Goal: Task Accomplishment & Management: Manage account settings

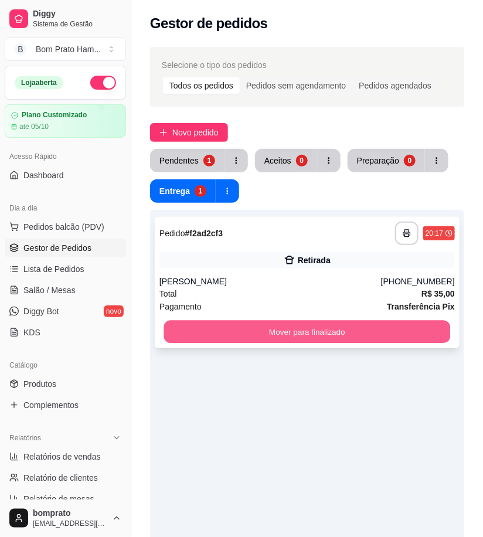
click at [407, 322] on button "Mover para finalizado" at bounding box center [307, 331] width 286 height 23
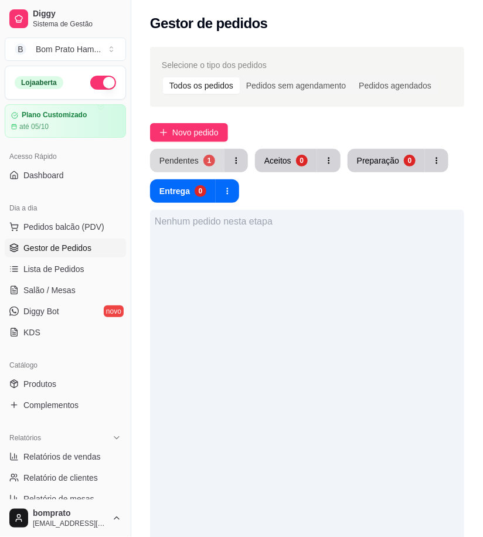
click at [179, 161] on div "Pendentes" at bounding box center [178, 161] width 39 height 12
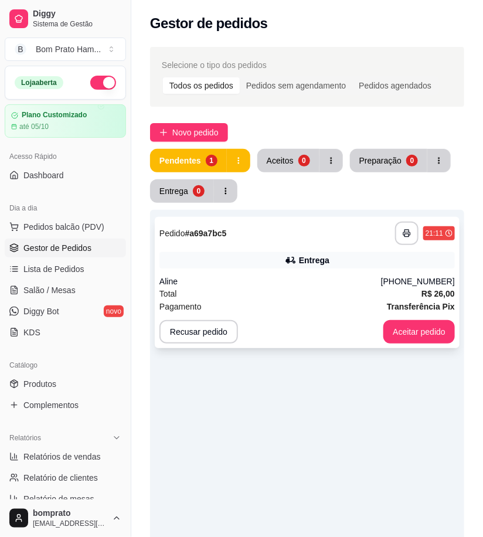
click at [303, 279] on div "Aline" at bounding box center [269, 281] width 221 height 12
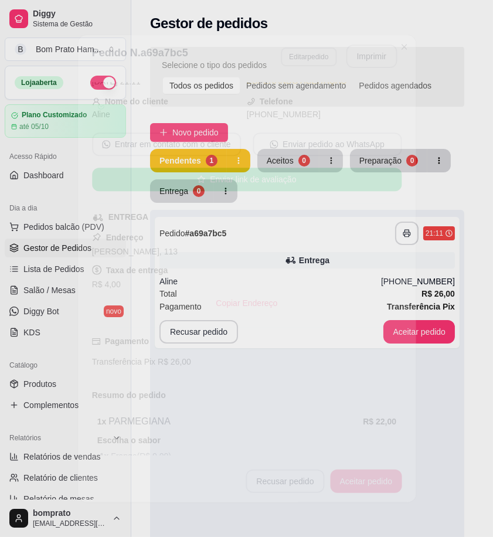
scroll to position [117, 0]
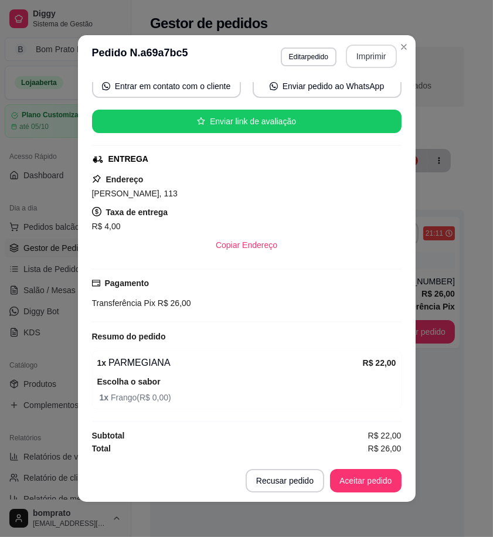
click at [361, 54] on button "Imprimir" at bounding box center [371, 56] width 51 height 23
click at [385, 488] on button "Aceitar pedido" at bounding box center [365, 480] width 71 height 23
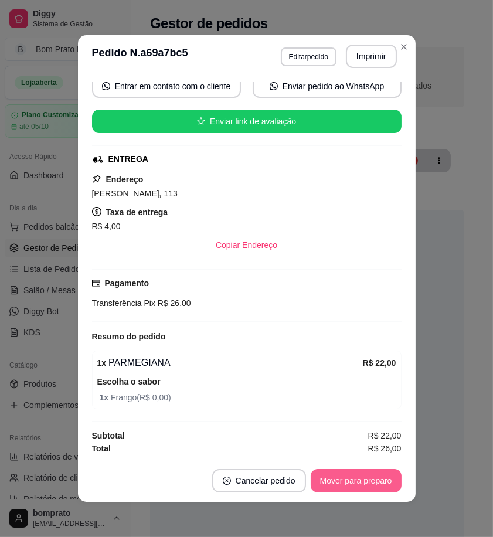
click at [384, 487] on button "Mover para preparo" at bounding box center [355, 480] width 91 height 23
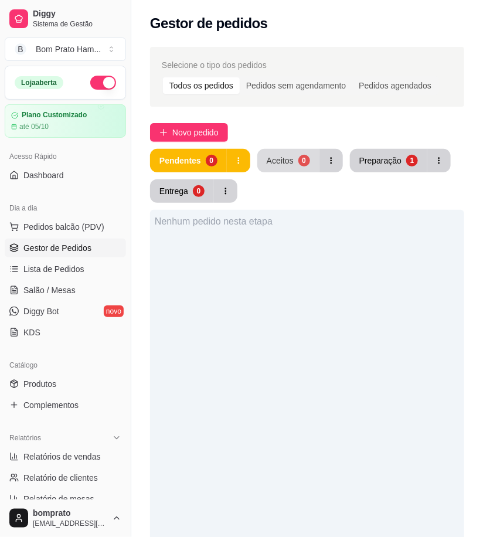
click at [274, 155] on div "Aceitos" at bounding box center [280, 161] width 27 height 12
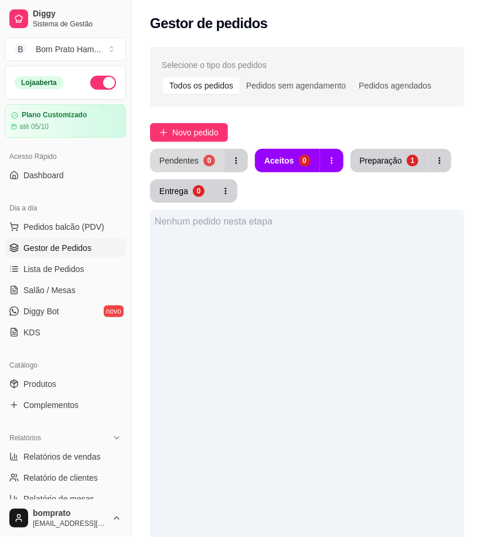
click at [179, 165] on div "Pendentes" at bounding box center [178, 161] width 39 height 12
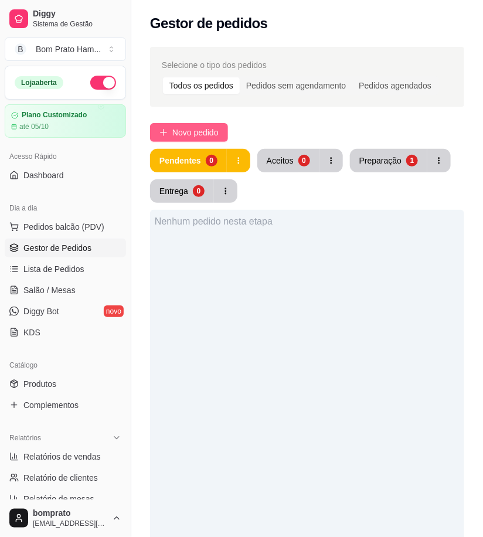
click at [218, 131] on span "Novo pedido" at bounding box center [195, 132] width 46 height 13
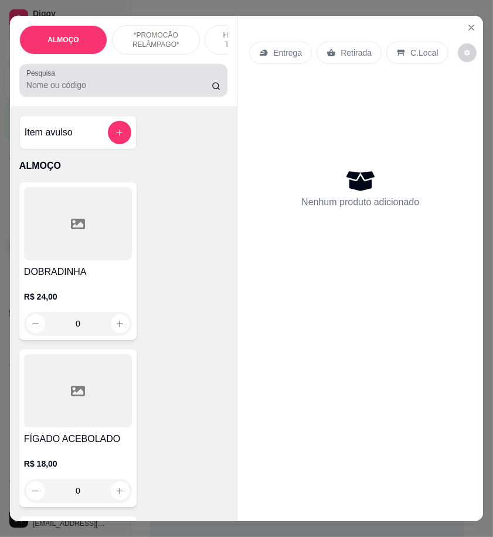
click at [74, 91] on input "Pesquisa" at bounding box center [118, 85] width 185 height 12
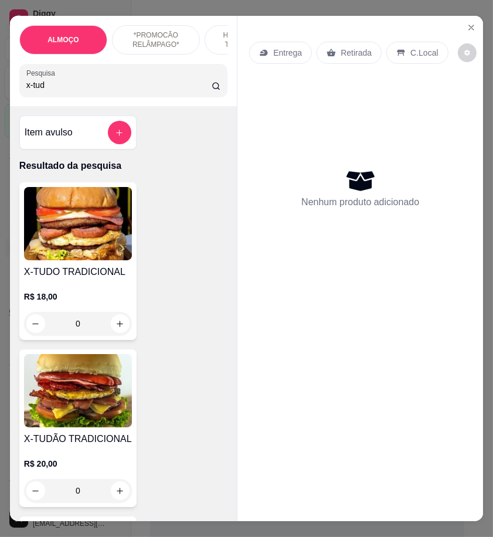
type input "x-tud"
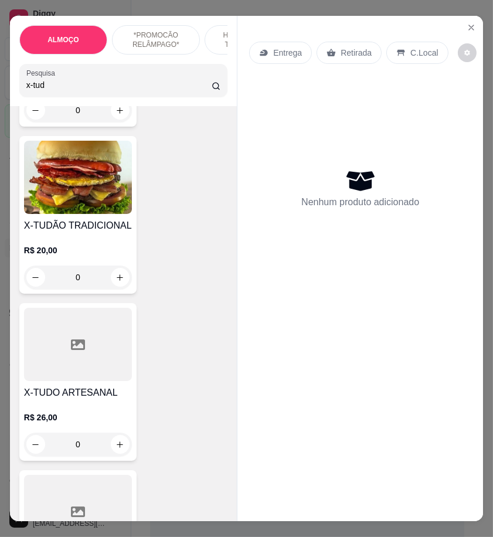
scroll to position [325, 0]
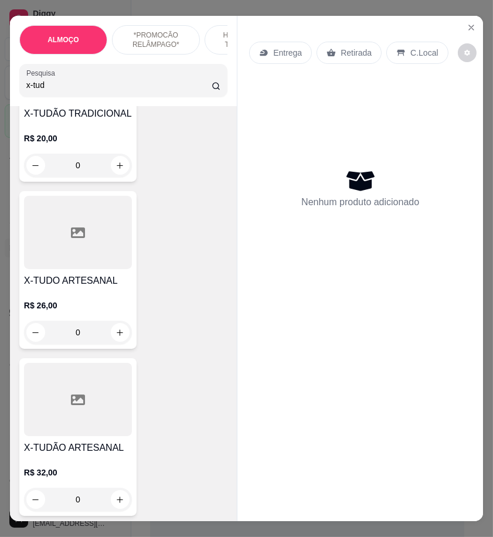
click at [117, 337] on div "0" at bounding box center [78, 331] width 108 height 23
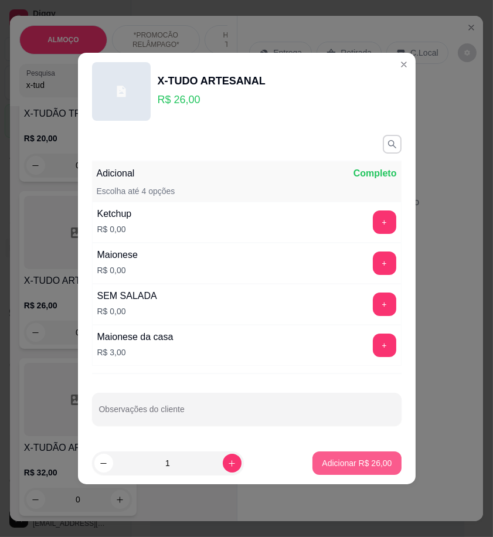
click at [371, 464] on p "Adicionar R$ 26,00" at bounding box center [357, 463] width 70 height 12
type input "1"
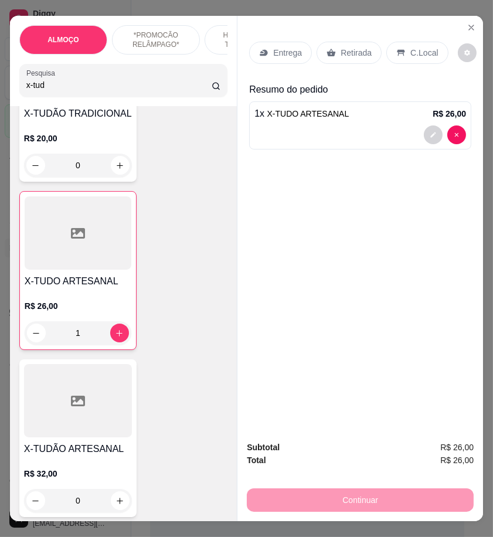
click at [291, 47] on p "Entrega" at bounding box center [287, 53] width 29 height 12
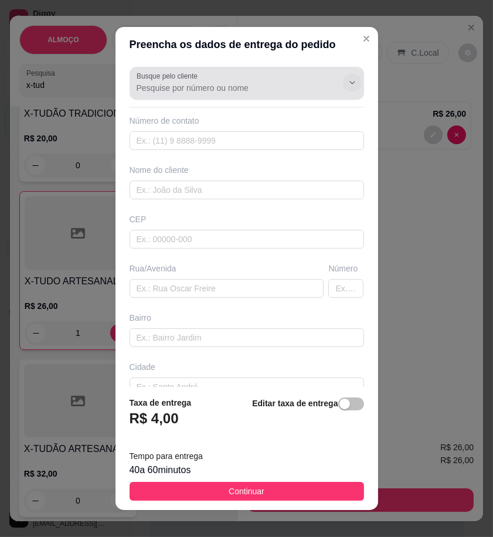
click at [347, 83] on icon "Show suggestions" at bounding box center [351, 82] width 9 height 9
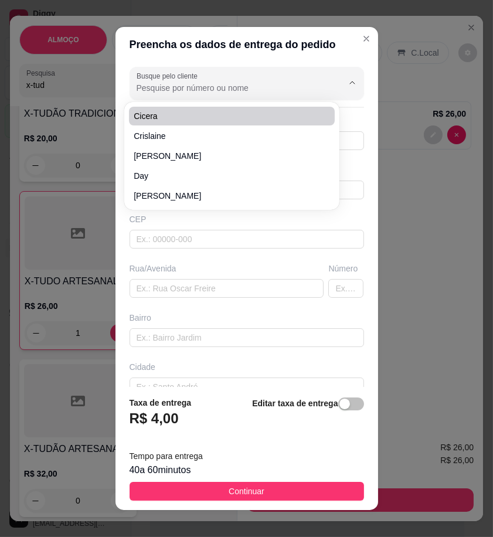
click at [193, 84] on input "Busque pelo cliente" at bounding box center [229, 88] width 187 height 12
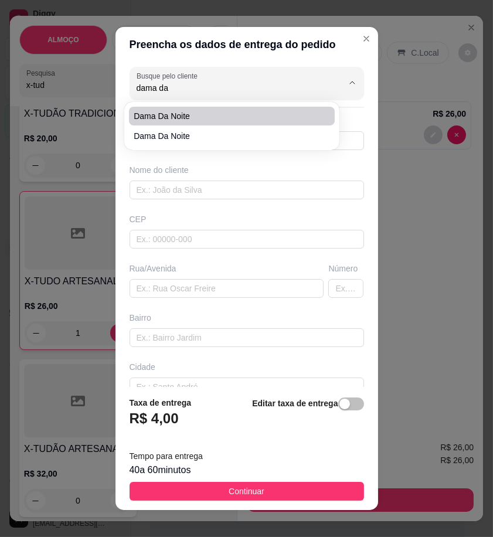
click at [206, 115] on span "dama da noite" at bounding box center [226, 116] width 185 height 12
type input "dama da noite"
type input "558781197634"
type input "dama da noite"
type input "Aqui na saída que vai para Arcoverde aqui em frente ao posto de [PERSON_NAME]"
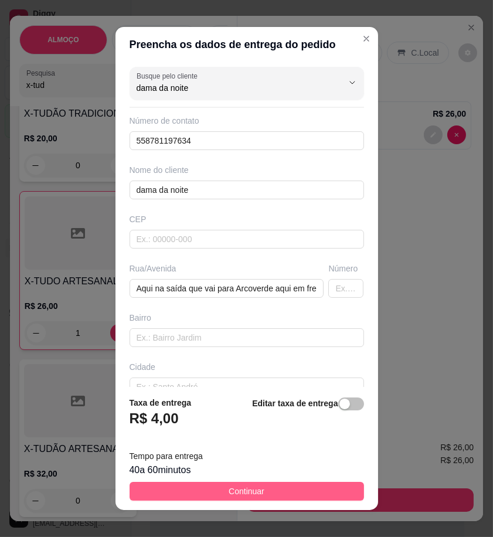
type input "dama da noite"
click at [332, 488] on button "Continuar" at bounding box center [246, 491] width 234 height 19
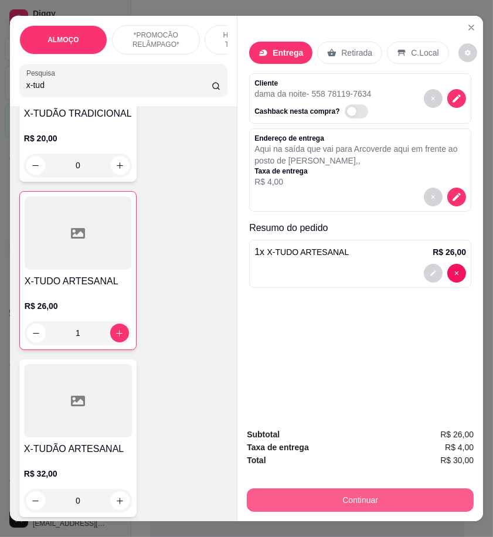
click at [452, 491] on button "Continuar" at bounding box center [360, 499] width 227 height 23
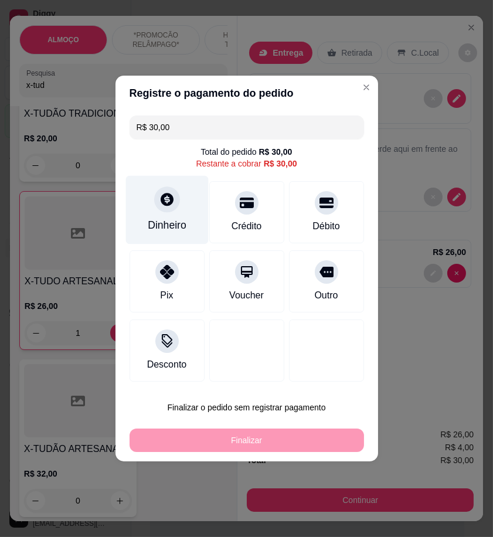
click at [176, 223] on div "Dinheiro" at bounding box center [167, 224] width 39 height 15
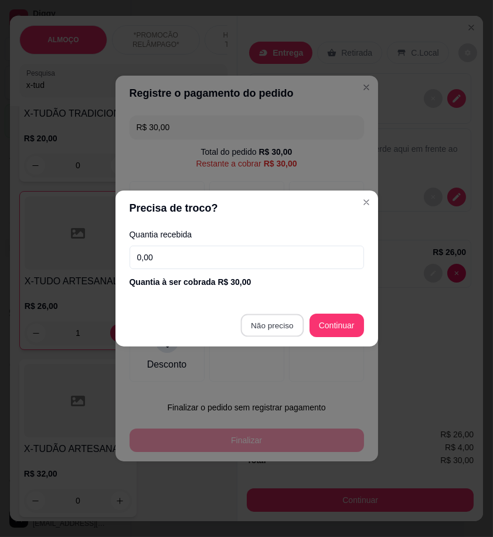
type input "R$ 0,00"
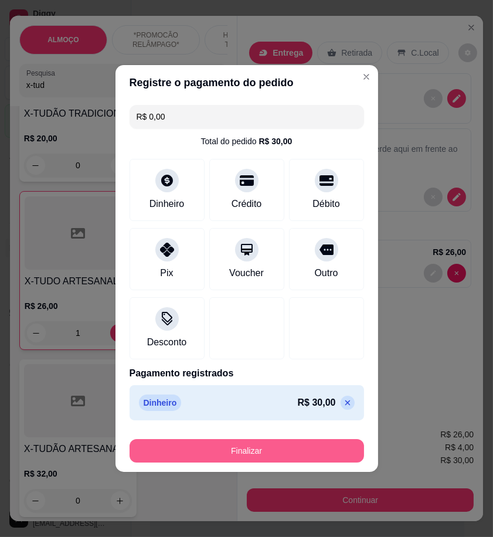
click at [307, 458] on button "Finalizar" at bounding box center [246, 450] width 234 height 23
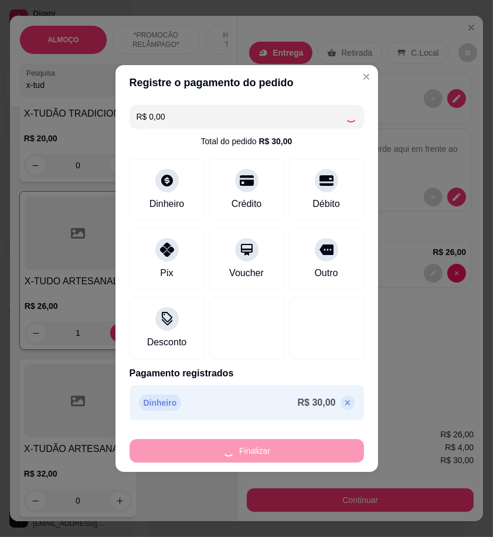
type input "0"
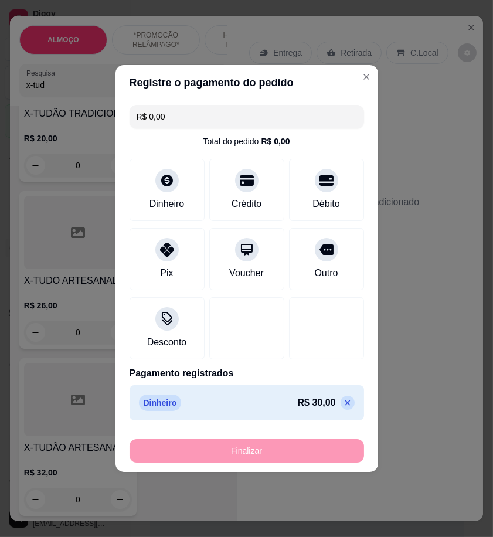
type input "-R$ 30,00"
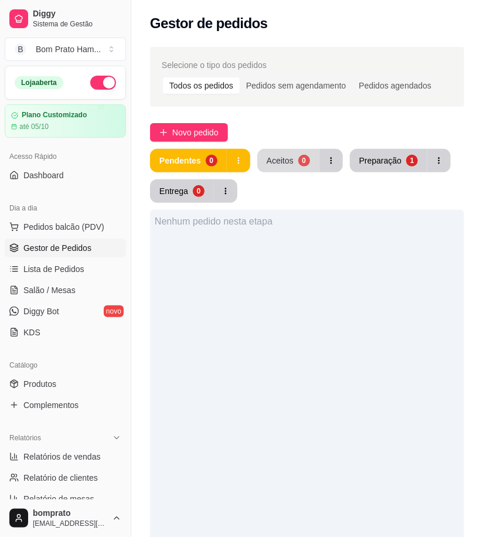
click at [289, 164] on div "Aceitos" at bounding box center [280, 161] width 27 height 12
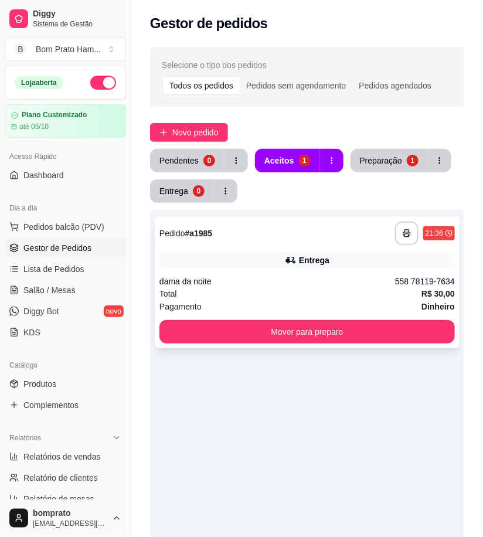
click at [353, 264] on div "Entrega" at bounding box center [306, 260] width 295 height 16
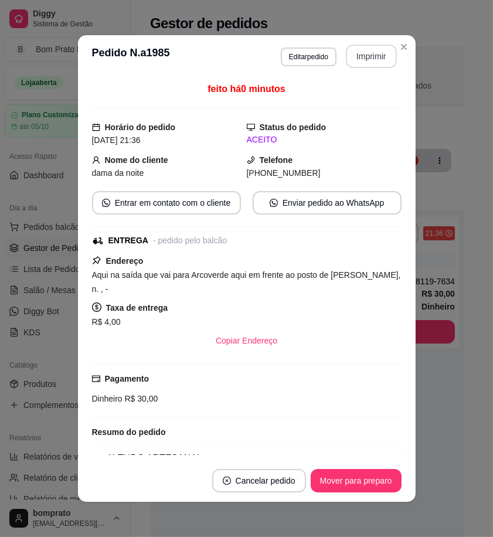
click at [371, 59] on button "Imprimir" at bounding box center [371, 56] width 51 height 23
click at [381, 475] on button "Mover para preparo" at bounding box center [355, 480] width 91 height 23
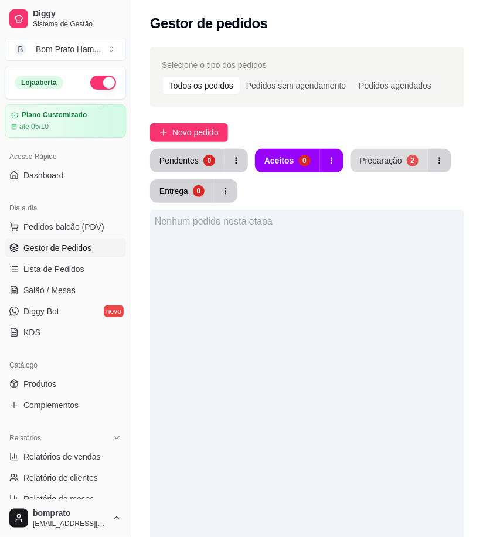
click at [383, 159] on div "Preparação" at bounding box center [381, 161] width 42 height 12
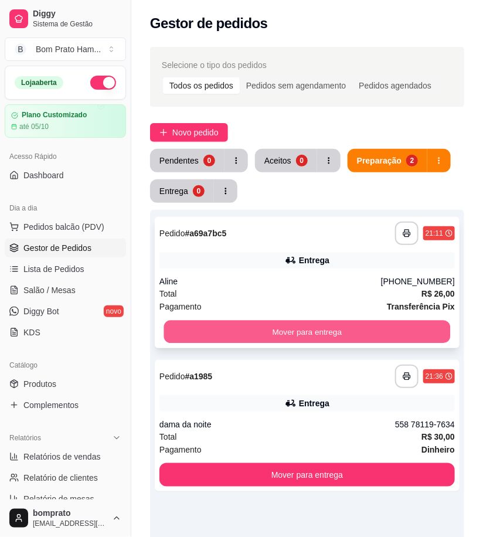
click at [332, 334] on button "Mover para entrega" at bounding box center [307, 331] width 286 height 23
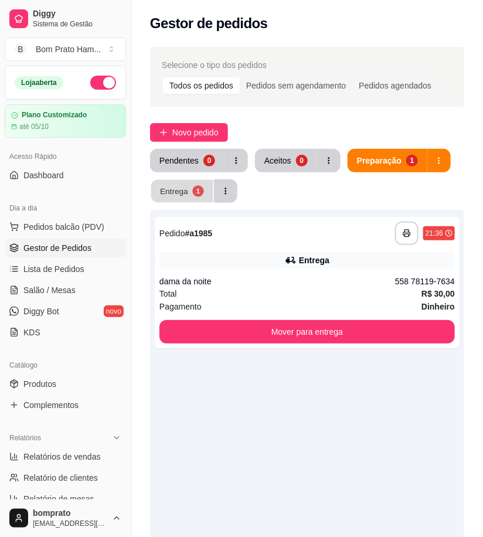
click at [190, 190] on button "Entrega 1" at bounding box center [182, 191] width 62 height 23
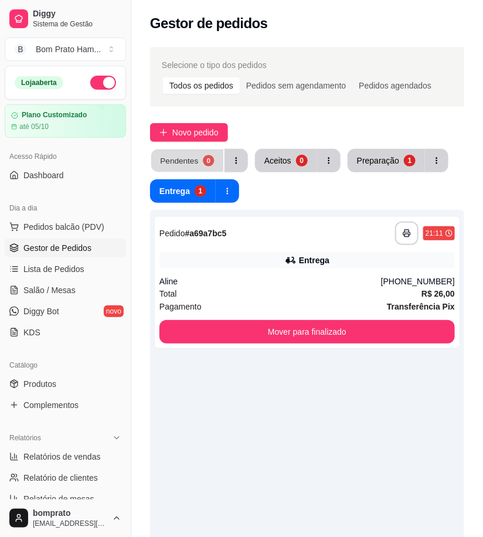
click at [176, 161] on div "Pendentes" at bounding box center [179, 160] width 38 height 11
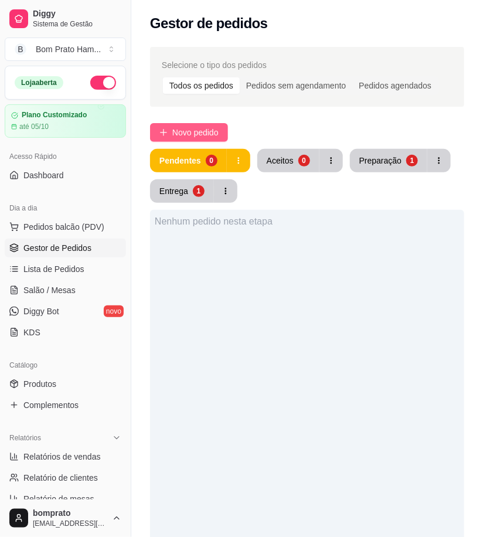
click at [174, 136] on span "Novo pedido" at bounding box center [195, 132] width 46 height 13
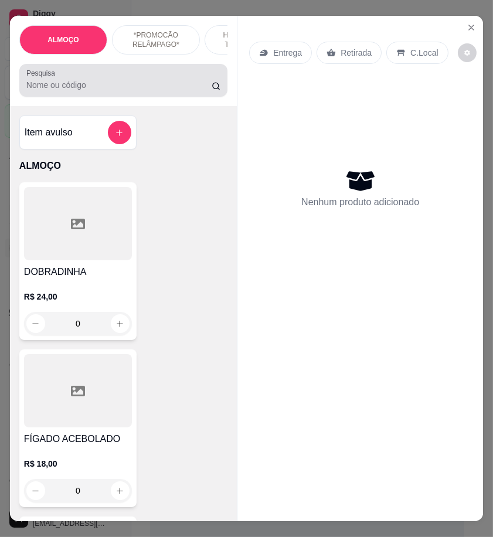
click at [102, 89] on input "Pesquisa" at bounding box center [118, 85] width 185 height 12
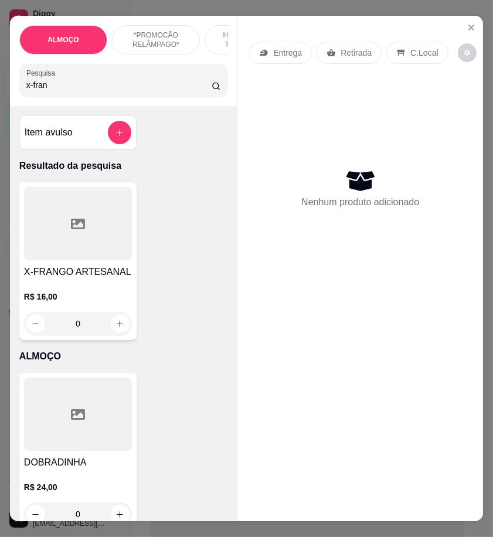
click at [93, 260] on div at bounding box center [78, 223] width 108 height 73
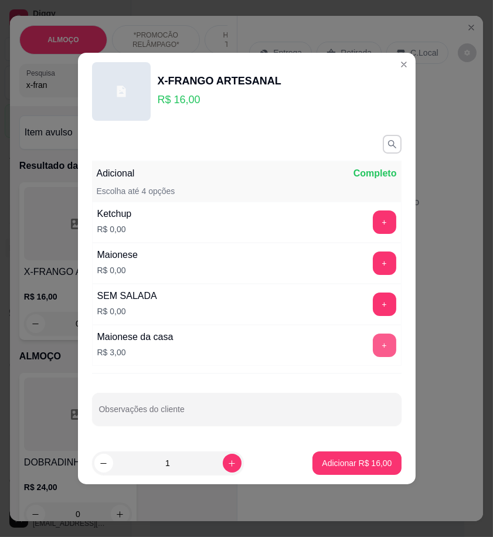
click at [373, 340] on button "+" at bounding box center [384, 344] width 23 height 23
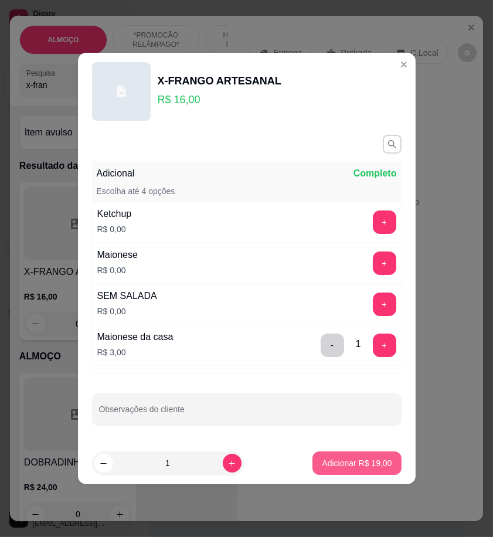
click at [375, 463] on p "Adicionar R$ 19,00" at bounding box center [357, 463] width 70 height 12
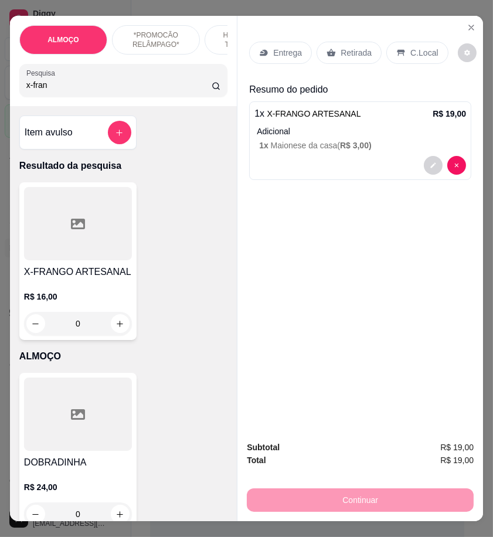
click at [51, 85] on input "x-fran" at bounding box center [118, 85] width 185 height 12
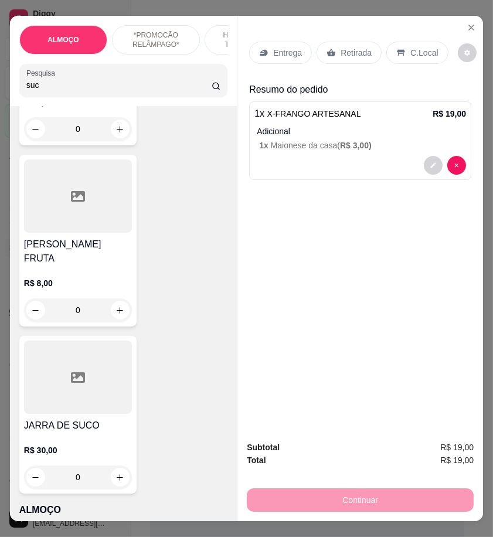
scroll to position [1237, 0]
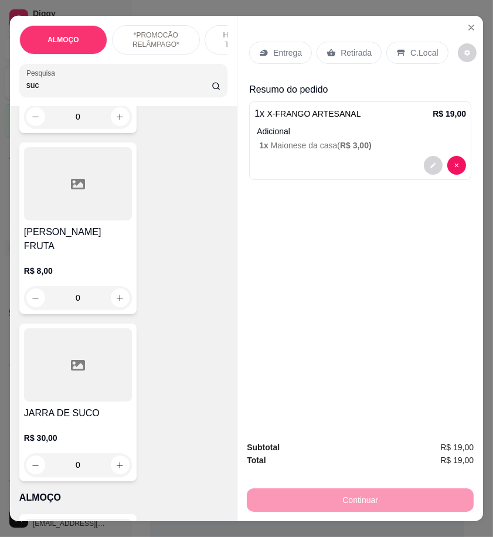
type input "suc"
click at [119, 286] on div "0" at bounding box center [78, 297] width 108 height 23
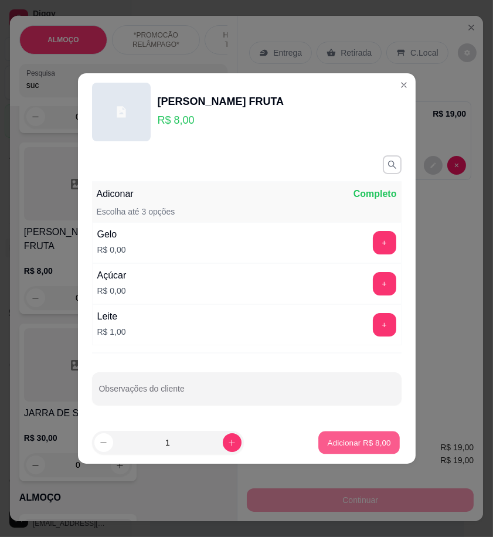
click at [377, 440] on p "Adicionar R$ 8,00" at bounding box center [358, 441] width 63 height 11
type input "1"
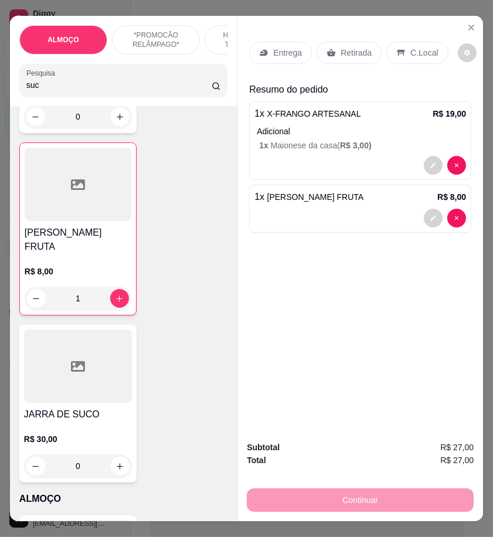
click at [356, 49] on p "Retirada" at bounding box center [355, 53] width 31 height 12
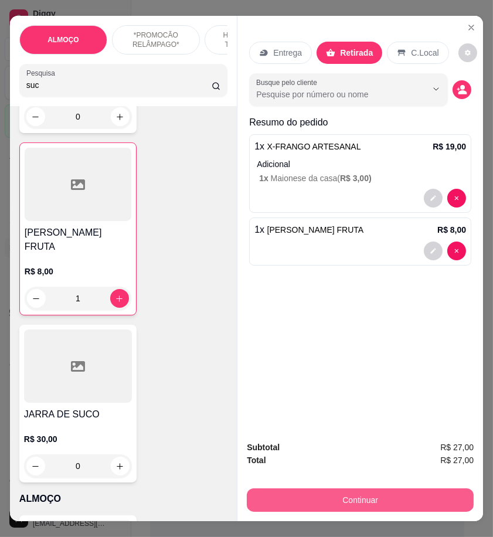
click at [399, 489] on button "Continuar" at bounding box center [360, 499] width 227 height 23
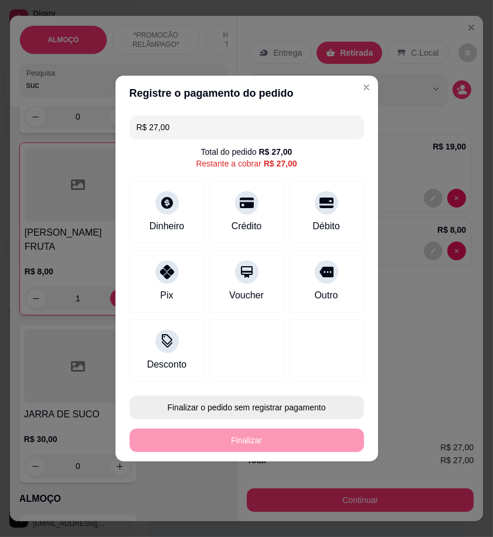
click at [322, 408] on button "Finalizar o pedido sem registrar pagamento" at bounding box center [246, 406] width 234 height 23
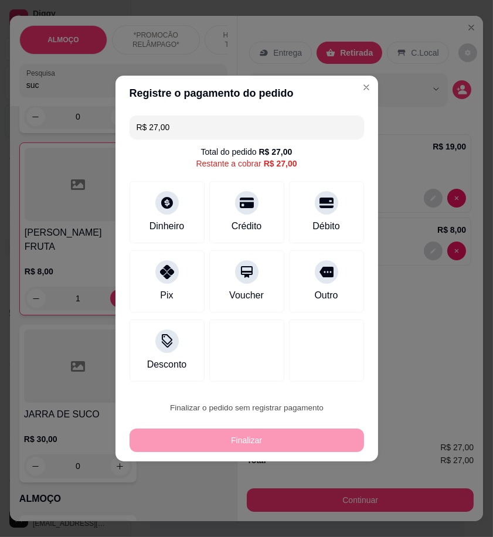
click at [323, 501] on button "Confirmar" at bounding box center [321, 504] width 42 height 18
type input "0"
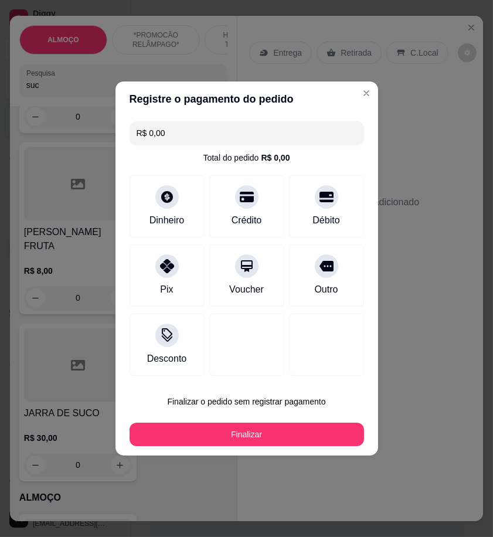
type input "R$ 0,00"
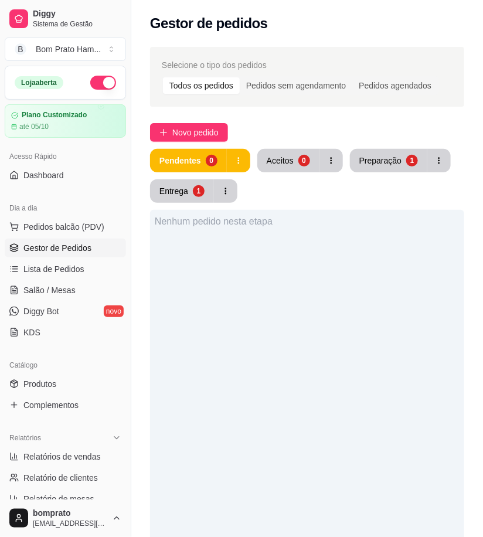
click at [282, 168] on button "Aceitos 0" at bounding box center [288, 160] width 62 height 23
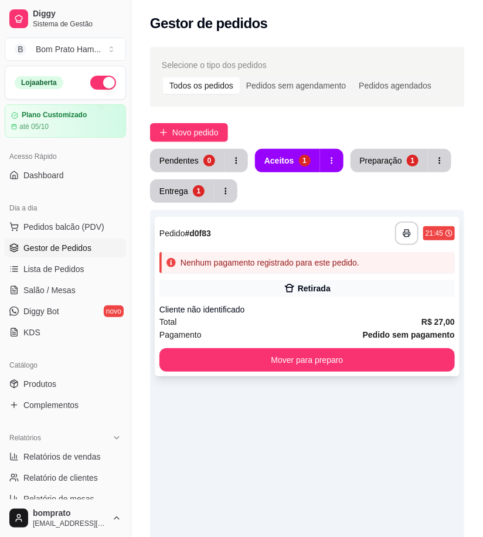
click at [313, 293] on div "Retirada" at bounding box center [314, 288] width 33 height 12
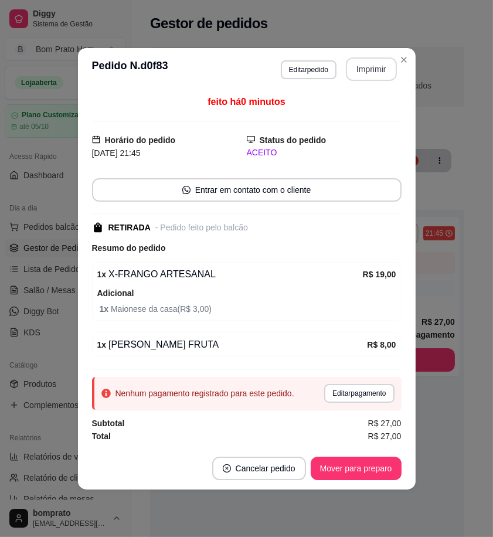
click at [369, 74] on button "Imprimir" at bounding box center [371, 68] width 51 height 23
click at [383, 470] on button "Mover para preparo" at bounding box center [355, 467] width 91 height 23
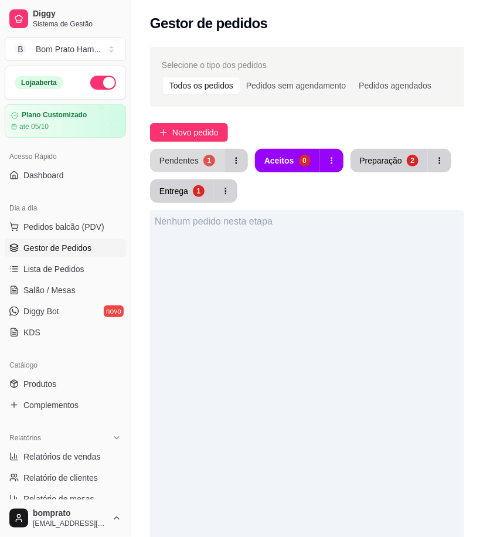
click at [192, 159] on div "Pendentes" at bounding box center [178, 161] width 39 height 12
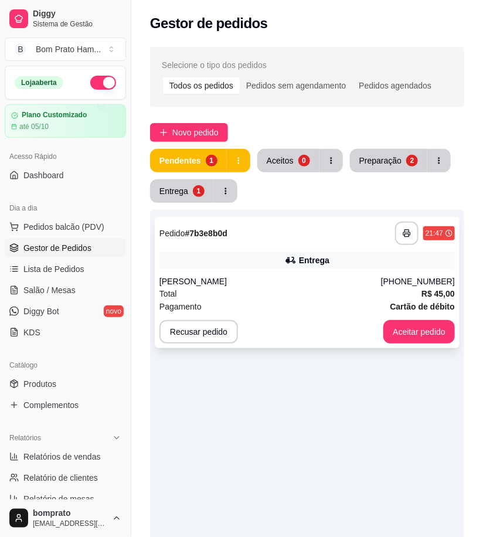
click at [330, 286] on div "[PERSON_NAME]" at bounding box center [269, 281] width 221 height 12
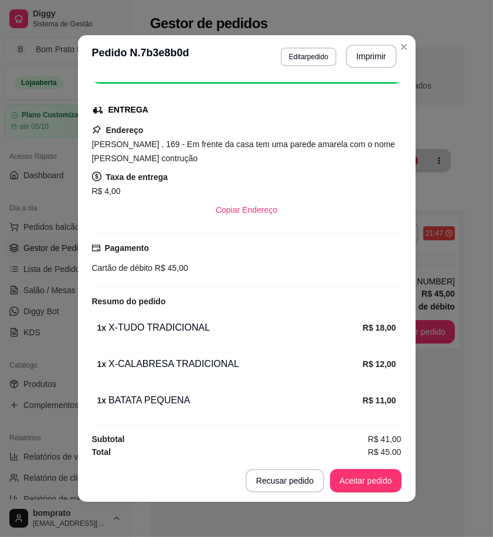
scroll to position [170, 0]
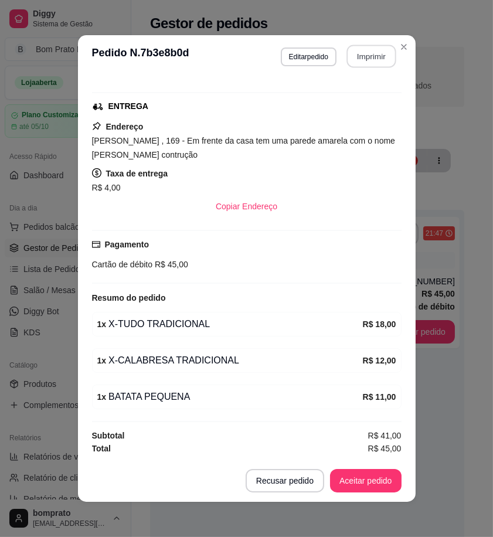
click at [371, 54] on button "Imprimir" at bounding box center [370, 56] width 49 height 23
click at [375, 480] on button "Aceitar pedido" at bounding box center [365, 480] width 71 height 23
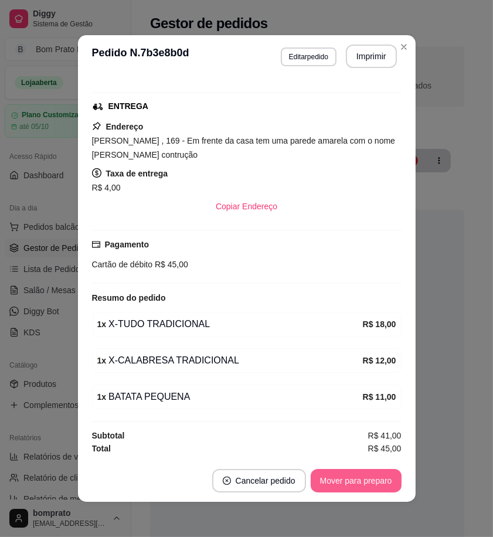
click at [375, 480] on button "Mover para preparo" at bounding box center [355, 480] width 91 height 23
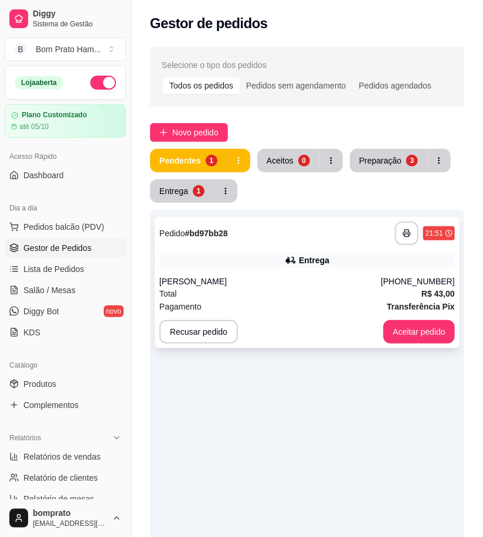
click at [318, 262] on div "Entrega" at bounding box center [314, 260] width 30 height 12
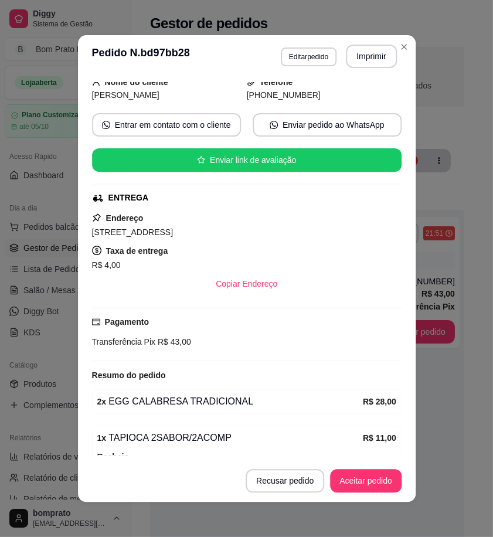
scroll to position [169, 0]
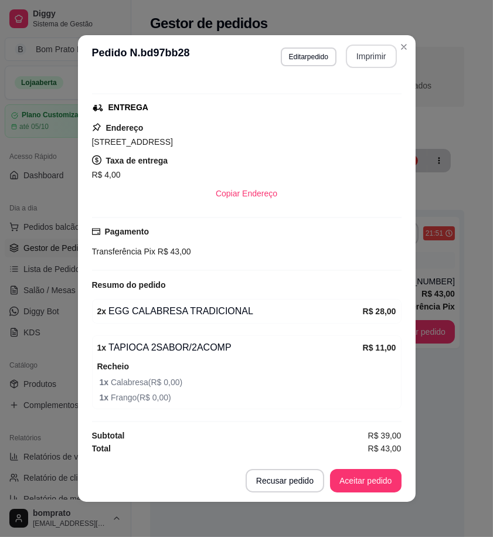
click at [357, 59] on button "Imprimir" at bounding box center [371, 56] width 51 height 23
click at [381, 479] on button "Aceitar pedido" at bounding box center [365, 480] width 69 height 23
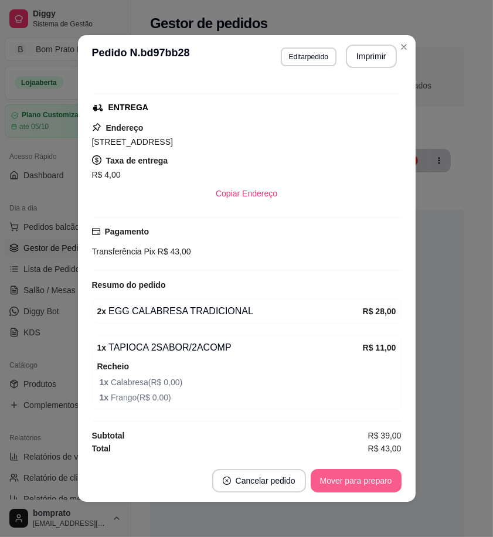
click at [381, 480] on button "Mover para preparo" at bounding box center [355, 480] width 91 height 23
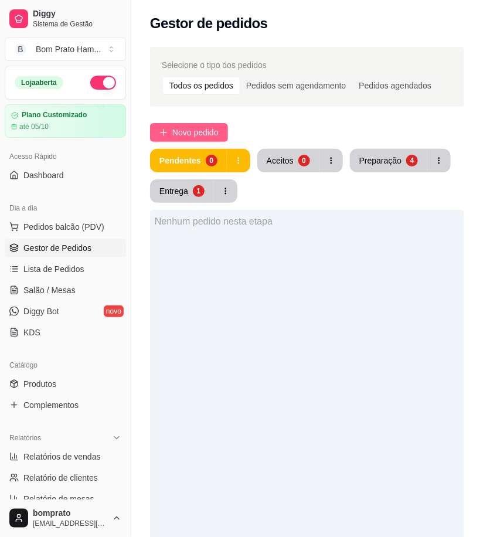
click at [218, 130] on span "Novo pedido" at bounding box center [195, 132] width 46 height 13
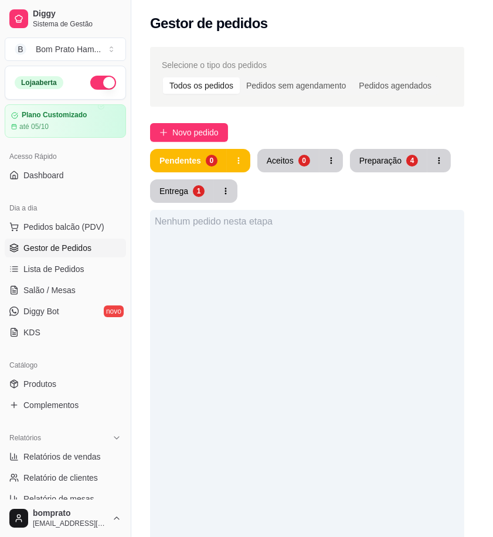
click at [90, 91] on input "Pesquisa" at bounding box center [118, 85] width 185 height 12
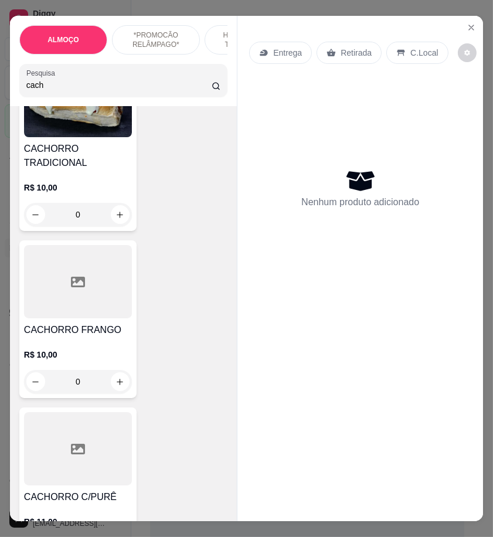
scroll to position [325, 0]
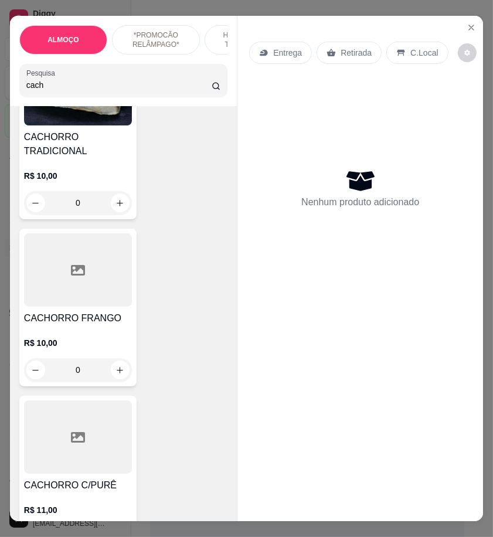
type input "cach"
click at [107, 467] on div at bounding box center [78, 436] width 108 height 73
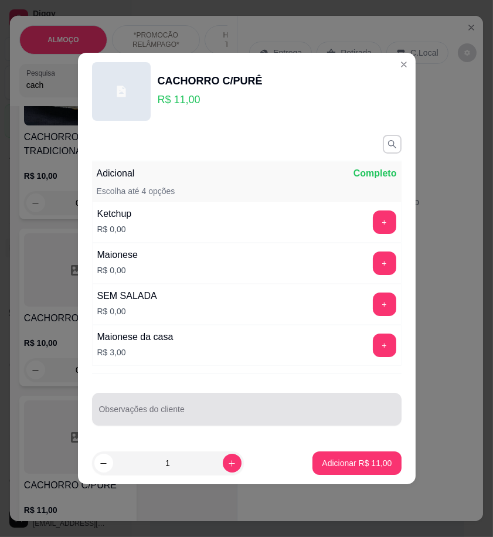
click at [268, 413] on input "Observações do cliente" at bounding box center [246, 414] width 295 height 12
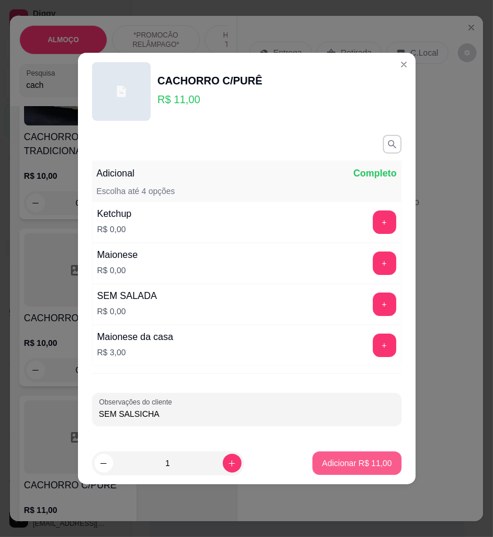
type input "SEM SALSICHA"
click at [337, 461] on p "Adicionar R$ 11,00" at bounding box center [357, 463] width 70 height 12
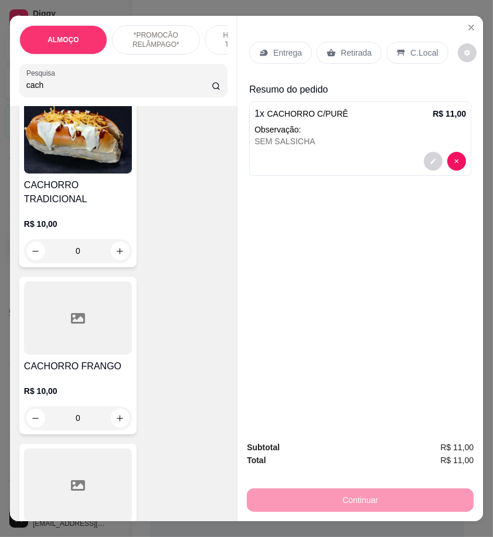
scroll to position [195, 0]
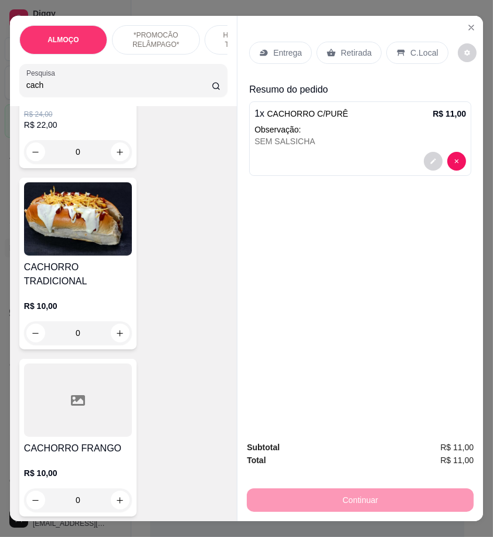
click at [94, 423] on div at bounding box center [78, 399] width 108 height 73
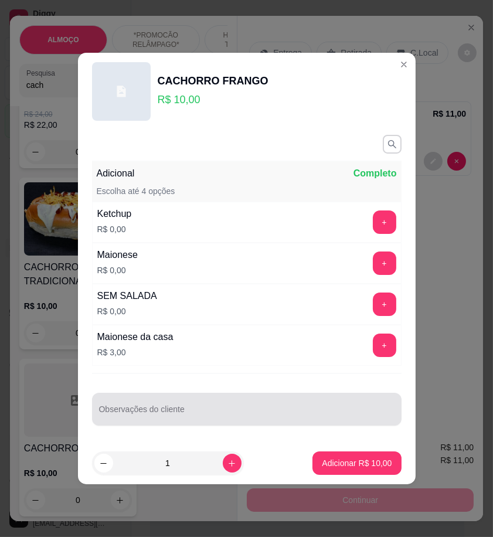
drag, startPoint x: 311, startPoint y: 397, endPoint x: 303, endPoint y: 412, distance: 17.3
click at [303, 412] on div at bounding box center [246, 408] width 295 height 23
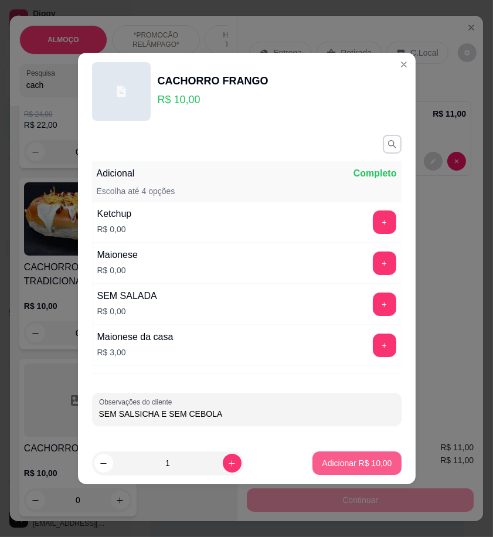
type input "SEM SALSICHA E SEM CEBOLA"
click at [370, 471] on button "Adicionar R$ 10,00" at bounding box center [357, 463] width 86 height 23
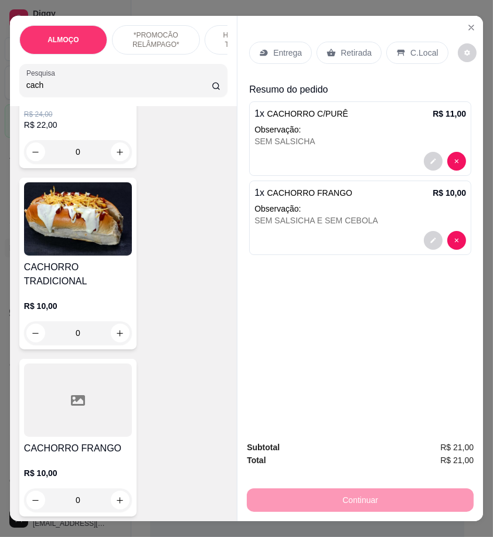
click at [364, 54] on div "Retirada" at bounding box center [348, 53] width 65 height 22
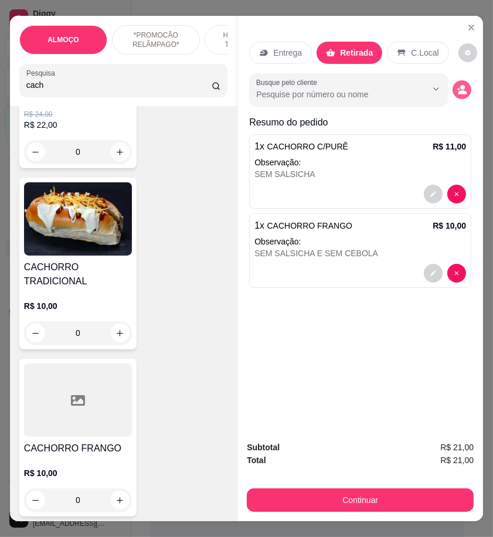
click at [462, 84] on icon "decrease-product-quantity" at bounding box center [461, 89] width 11 height 11
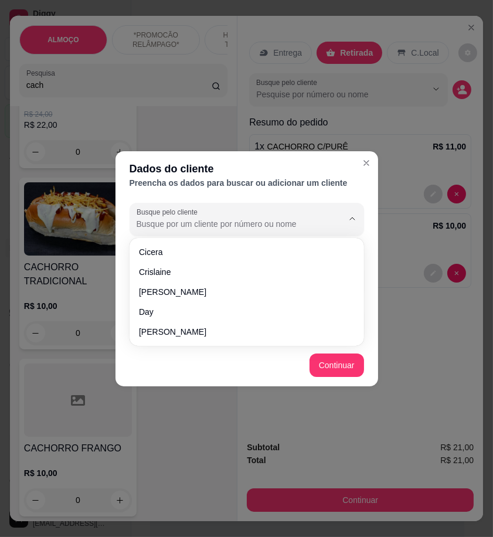
click at [186, 225] on input "Busque pelo cliente" at bounding box center [229, 224] width 187 height 12
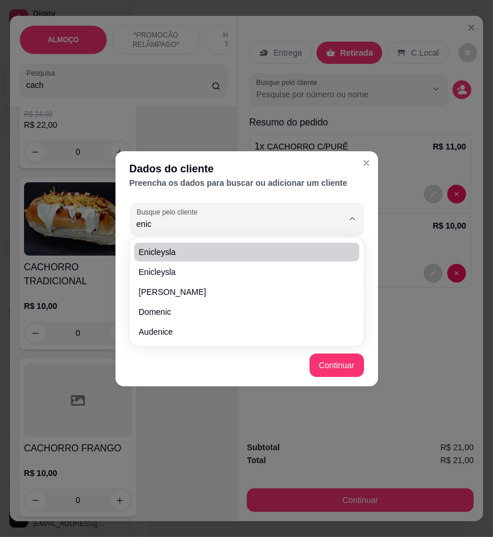
click at [196, 243] on li "Enicleysla" at bounding box center [246, 252] width 225 height 19
type input "Enicleysla"
type input "[PHONE_NUMBER]"
type input "Enicleysla"
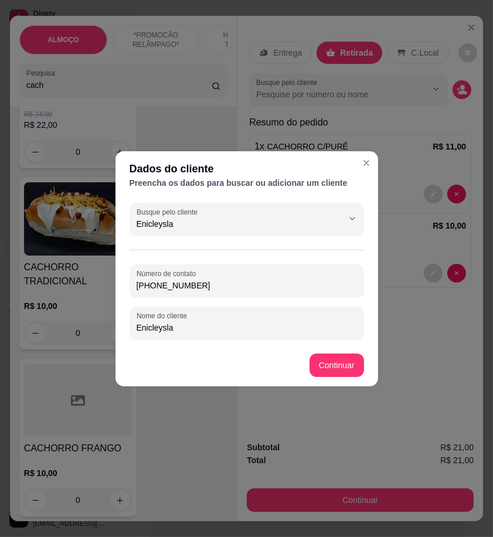
type input "Enicleysla"
click at [342, 369] on button "Continuar" at bounding box center [336, 364] width 54 height 23
click at [344, 340] on div "Busque pelo cliente Enicleysla Número de contato [PHONE_NUMBER] Nome do cliente…" at bounding box center [246, 271] width 262 height 146
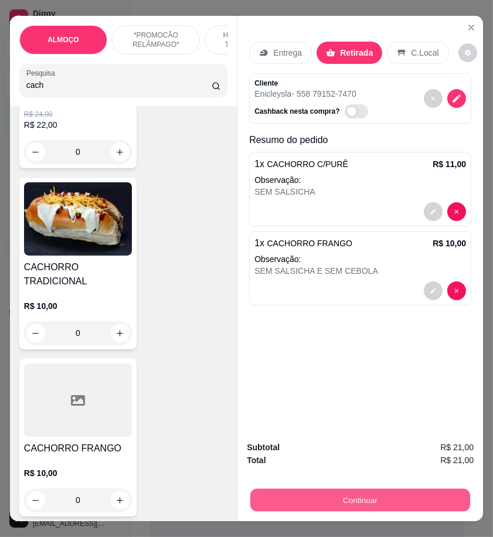
click at [377, 488] on button "Continuar" at bounding box center [360, 499] width 220 height 23
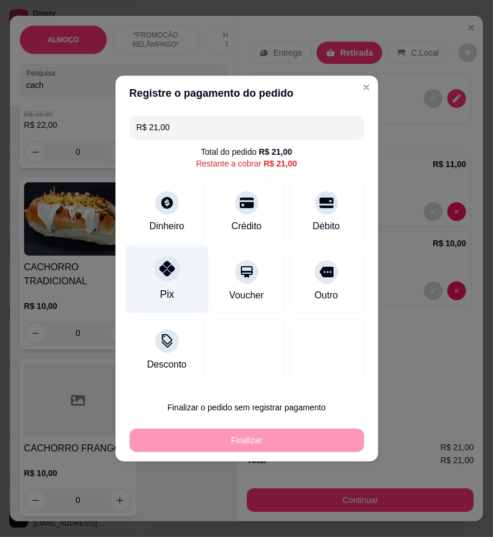
click at [182, 289] on div "Pix" at bounding box center [166, 279] width 83 height 69
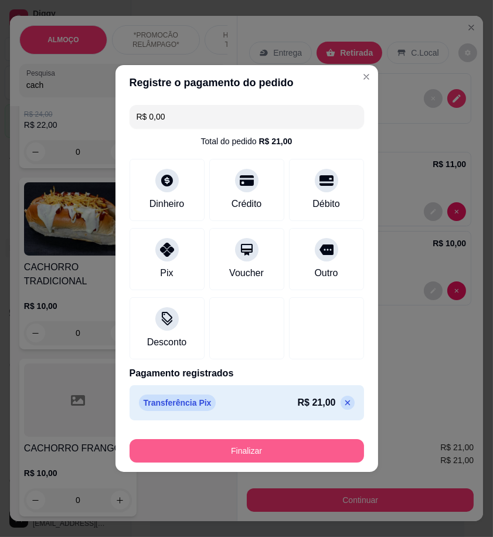
click at [309, 442] on button "Finalizar" at bounding box center [246, 450] width 234 height 23
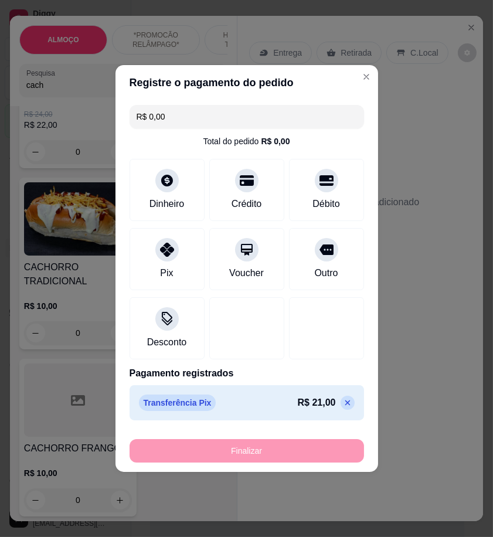
type input "-R$ 21,00"
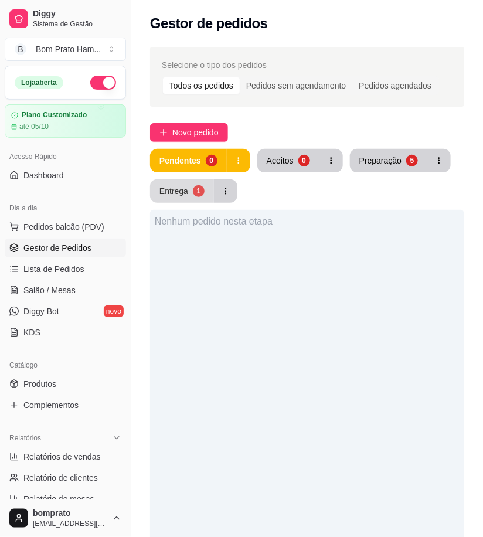
click at [195, 194] on div "1" at bounding box center [199, 191] width 12 height 12
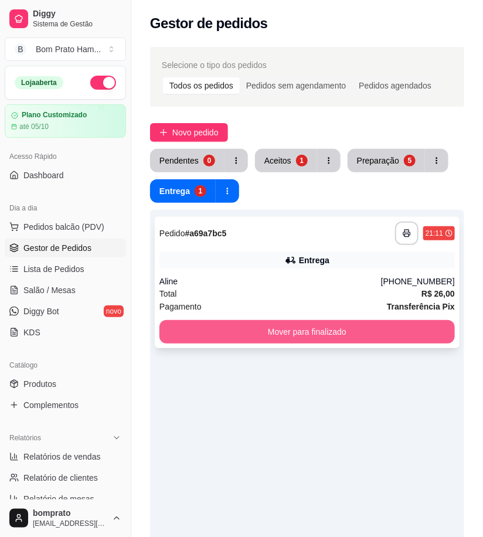
click at [353, 335] on button "Mover para finalizado" at bounding box center [306, 331] width 295 height 23
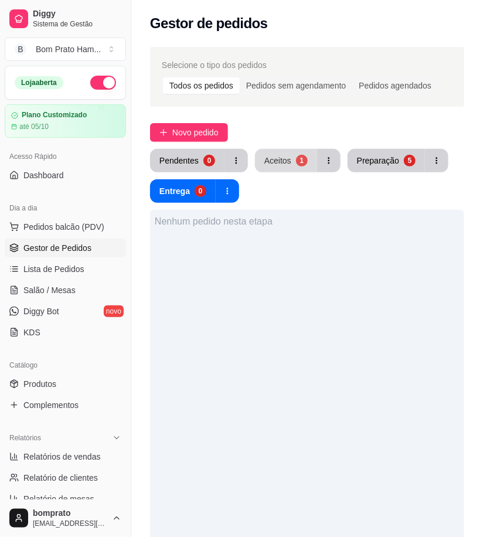
click at [296, 163] on div "1" at bounding box center [302, 161] width 12 height 12
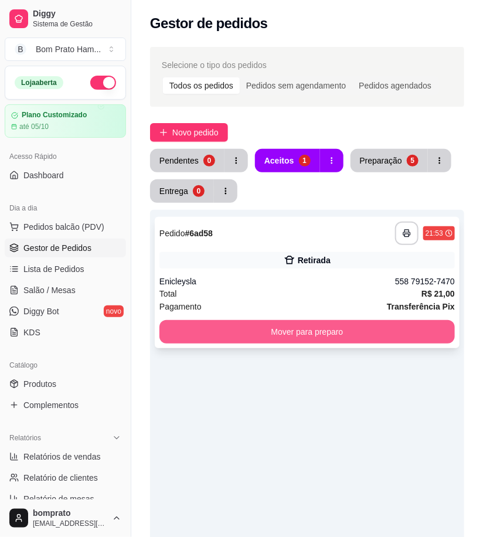
click at [325, 325] on button "Mover para preparo" at bounding box center [306, 331] width 295 height 23
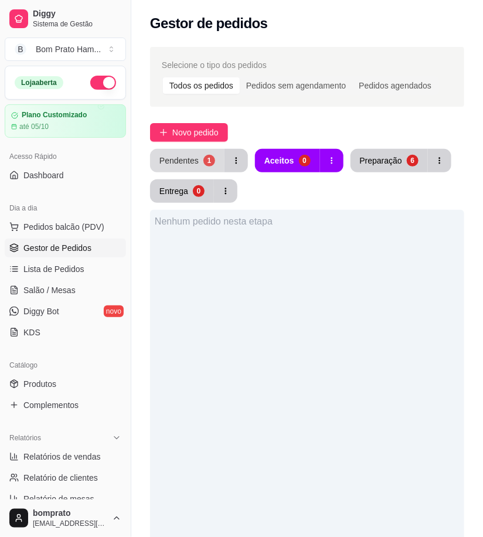
click at [168, 165] on div "Pendentes" at bounding box center [178, 161] width 39 height 12
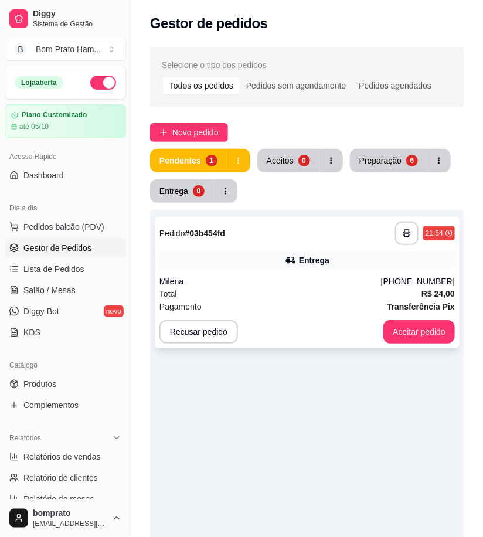
click at [259, 254] on div "Entrega" at bounding box center [306, 260] width 295 height 16
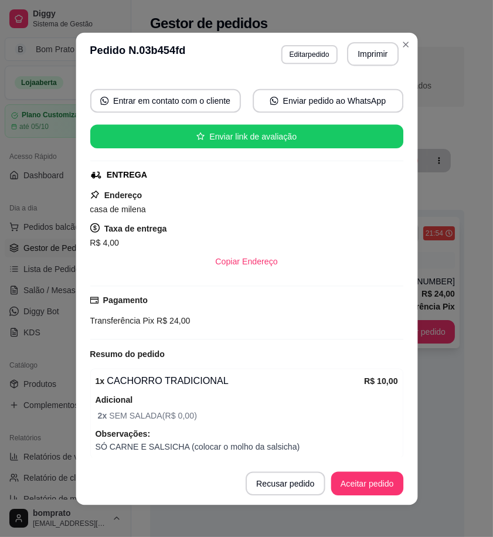
scroll to position [214, 0]
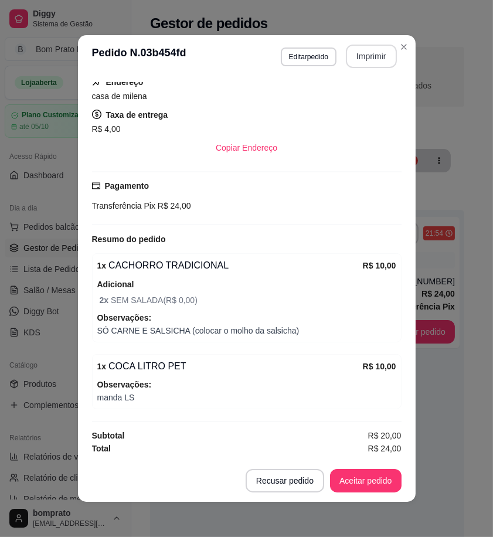
click at [360, 63] on button "Imprimir" at bounding box center [371, 56] width 51 height 23
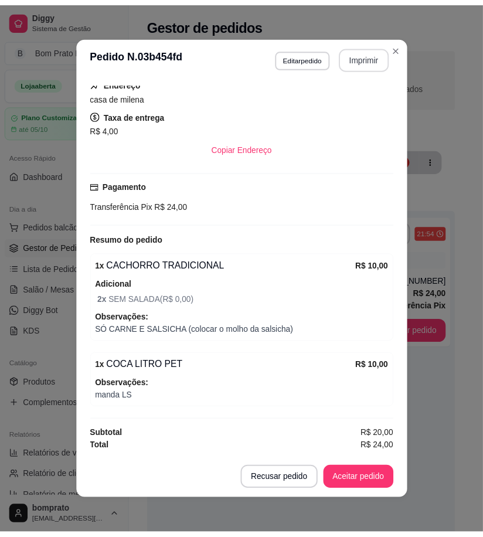
scroll to position [0, 0]
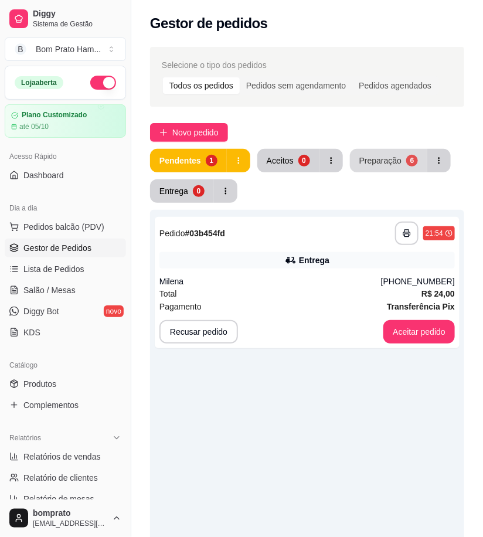
click at [379, 161] on div "Preparação" at bounding box center [380, 161] width 42 height 12
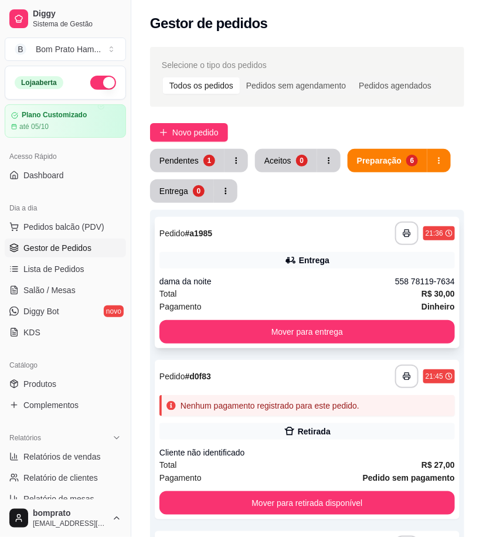
click at [282, 254] on div "Entrega" at bounding box center [306, 260] width 295 height 16
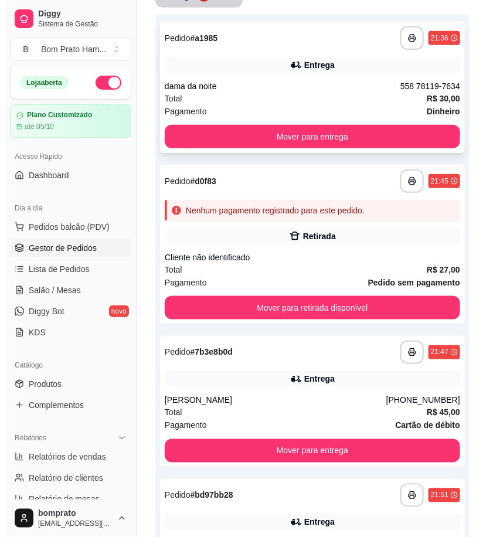
scroll to position [65, 0]
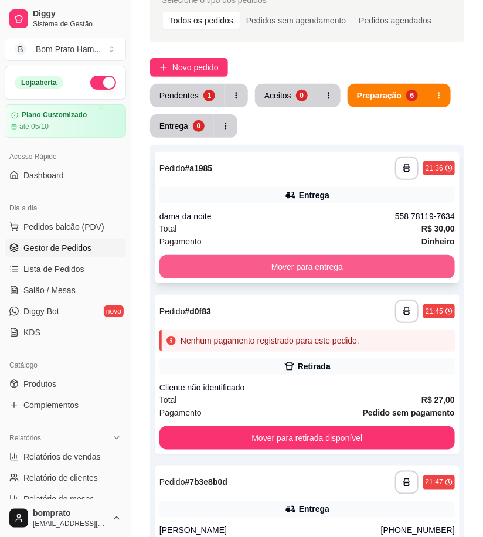
click at [322, 262] on button "Mover para entrega" at bounding box center [306, 266] width 295 height 23
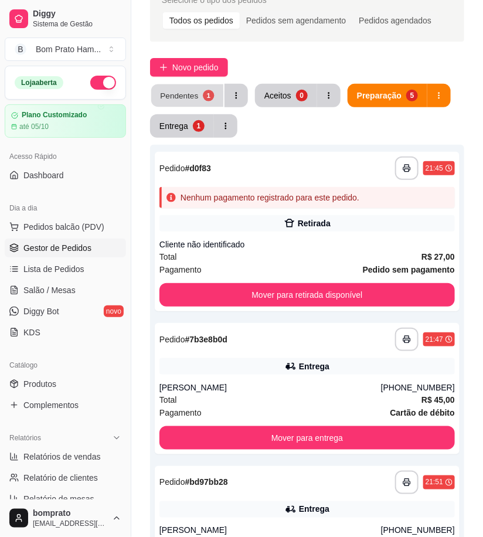
click at [205, 98] on div "1" at bounding box center [208, 95] width 11 height 11
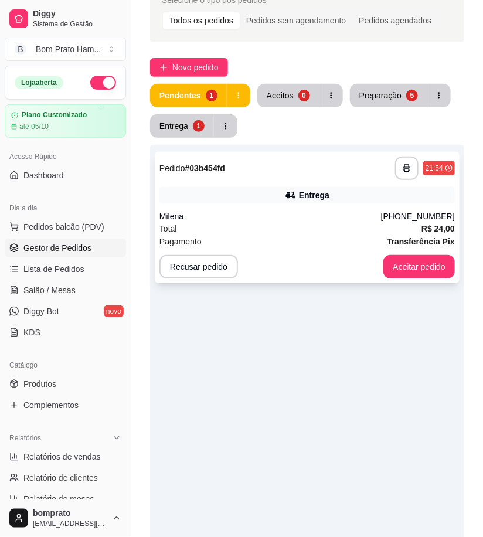
click at [353, 230] on div "Total R$ 24,00" at bounding box center [306, 228] width 295 height 13
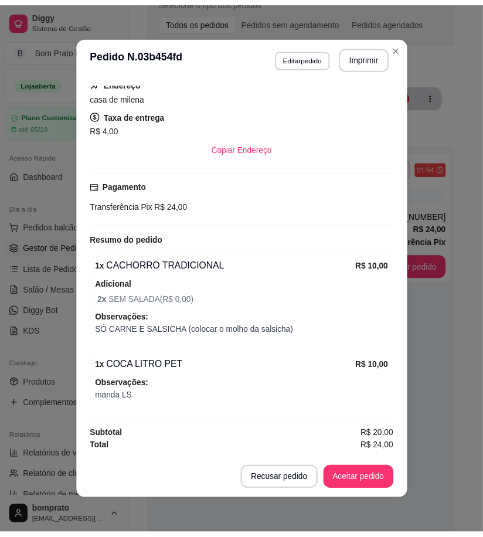
scroll to position [2, 0]
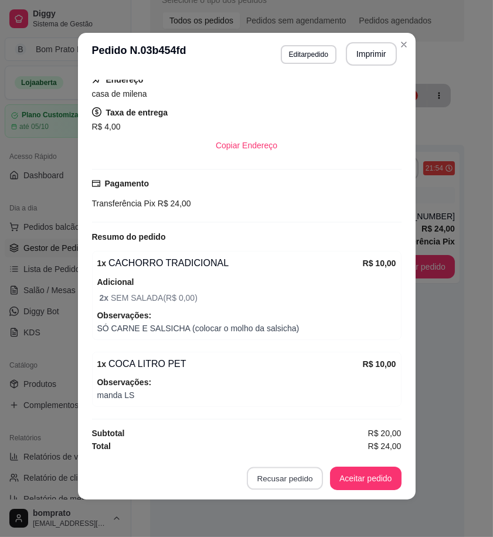
click at [307, 470] on button "Recusar pedido" at bounding box center [285, 478] width 76 height 23
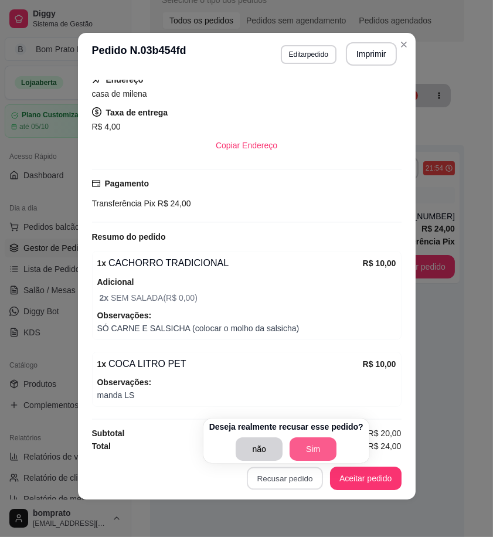
click at [318, 454] on button "Sim" at bounding box center [312, 448] width 47 height 23
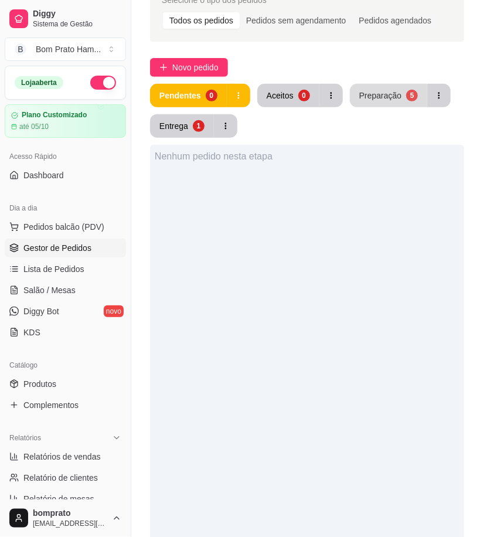
click at [396, 94] on div "Preparação" at bounding box center [380, 96] width 42 height 12
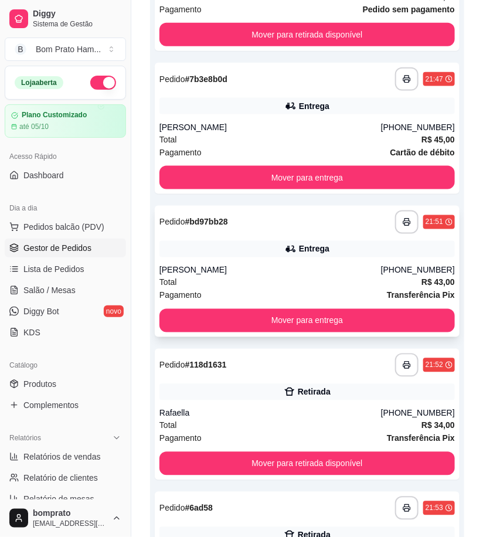
scroll to position [390, 0]
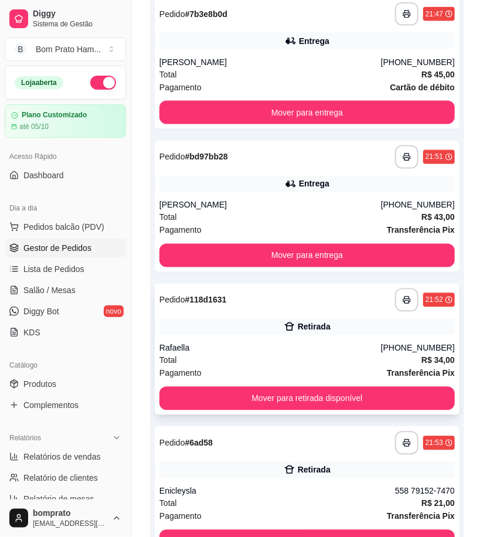
click at [325, 331] on div "Retirada" at bounding box center [314, 327] width 33 height 12
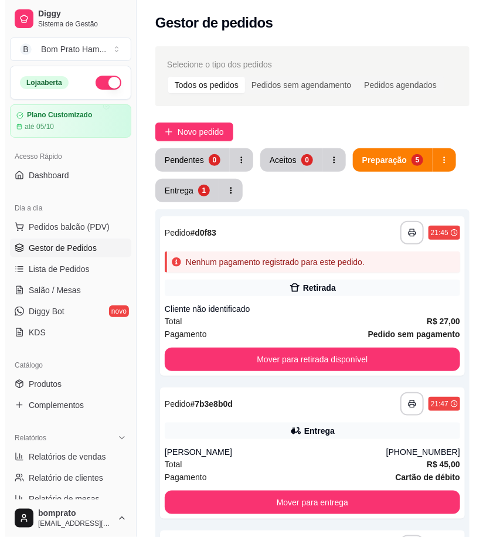
scroll to position [0, 0]
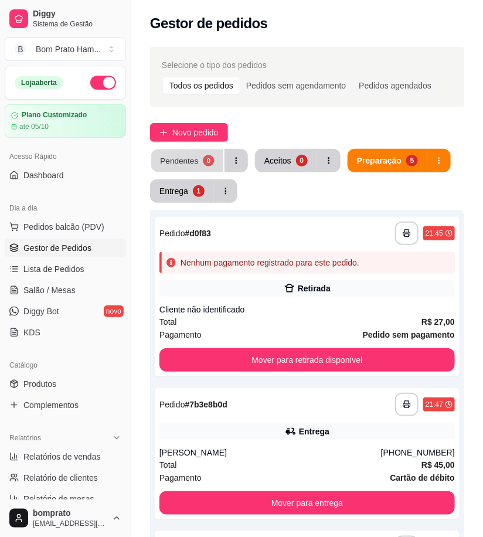
click at [172, 159] on div "Pendentes" at bounding box center [179, 160] width 38 height 11
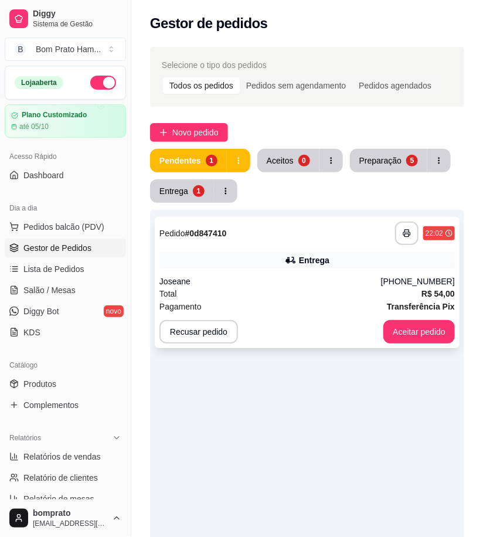
click at [279, 270] on div "**********" at bounding box center [307, 282] width 305 height 131
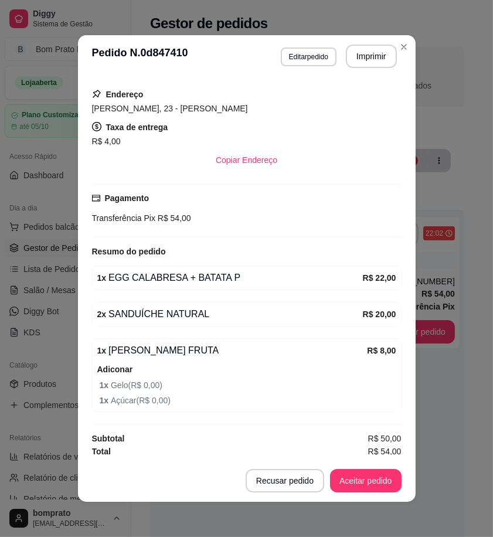
scroll to position [205, 0]
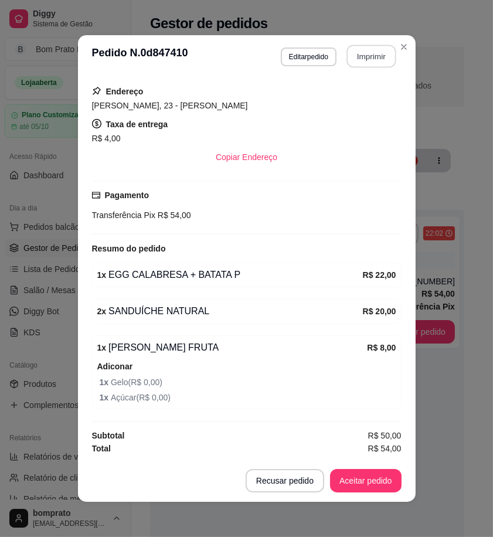
click at [364, 51] on button "Imprimir" at bounding box center [370, 56] width 49 height 23
click at [377, 475] on button "Aceitar pedido" at bounding box center [365, 480] width 71 height 23
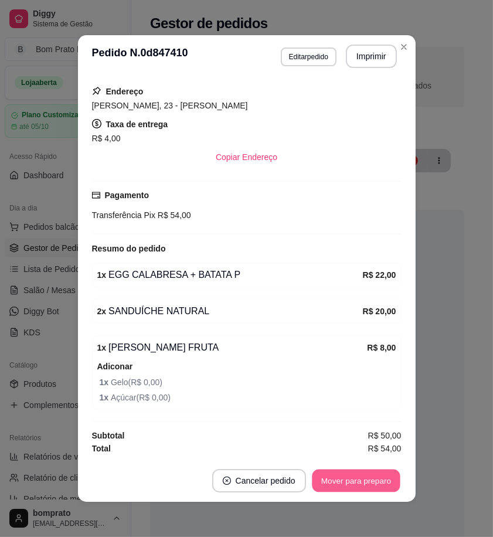
click at [367, 481] on button "Mover para preparo" at bounding box center [356, 480] width 88 height 23
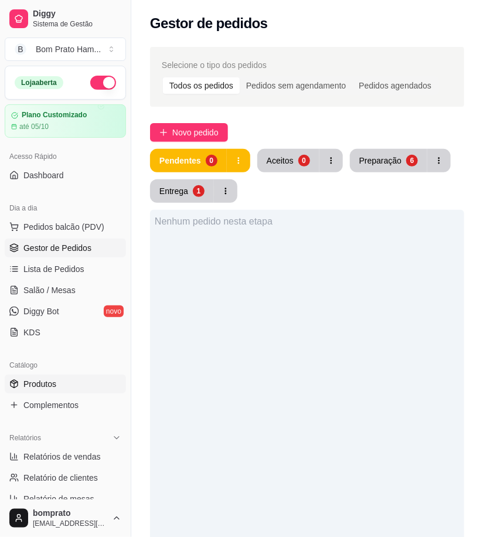
click at [76, 379] on link "Produtos" at bounding box center [65, 383] width 121 height 19
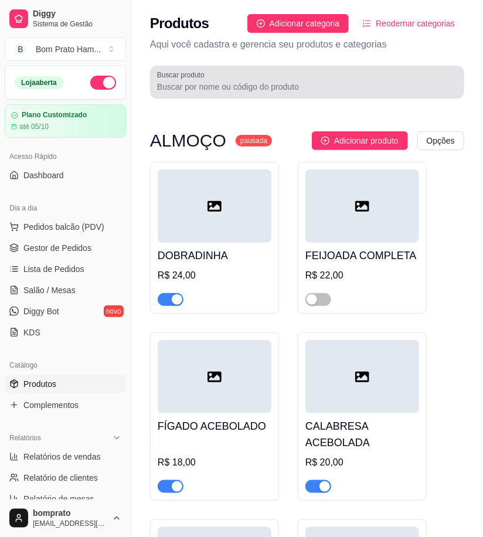
click at [237, 94] on div "Buscar produto" at bounding box center [307, 82] width 314 height 33
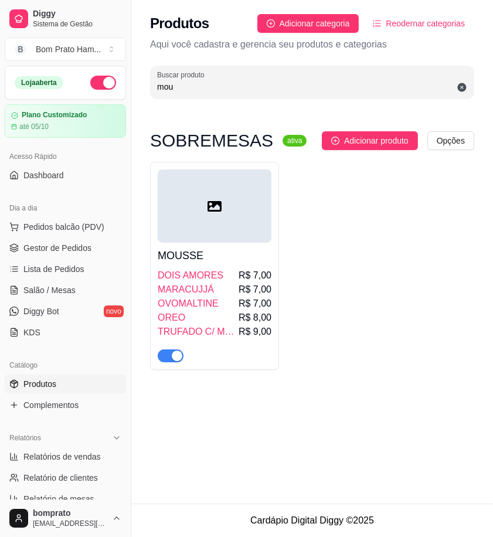
type input "mou"
click at [247, 278] on span "R$ 7,00" at bounding box center [254, 275] width 33 height 14
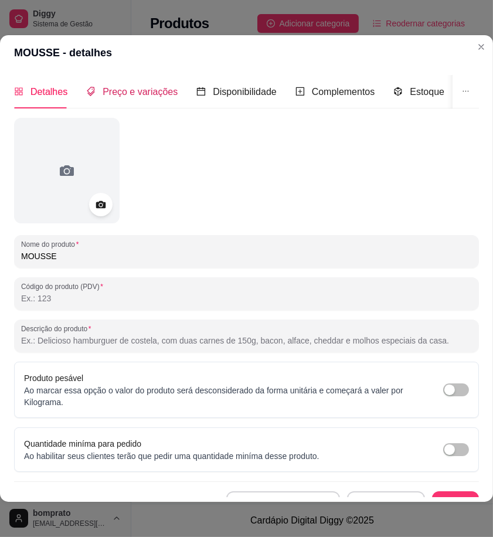
click at [125, 90] on span "Preço e variações" at bounding box center [140, 92] width 75 height 10
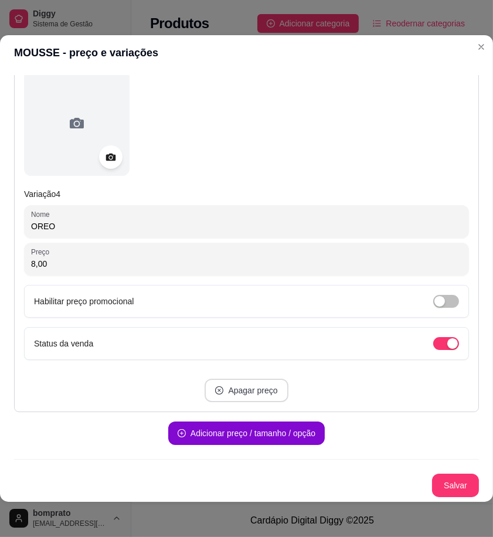
scroll to position [1236, 0]
click at [433, 473] on button "Salvar" at bounding box center [455, 484] width 47 height 23
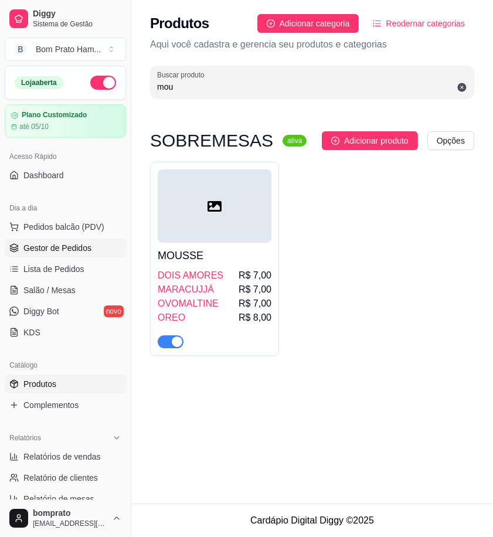
click at [84, 250] on span "Gestor de Pedidos" at bounding box center [57, 248] width 68 height 12
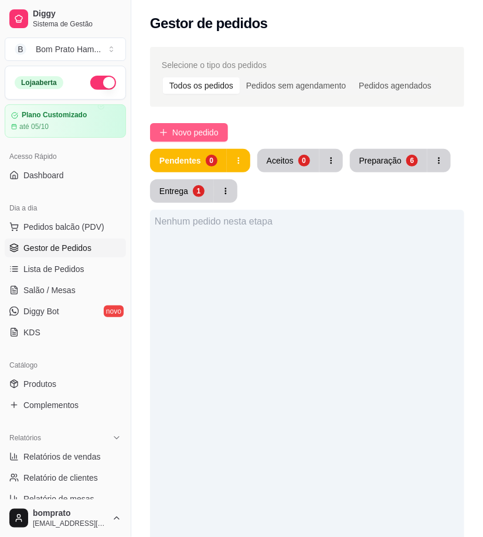
click at [217, 139] on button "Novo pedido" at bounding box center [189, 132] width 78 height 19
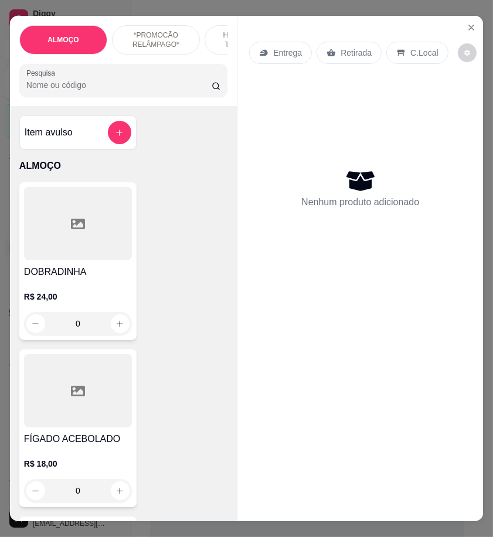
click at [76, 88] on input "Pesquisa" at bounding box center [118, 85] width 185 height 12
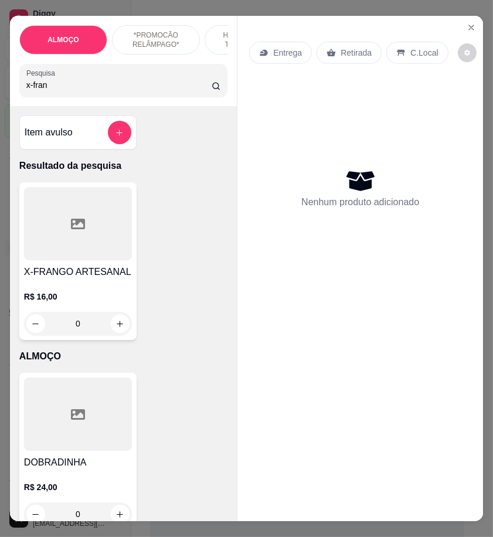
type input "x-fran"
click at [119, 324] on div "0" at bounding box center [78, 323] width 108 height 23
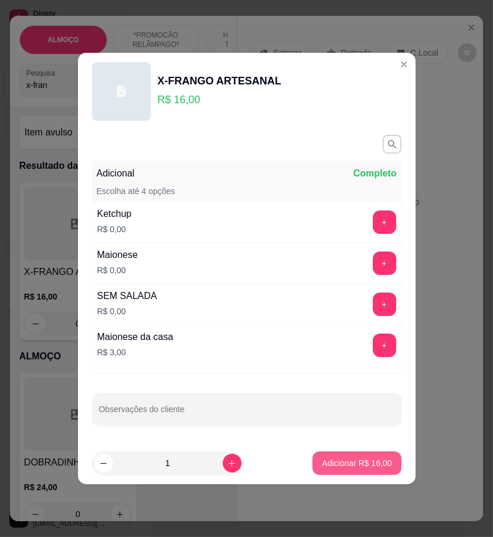
click at [361, 470] on button "Adicionar R$ 16,00" at bounding box center [356, 462] width 88 height 23
type input "1"
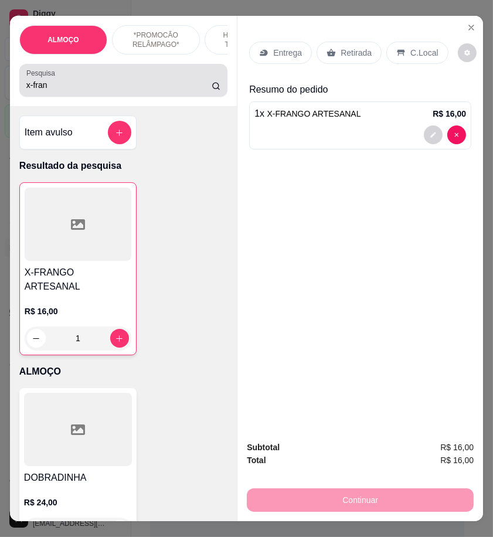
click at [46, 91] on input "x-fran" at bounding box center [118, 85] width 185 height 12
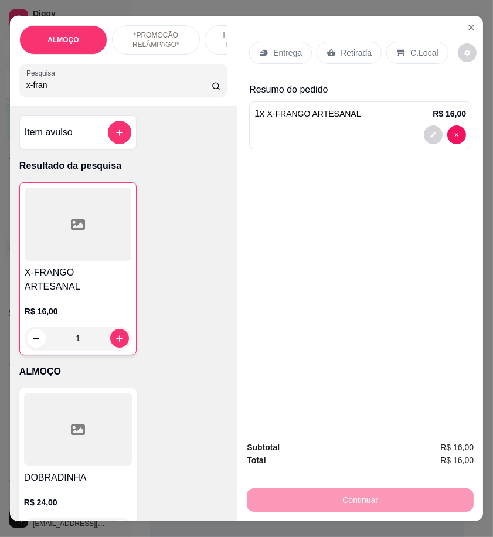
click at [46, 91] on input "x-fran" at bounding box center [118, 85] width 185 height 12
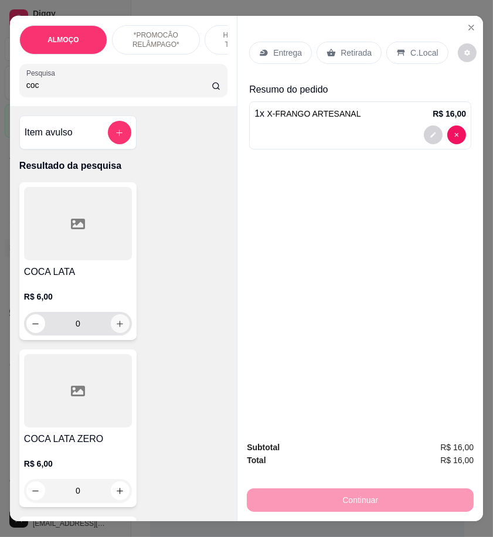
type input "coc"
click at [116, 328] on icon "increase-product-quantity" at bounding box center [119, 323] width 9 height 9
type input "1"
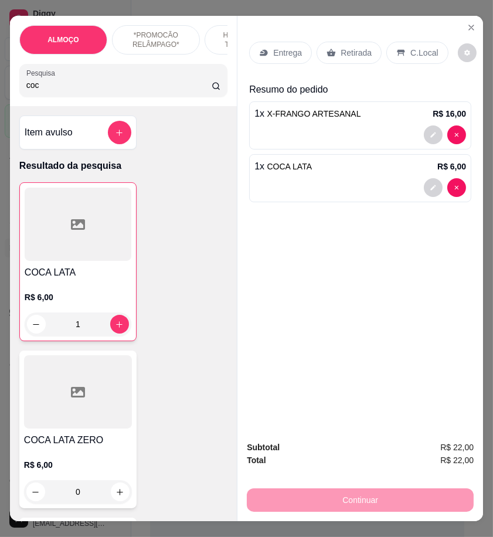
click at [275, 47] on p "Entrega" at bounding box center [287, 53] width 29 height 12
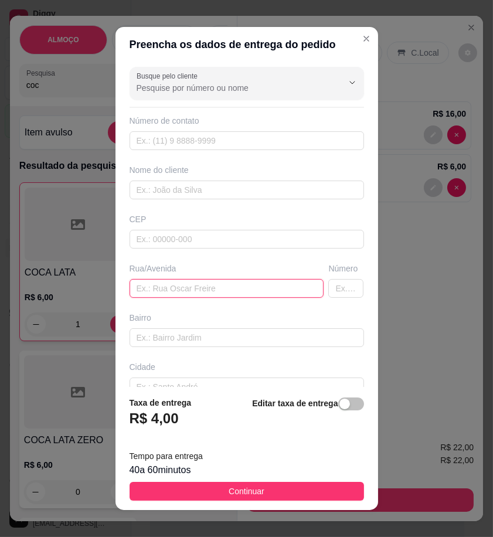
paste input "[GEOGRAPHIC_DATA], nos apartamentos de deba construções"
type input "[GEOGRAPHIC_DATA], nos apartamentos de deba construções"
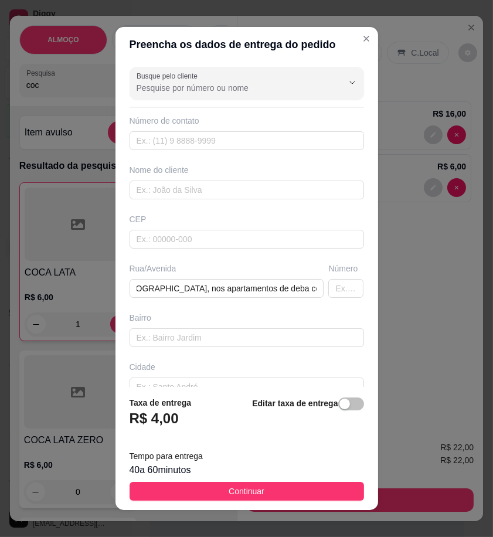
scroll to position [0, 0]
paste input "558 79195-9164"
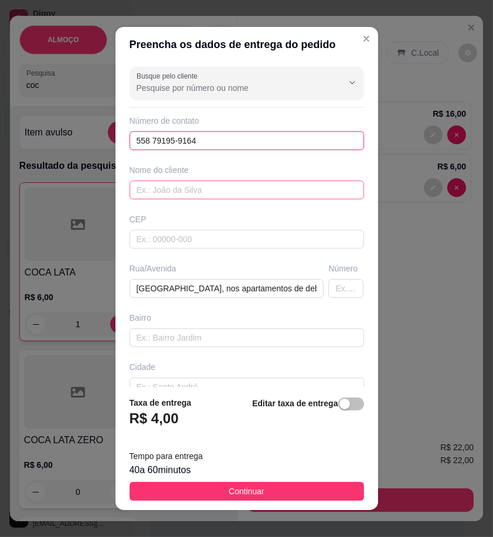
type input "558 79195-9164"
click at [226, 190] on input "text" at bounding box center [246, 189] width 234 height 19
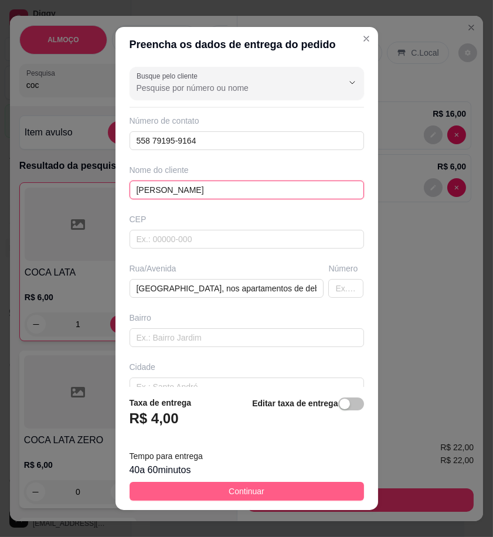
type input "[PERSON_NAME]"
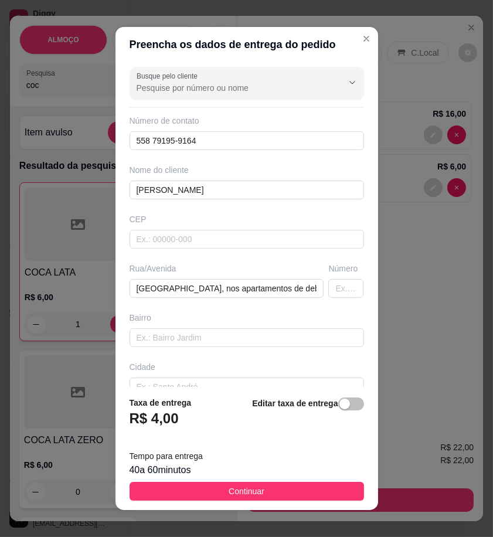
drag, startPoint x: 333, startPoint y: 487, endPoint x: 467, endPoint y: 429, distance: 146.4
click at [341, 484] on button "Continuar" at bounding box center [246, 491] width 234 height 19
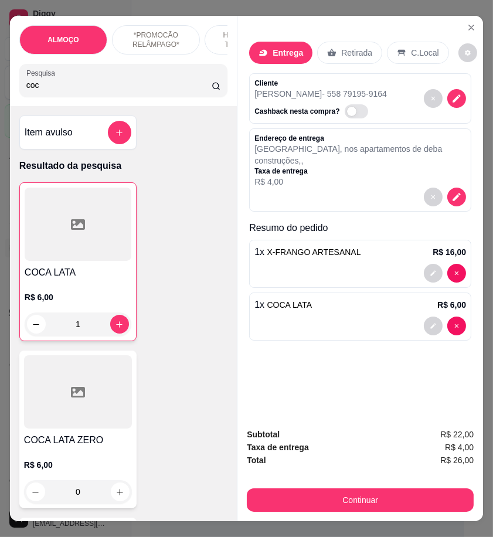
click at [64, 91] on input "coc" at bounding box center [118, 85] width 185 height 12
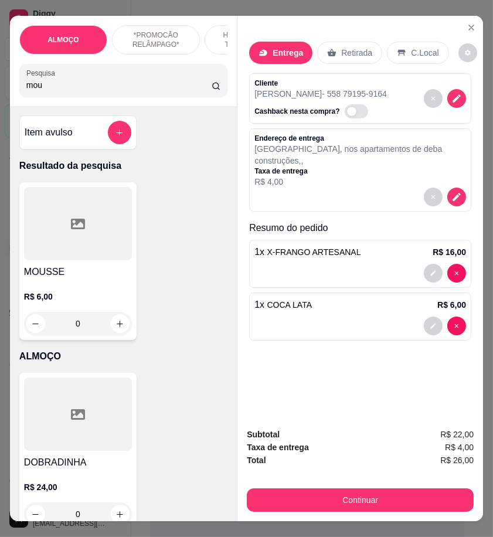
type input "mou"
click at [117, 329] on div "0" at bounding box center [78, 323] width 108 height 23
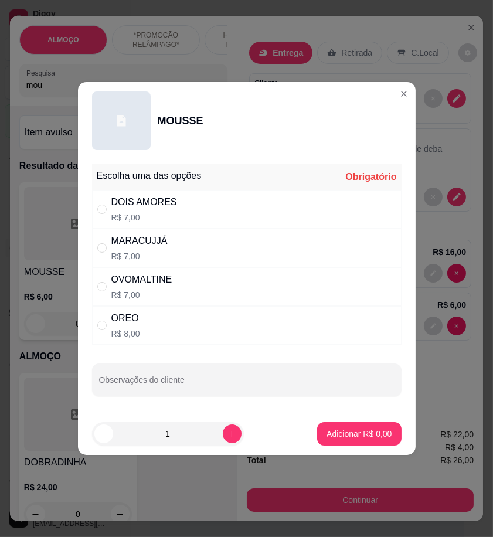
click at [220, 218] on div "DOIS AMORES R$ 7,00" at bounding box center [246, 209] width 309 height 39
radio input "true"
click at [362, 436] on p "Adicionar R$ 7,00" at bounding box center [358, 434] width 65 height 12
type input "1"
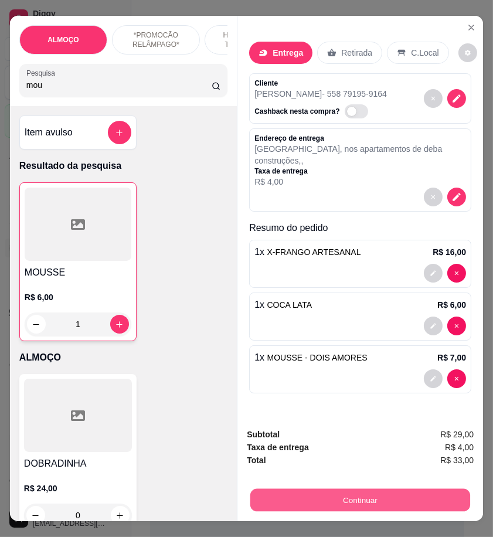
click at [460, 492] on button "Continuar" at bounding box center [360, 499] width 220 height 23
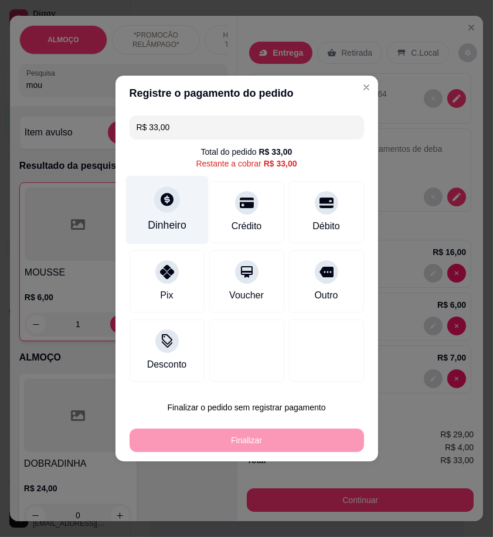
click at [182, 231] on div "Dinheiro" at bounding box center [167, 224] width 39 height 15
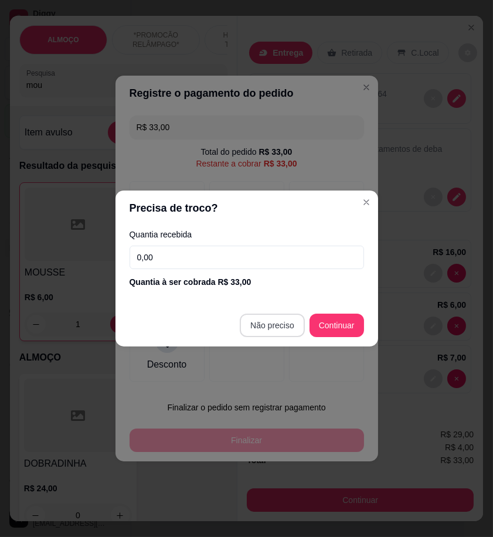
type input "R$ 0,00"
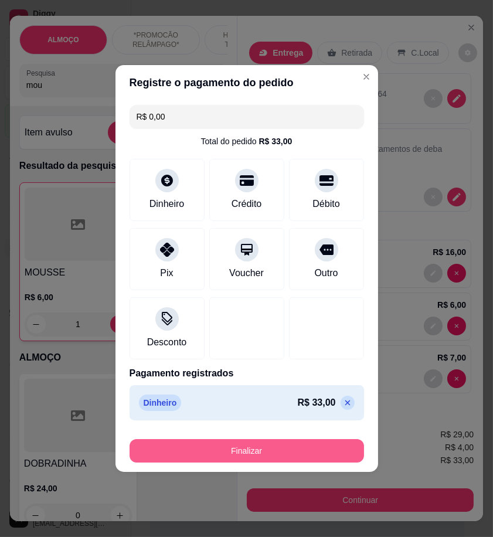
click at [334, 451] on button "Finalizar" at bounding box center [246, 450] width 234 height 23
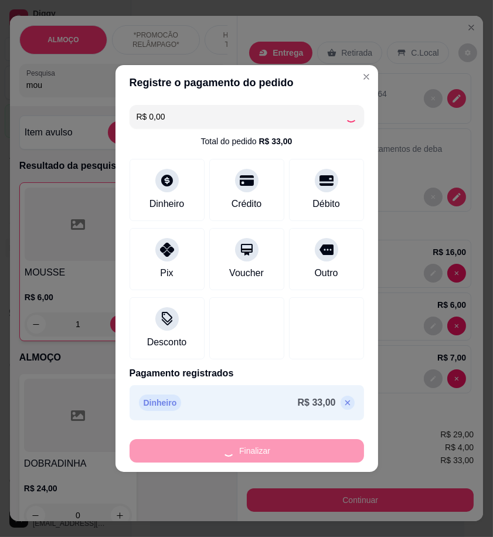
type input "0"
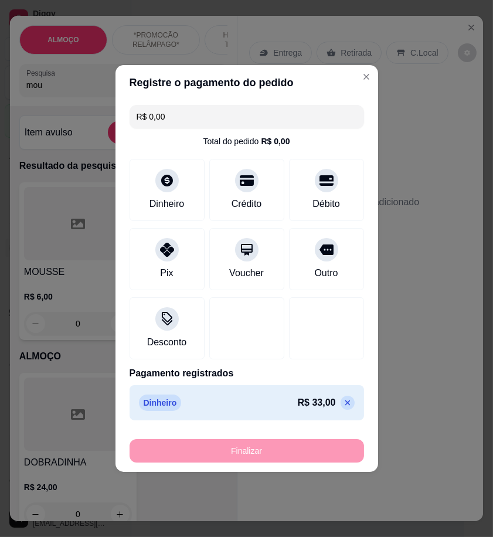
type input "-R$ 33,00"
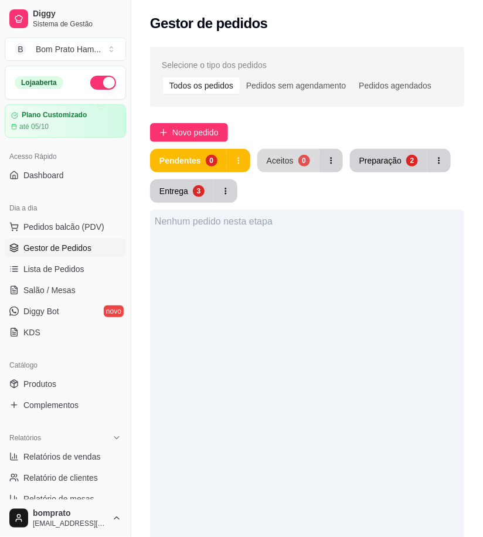
click at [264, 150] on button "Aceitos 0" at bounding box center [288, 160] width 62 height 23
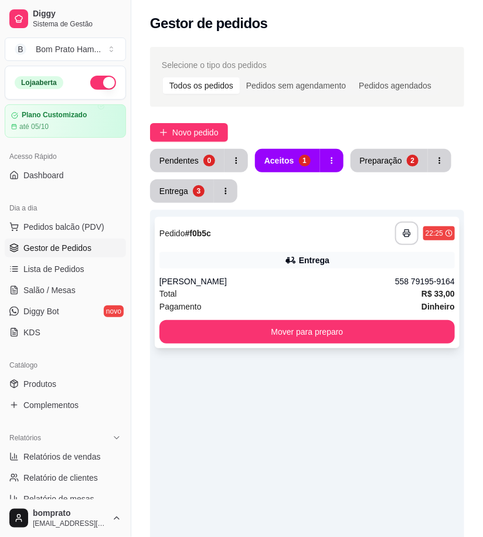
click at [307, 282] on div "[PERSON_NAME]" at bounding box center [276, 281] width 235 height 12
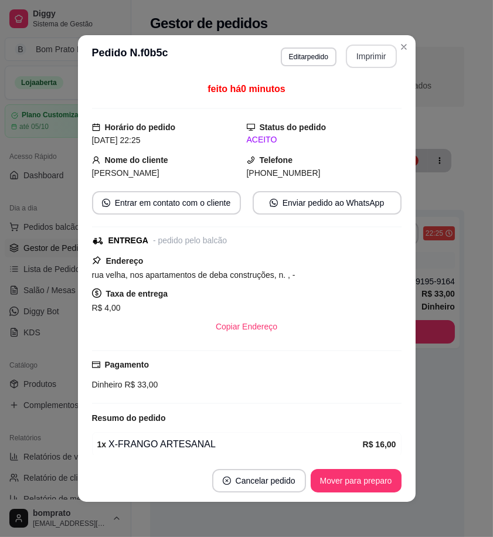
click at [371, 62] on button "Imprimir" at bounding box center [371, 56] width 51 height 23
click at [351, 486] on button "Mover para preparo" at bounding box center [356, 480] width 88 height 23
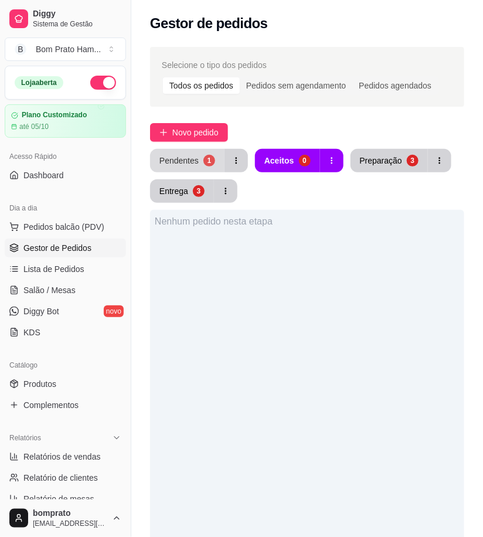
click at [180, 159] on div "Pendentes" at bounding box center [178, 161] width 39 height 12
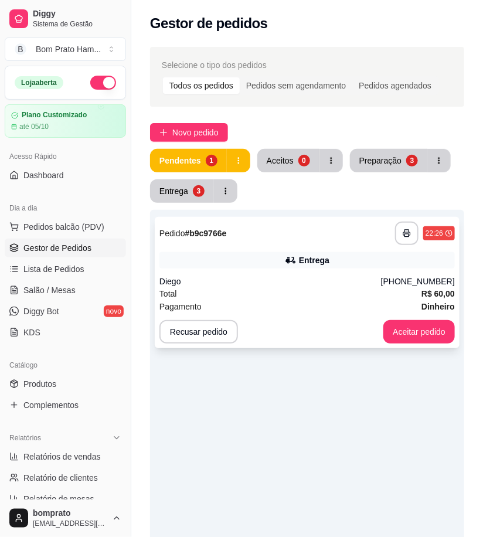
click at [319, 275] on div "Diego" at bounding box center [269, 281] width 221 height 12
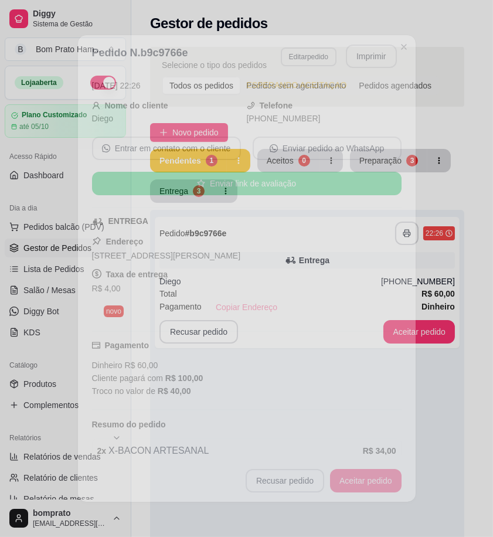
scroll to position [130, 0]
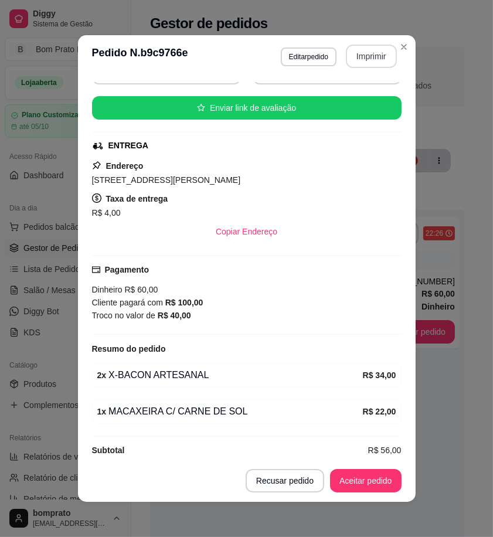
click at [372, 56] on button "Imprimir" at bounding box center [371, 56] width 51 height 23
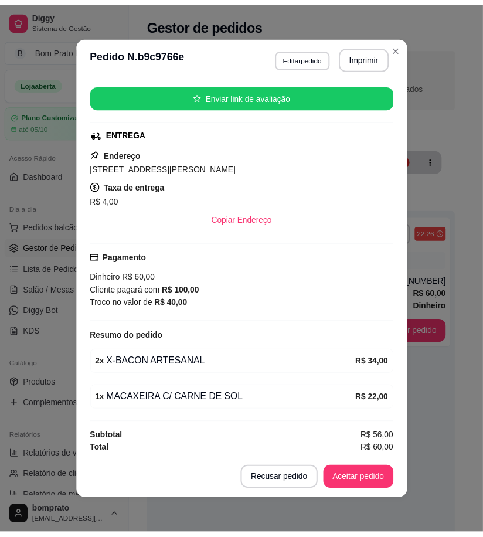
scroll to position [145, 0]
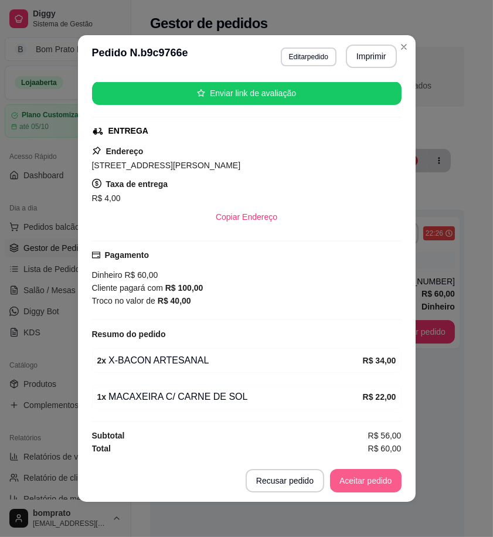
click at [359, 477] on button "Aceitar pedido" at bounding box center [365, 480] width 71 height 23
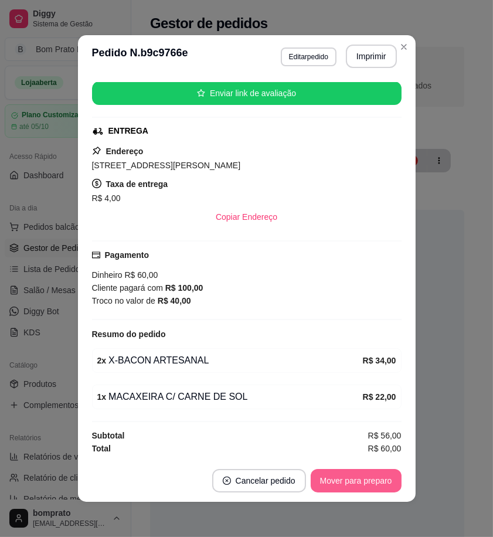
click at [360, 480] on button "Mover para preparo" at bounding box center [355, 480] width 91 height 23
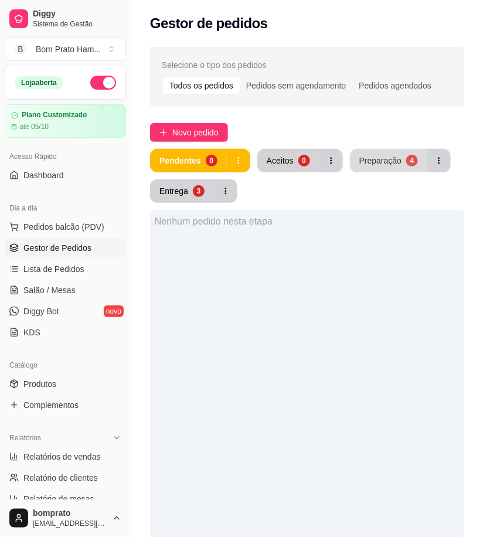
click at [370, 157] on div "Preparação" at bounding box center [380, 161] width 42 height 12
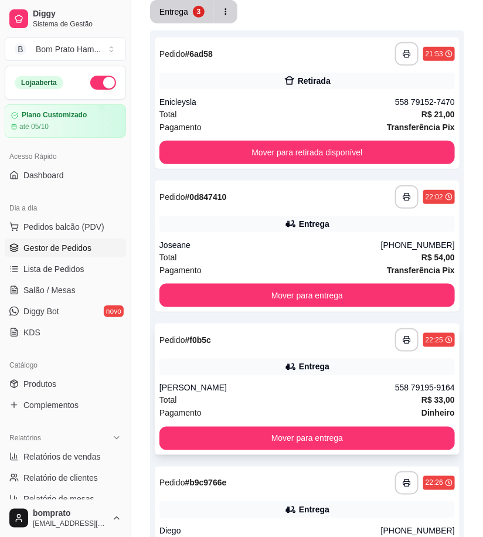
scroll to position [65, 0]
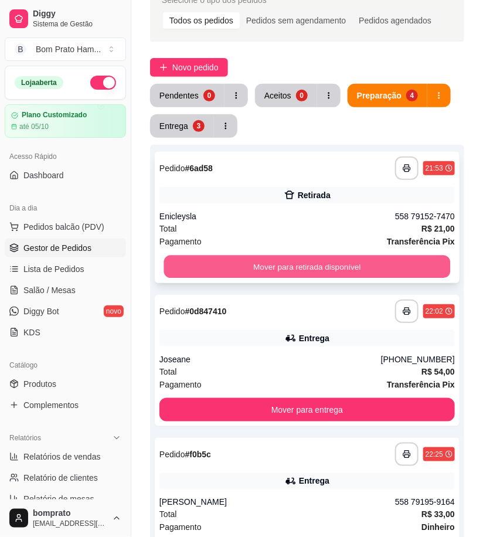
click at [295, 259] on button "Mover para retirada disponível" at bounding box center [307, 266] width 286 height 23
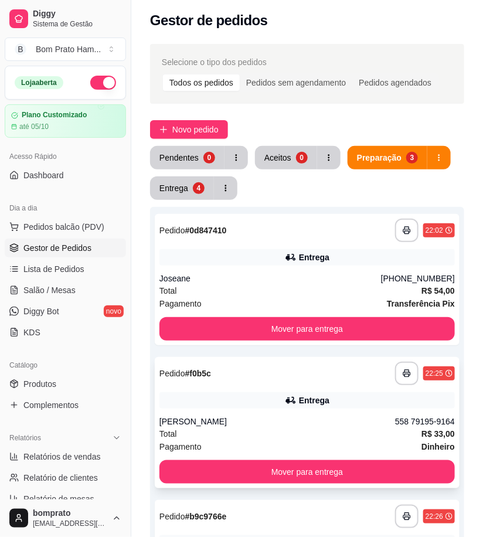
scroll to position [0, 0]
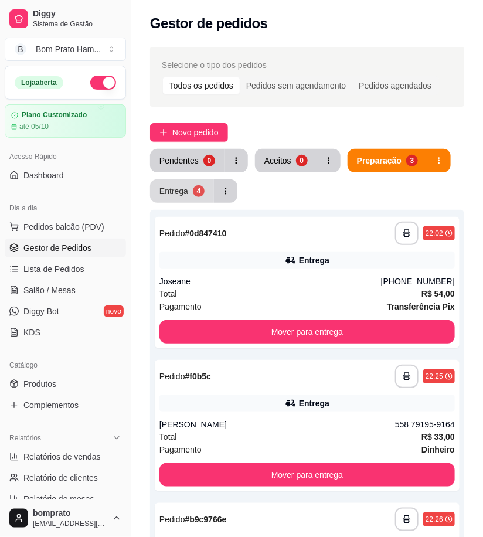
click at [186, 183] on button "Entrega 4" at bounding box center [182, 190] width 64 height 23
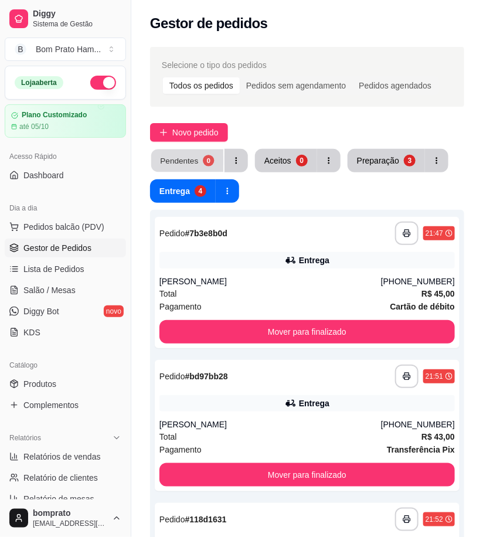
click at [198, 156] on button "Pendentes 0" at bounding box center [187, 160] width 72 height 23
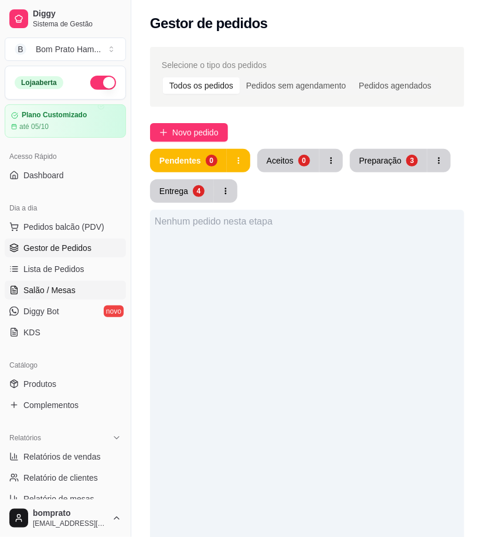
click at [78, 294] on link "Salão / Mesas" at bounding box center [65, 290] width 121 height 19
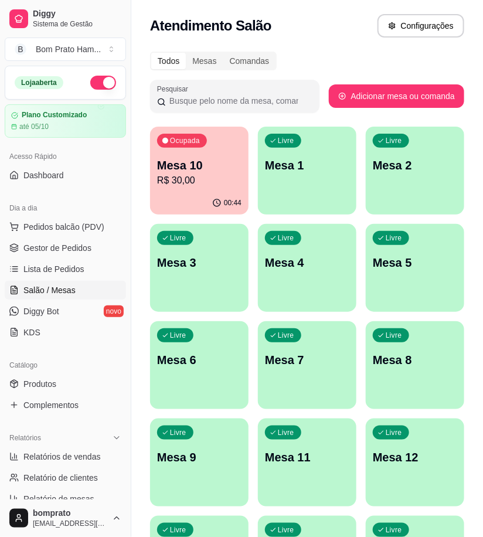
click at [233, 189] on div "Ocupada Mesa 10 R$ 30,00" at bounding box center [199, 159] width 98 height 65
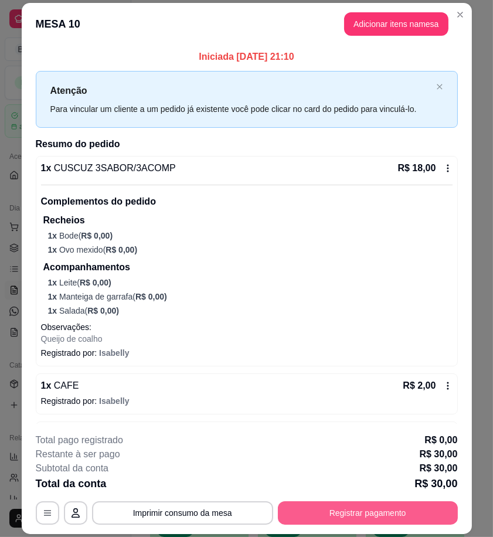
click at [418, 520] on button "Registrar pagamento" at bounding box center [368, 512] width 180 height 23
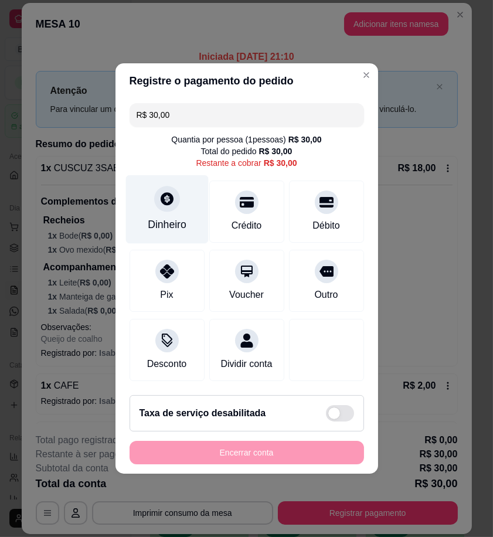
click at [177, 217] on div "Dinheiro" at bounding box center [167, 224] width 39 height 15
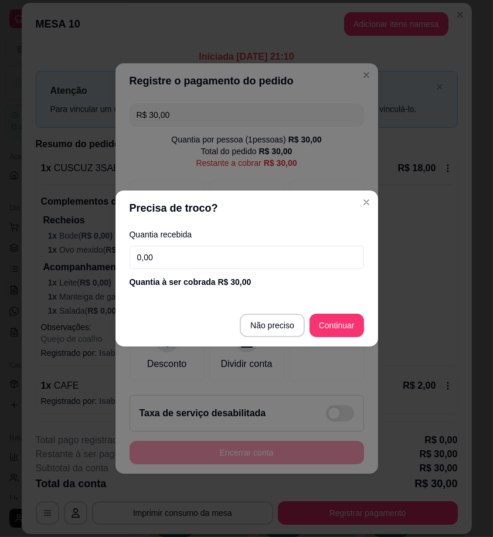
click at [298, 258] on input "0,00" at bounding box center [246, 256] width 234 height 23
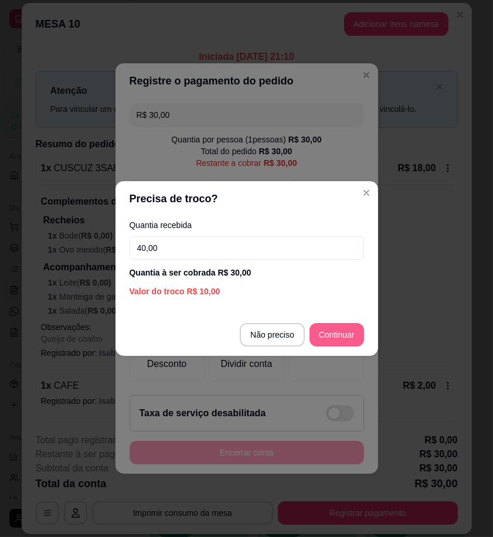
type input "40,00"
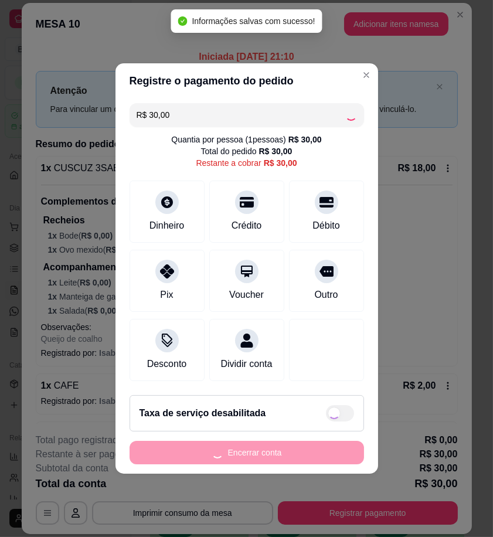
type input "R$ 0,00"
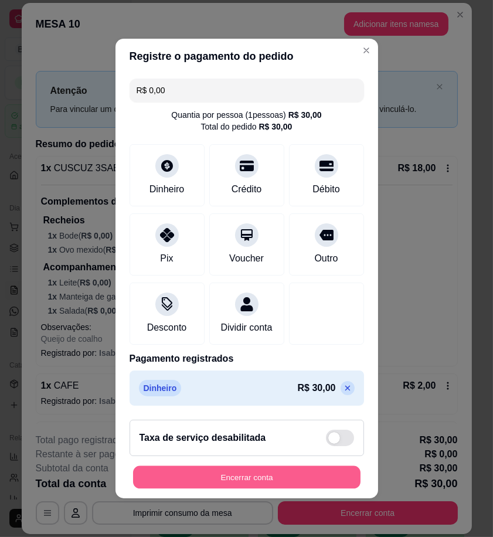
click at [309, 484] on button "Encerrar conta" at bounding box center [246, 477] width 227 height 23
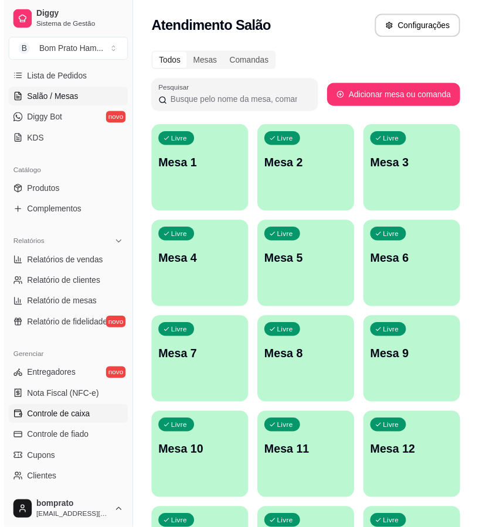
scroll to position [195, 0]
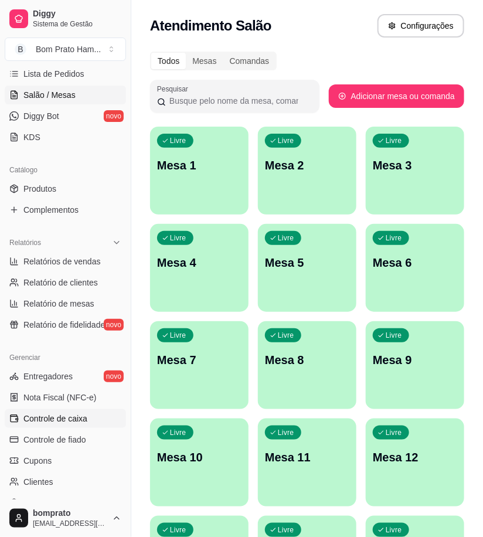
click at [81, 416] on span "Controle de caixa" at bounding box center [55, 418] width 64 height 12
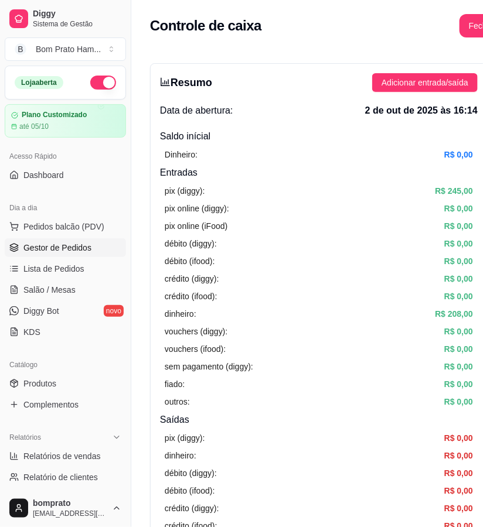
click at [78, 242] on span "Gestor de Pedidos" at bounding box center [57, 248] width 68 height 12
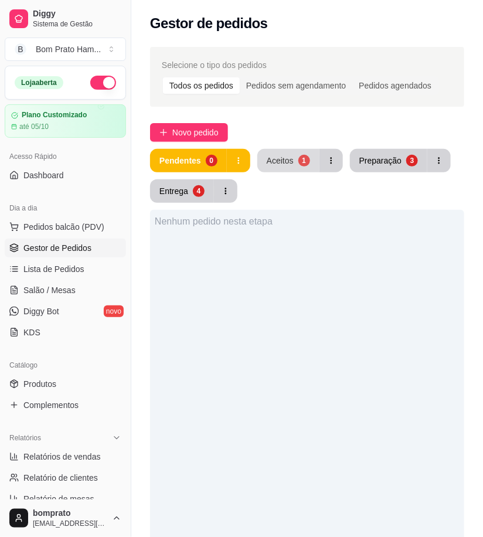
click at [282, 170] on button "Aceitos 1" at bounding box center [288, 160] width 62 height 23
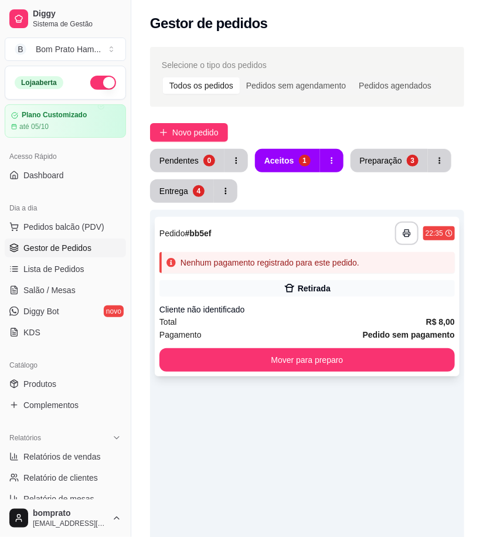
click at [301, 258] on div "Nenhum pagamento registrado para este pedido." at bounding box center [269, 263] width 179 height 12
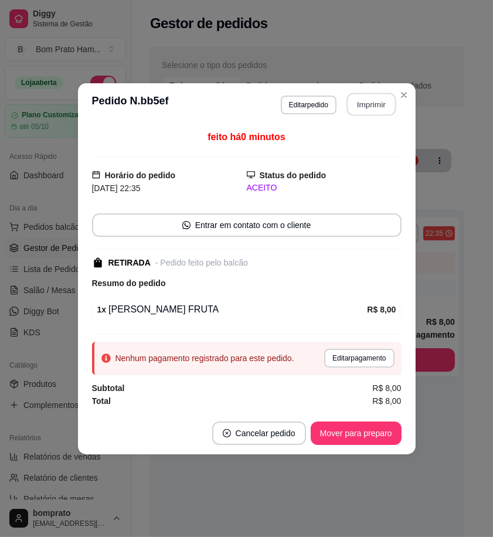
click at [360, 98] on button "Imprimir" at bounding box center [370, 104] width 49 height 23
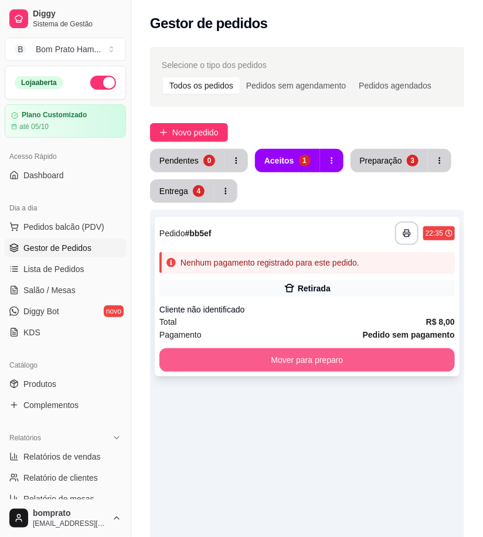
click at [412, 359] on button "Mover para preparo" at bounding box center [306, 359] width 295 height 23
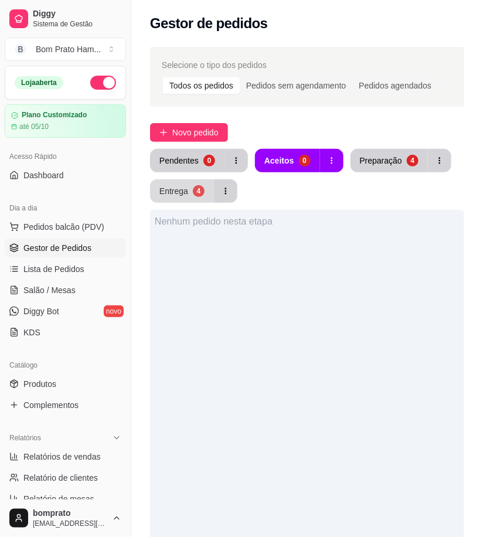
click at [179, 187] on div "Entrega" at bounding box center [173, 191] width 29 height 12
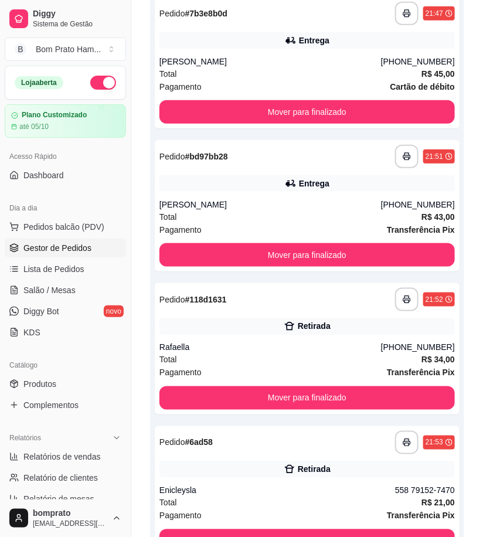
scroll to position [260, 0]
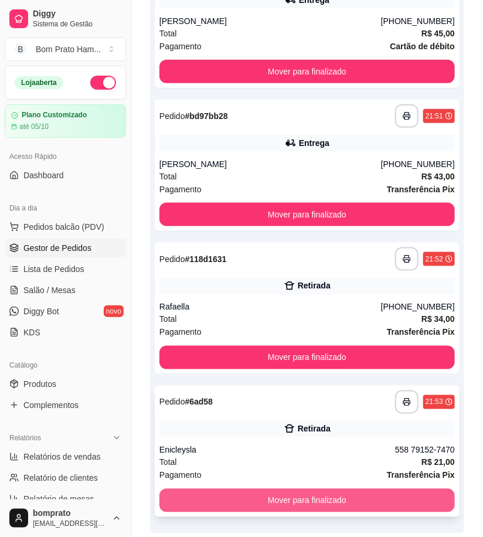
click at [344, 499] on button "Mover para finalizado" at bounding box center [306, 500] width 295 height 23
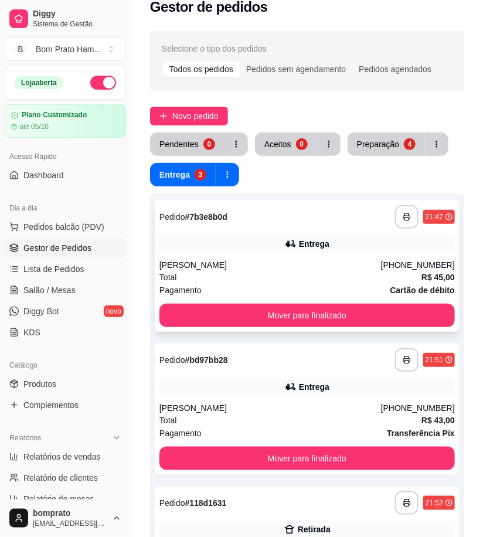
scroll to position [0, 0]
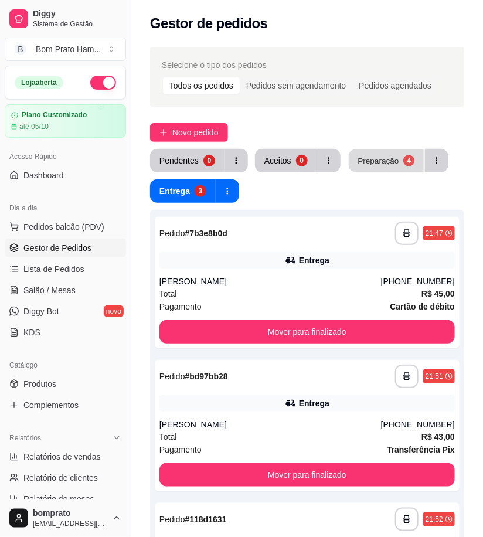
click at [361, 165] on div "Preparação" at bounding box center [377, 160] width 41 height 11
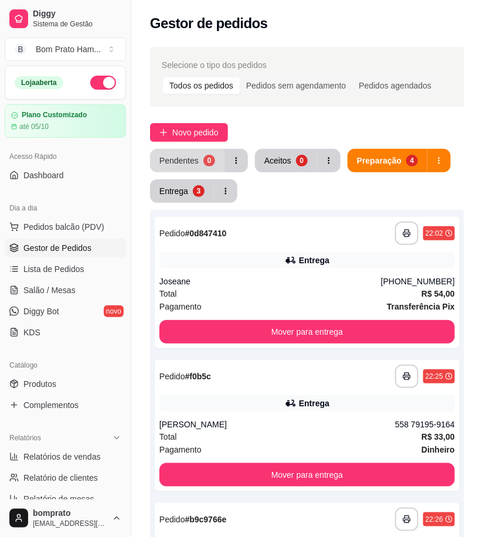
click at [198, 166] on button "Pendentes 0" at bounding box center [187, 160] width 74 height 23
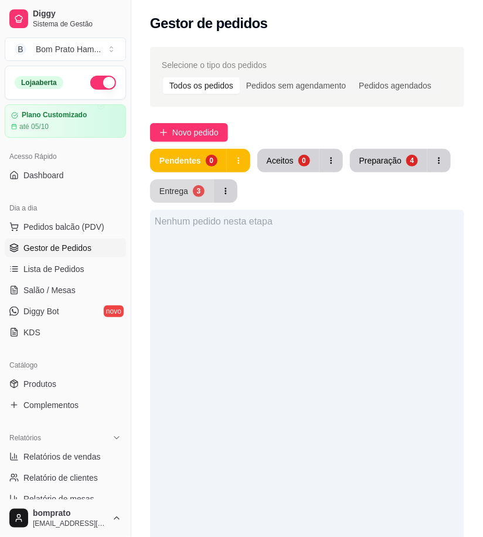
click at [192, 194] on button "Entrega 3" at bounding box center [182, 190] width 64 height 23
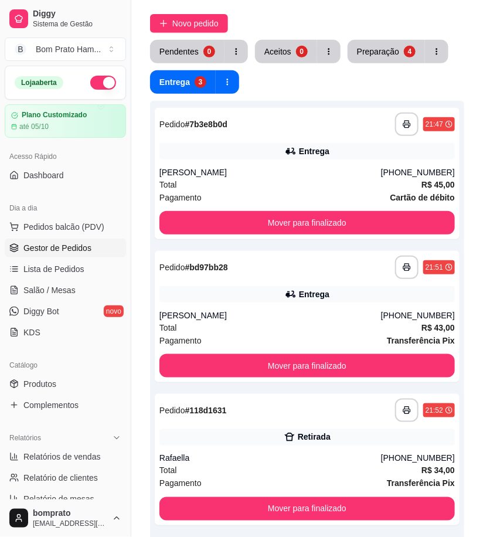
scroll to position [130, 0]
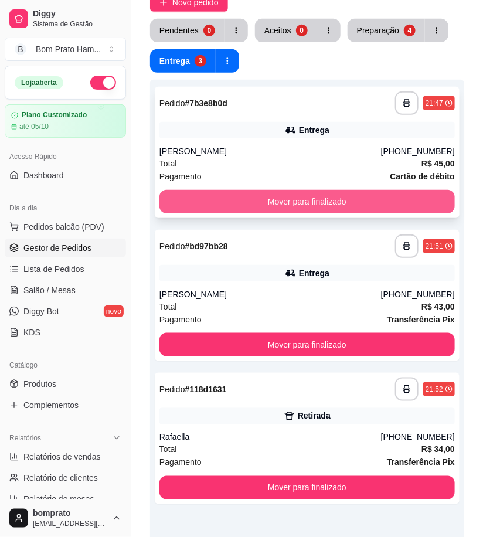
click at [334, 195] on button "Mover para finalizado" at bounding box center [306, 201] width 295 height 23
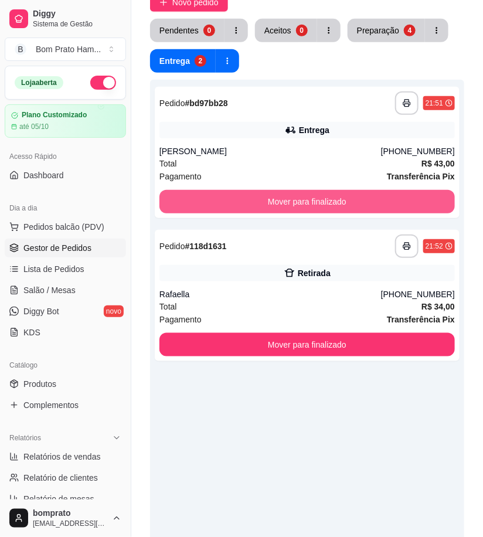
click at [336, 192] on button "Mover para finalizado" at bounding box center [306, 201] width 295 height 23
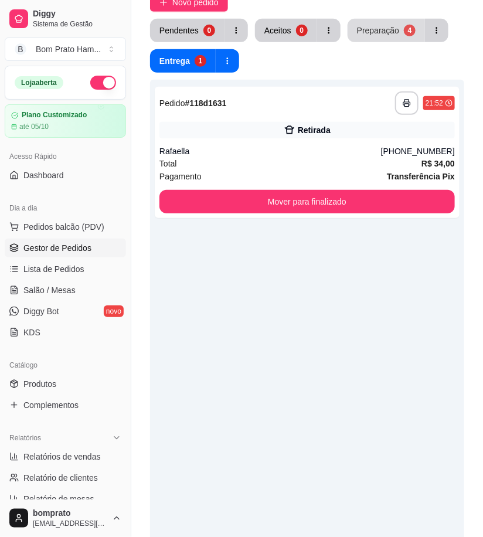
click at [367, 36] on div "Preparação" at bounding box center [378, 31] width 42 height 12
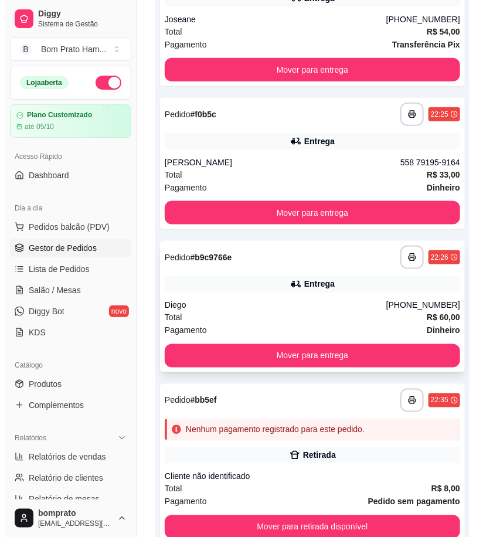
scroll to position [331, 0]
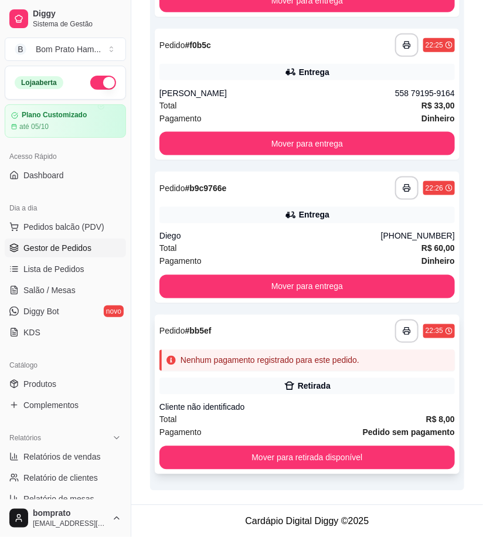
click at [310, 364] on div "Nenhum pagamento registrado para este pedido." at bounding box center [269, 360] width 179 height 12
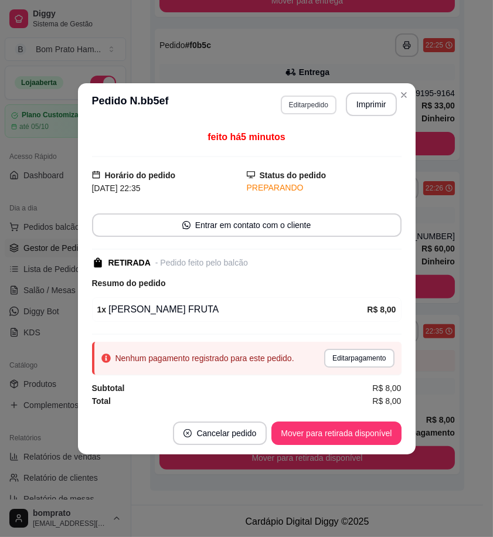
click at [318, 101] on button "Editar pedido" at bounding box center [309, 104] width 56 height 19
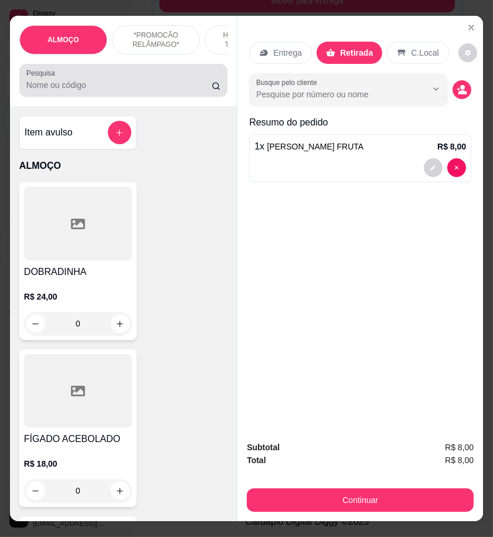
click at [111, 89] on input "Pesquisa" at bounding box center [118, 85] width 185 height 12
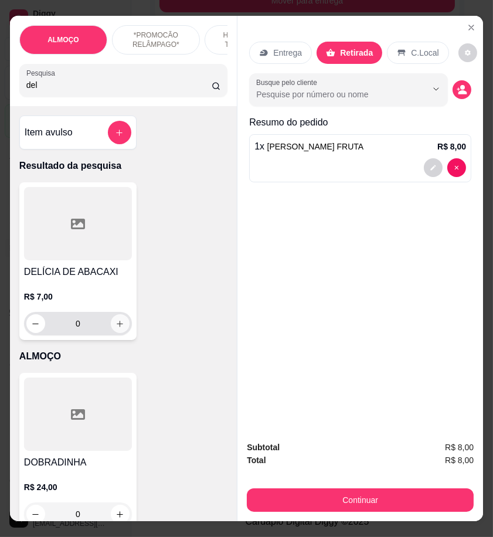
type input "del"
click at [120, 329] on button "increase-product-quantity" at bounding box center [120, 323] width 19 height 19
type input "1"
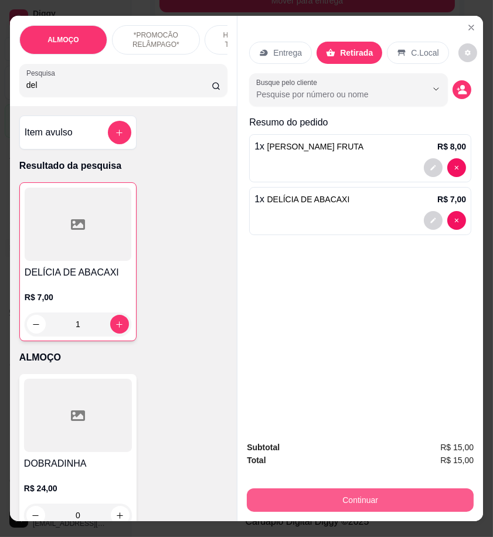
click at [417, 496] on button "Continuar" at bounding box center [360, 499] width 227 height 23
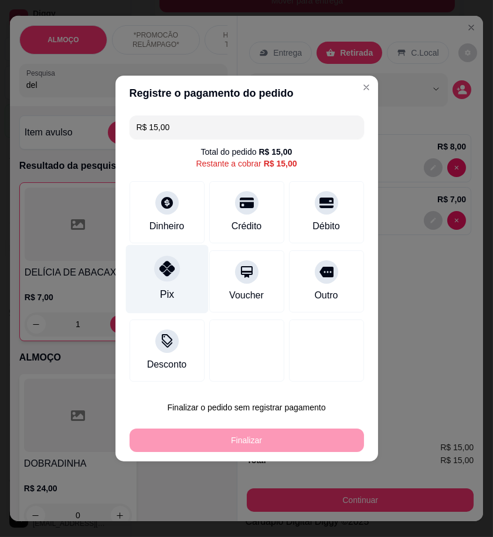
click at [176, 279] on div "Pix" at bounding box center [166, 279] width 83 height 69
type input "R$ 0,00"
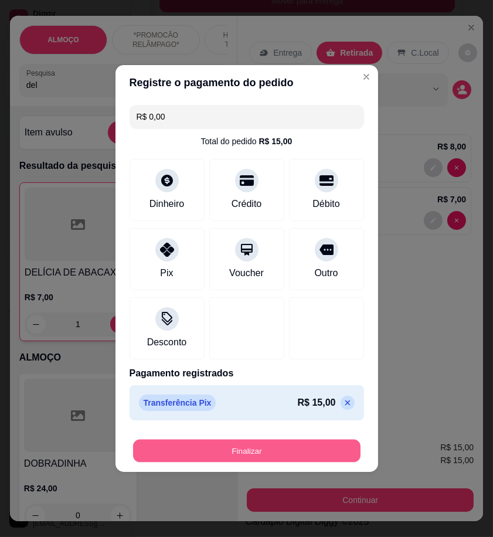
click at [311, 455] on button "Finalizar" at bounding box center [246, 450] width 227 height 23
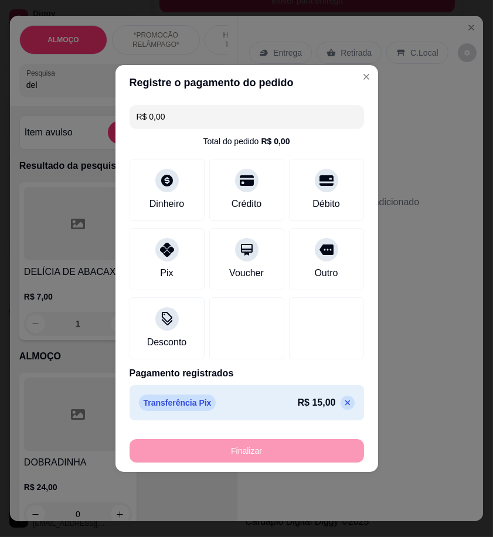
type input "0"
type input "-R$ 15,00"
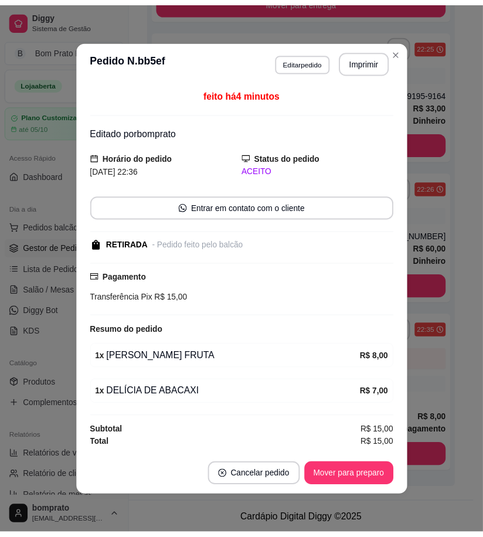
scroll to position [257, 0]
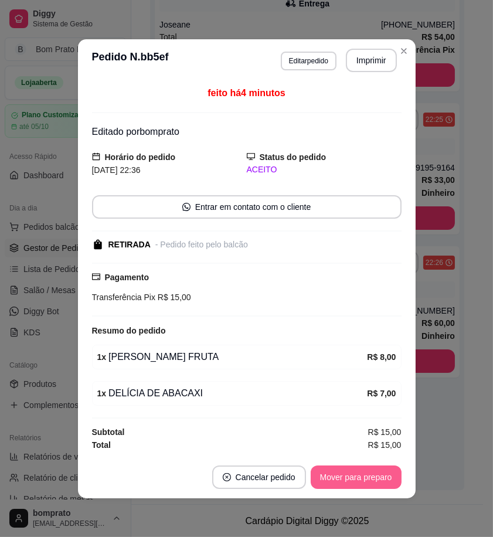
click at [388, 478] on button "Mover para preparo" at bounding box center [355, 476] width 91 height 23
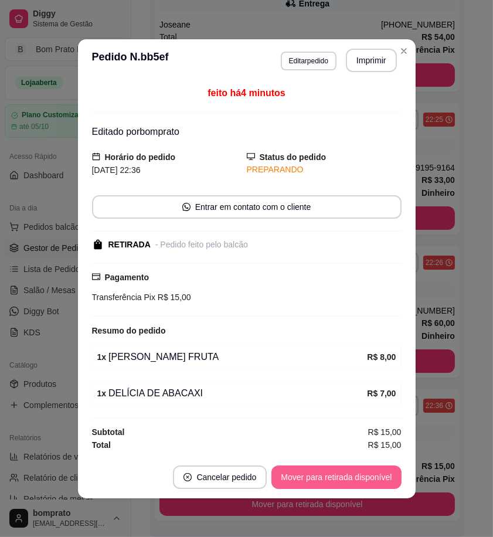
click at [388, 478] on button "Mover para retirada disponível" at bounding box center [335, 476] width 129 height 23
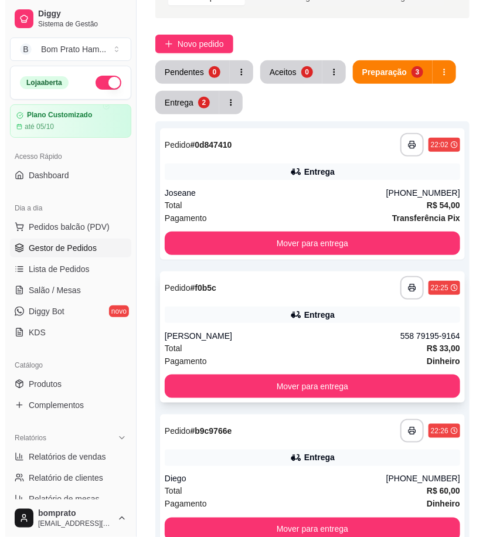
scroll to position [130, 0]
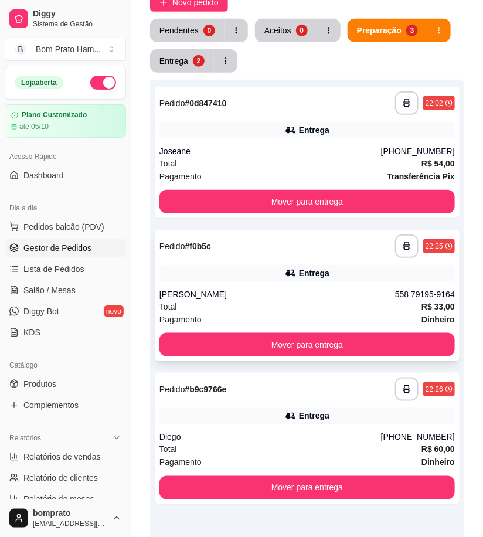
click at [319, 295] on div "[PERSON_NAME]" at bounding box center [276, 294] width 235 height 12
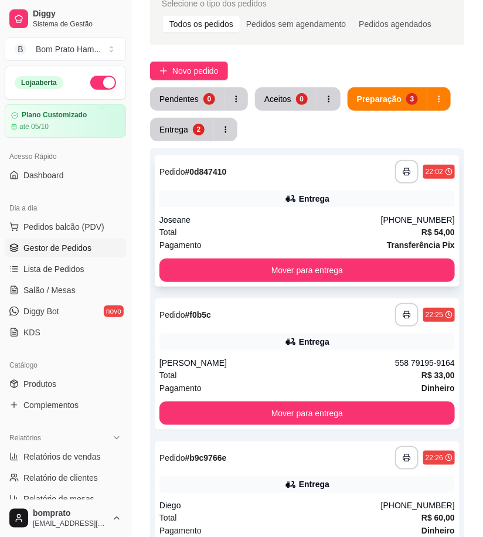
scroll to position [0, 0]
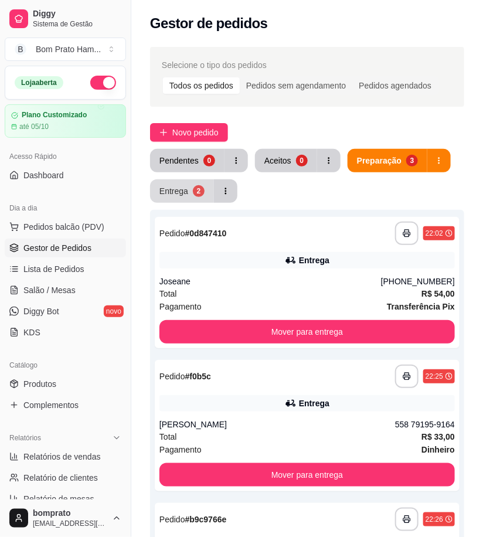
click at [179, 195] on div "Entrega" at bounding box center [173, 191] width 29 height 12
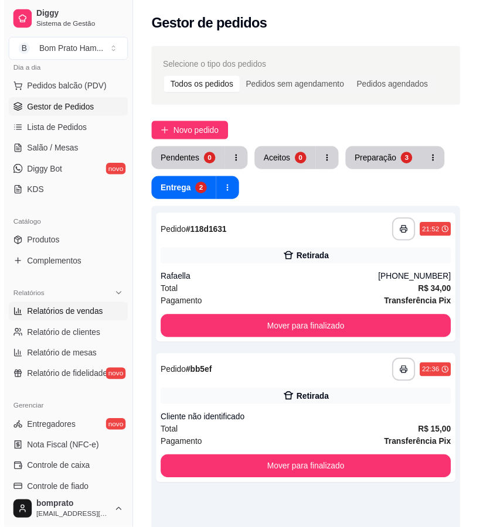
scroll to position [195, 0]
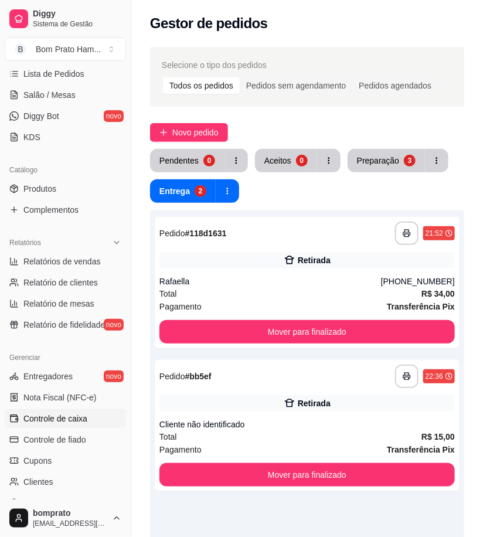
click at [95, 418] on link "Controle de caixa" at bounding box center [65, 418] width 121 height 19
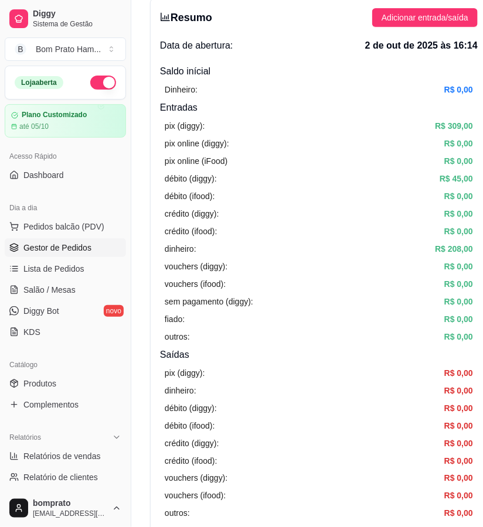
click at [77, 251] on span "Gestor de Pedidos" at bounding box center [57, 248] width 68 height 12
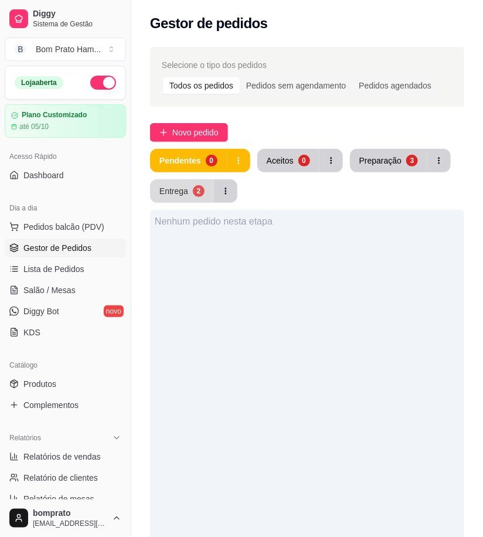
click at [180, 196] on button "Entrega 2" at bounding box center [182, 190] width 64 height 23
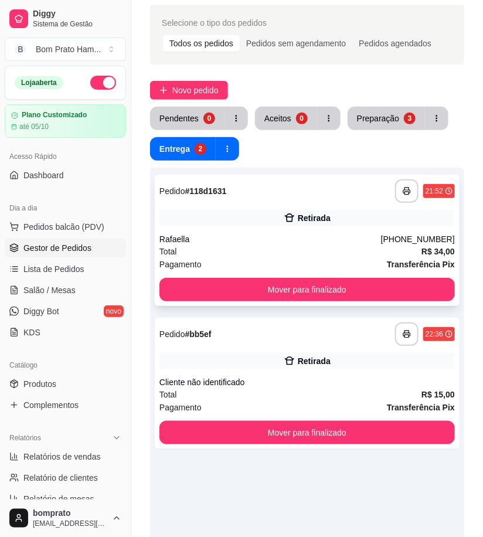
scroll to position [65, 0]
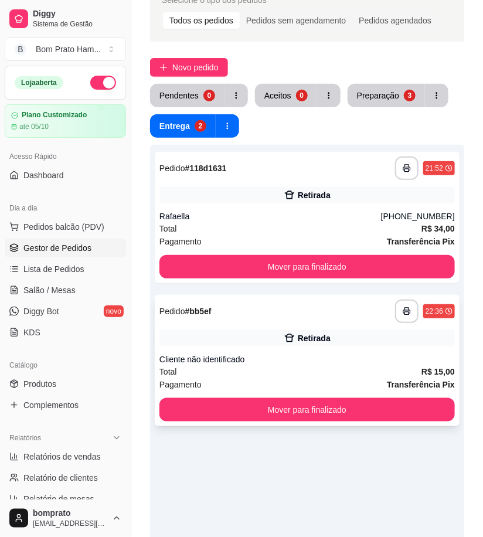
click at [299, 344] on div "Retirada" at bounding box center [306, 338] width 295 height 16
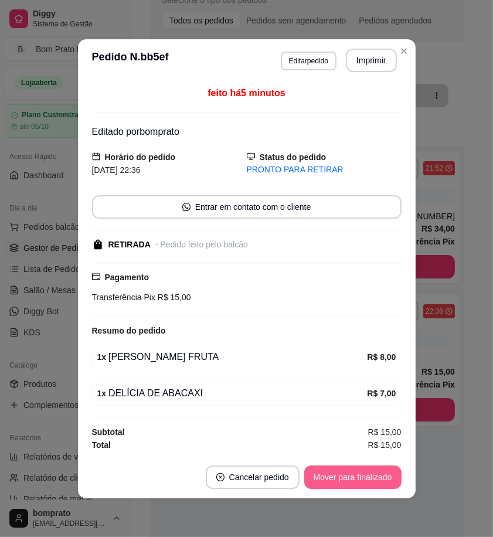
click at [394, 477] on button "Mover para finalizado" at bounding box center [352, 476] width 97 height 23
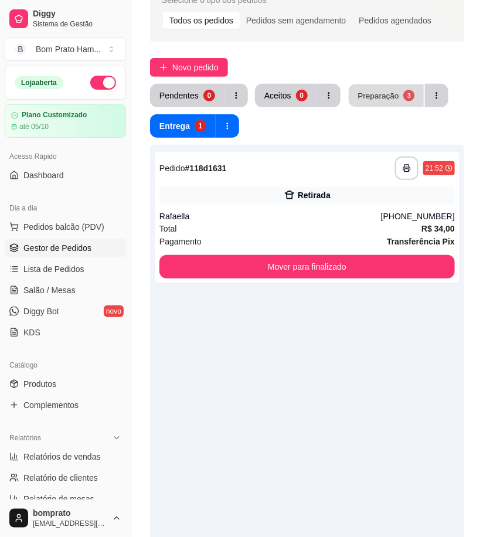
click at [359, 96] on div "Preparação" at bounding box center [377, 95] width 41 height 11
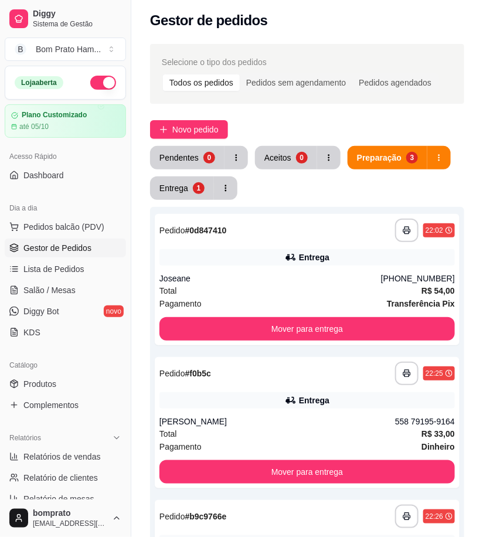
scroll to position [0, 0]
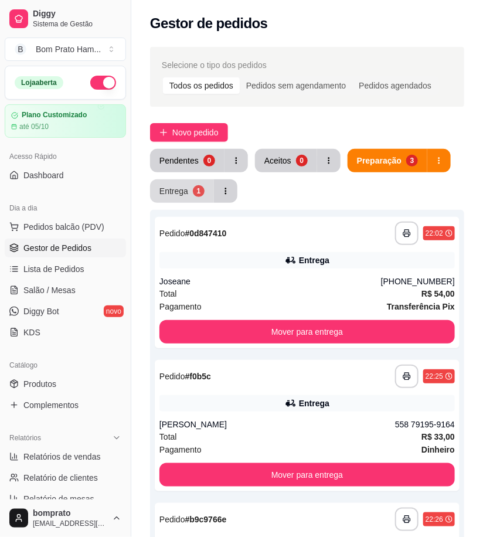
click at [198, 189] on div "1" at bounding box center [199, 191] width 12 height 12
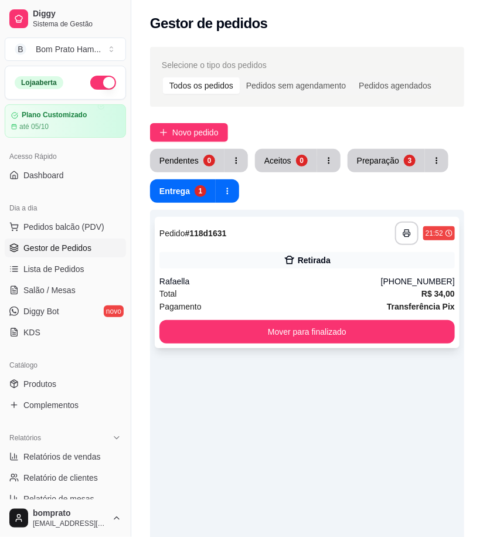
click at [326, 311] on div "Pagamento Transferência Pix" at bounding box center [306, 306] width 295 height 13
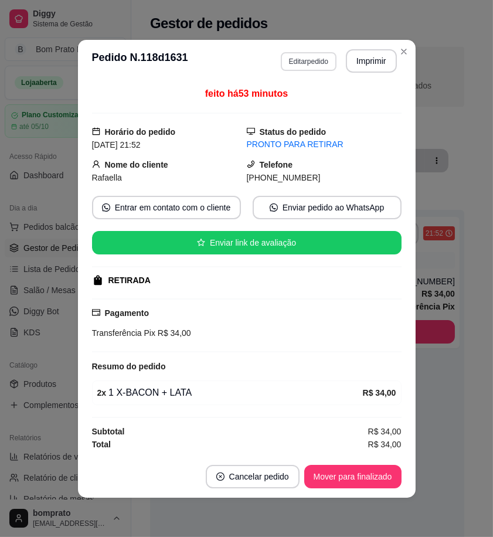
click at [318, 60] on button "Editar pedido" at bounding box center [309, 61] width 56 height 19
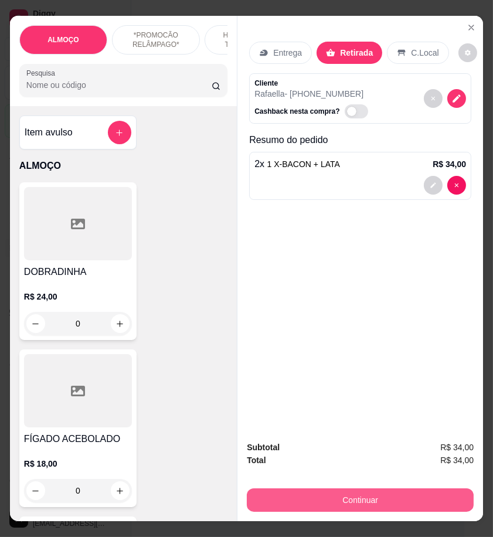
click at [403, 493] on button "Continuar" at bounding box center [360, 499] width 227 height 23
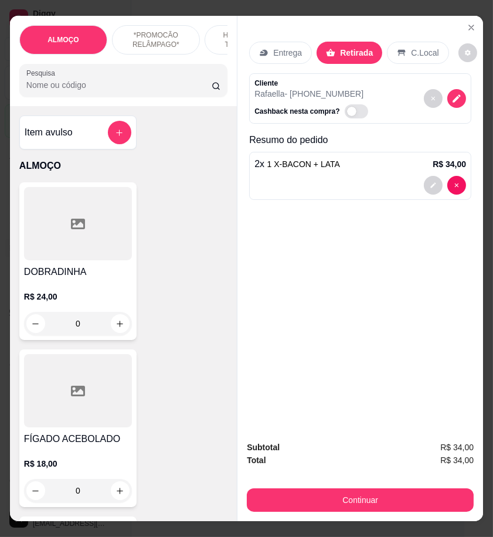
click at [165, 199] on icon at bounding box center [166, 199] width 15 height 15
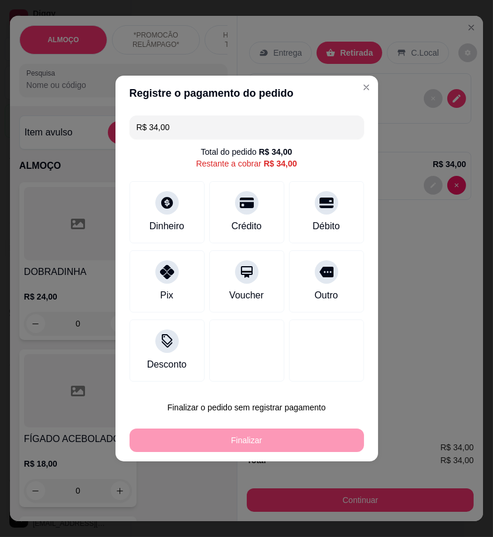
click at [264, 260] on input "0,00" at bounding box center [246, 256] width 234 height 23
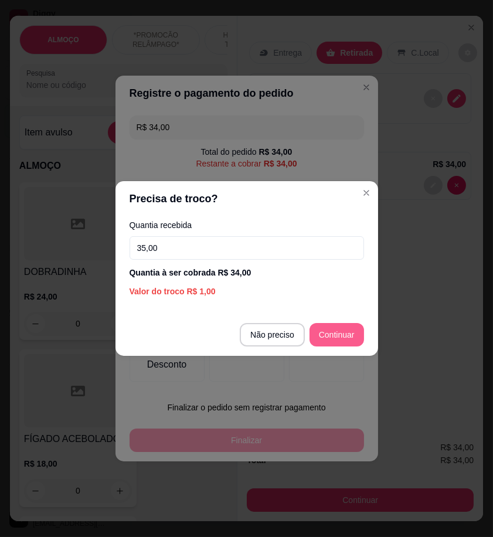
type input "35,00"
type input "R$ 0,00"
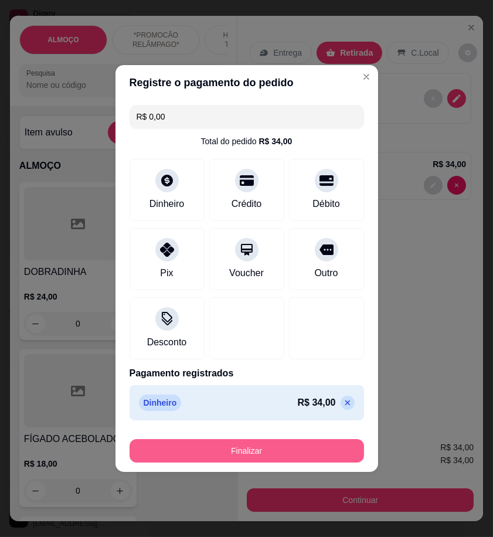
click at [308, 445] on button "Finalizar" at bounding box center [246, 450] width 234 height 23
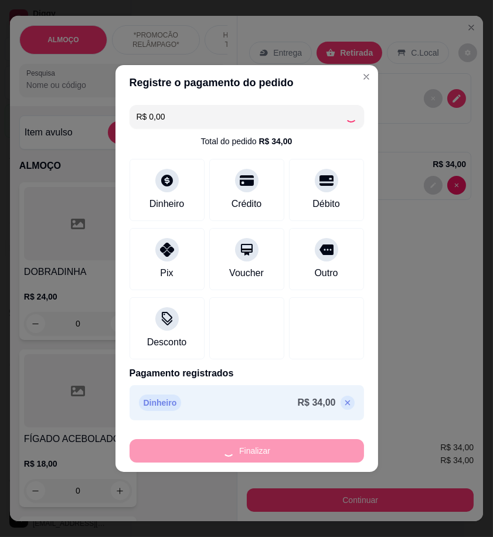
type input "0"
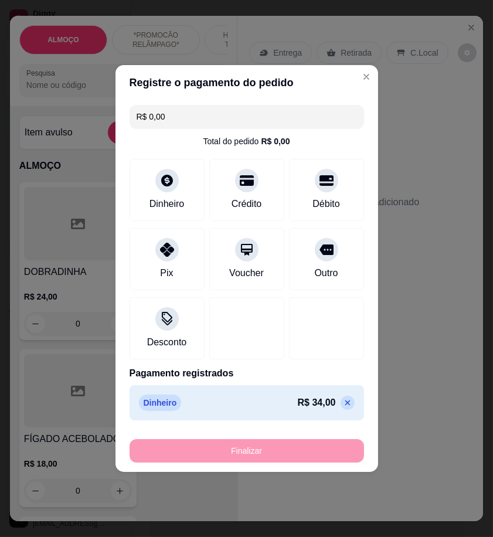
type input "-R$ 34,00"
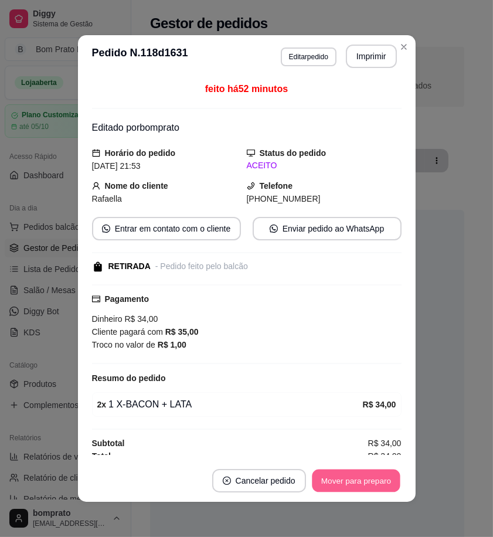
click at [350, 479] on button "Mover para preparo" at bounding box center [356, 480] width 88 height 23
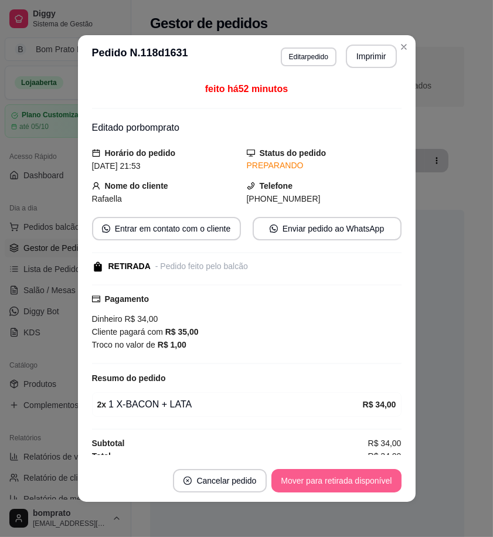
click at [350, 479] on button "Mover para retirada disponível" at bounding box center [335, 480] width 129 height 23
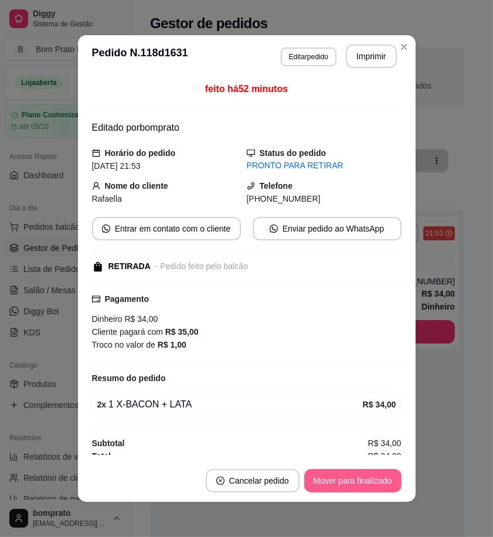
click at [350, 479] on button "Mover para finalizado" at bounding box center [352, 480] width 97 height 23
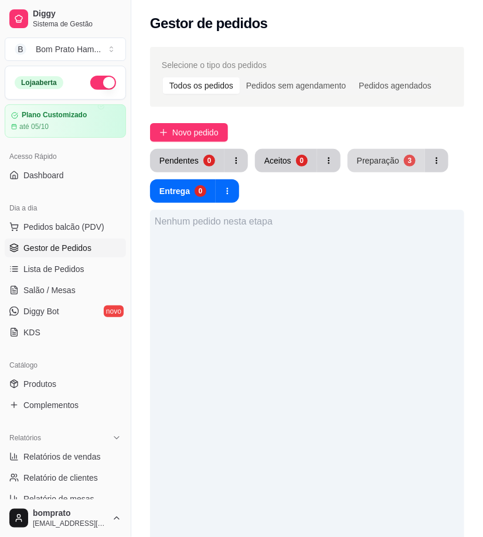
click at [384, 159] on div "Preparação" at bounding box center [378, 161] width 42 height 12
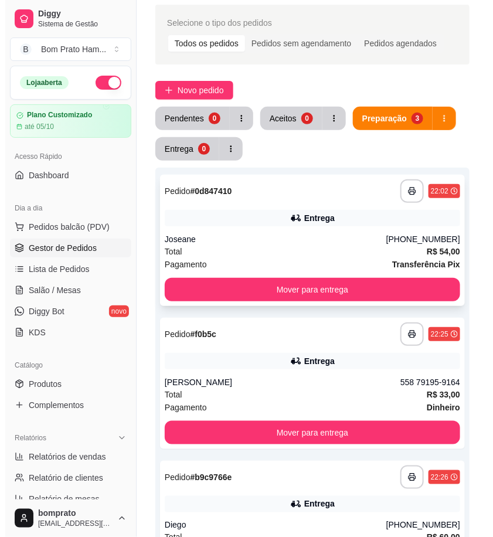
scroll to position [130, 0]
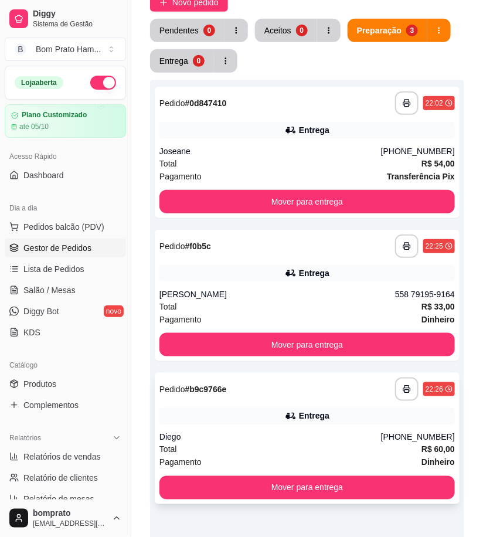
click at [317, 400] on div "**********" at bounding box center [306, 388] width 295 height 23
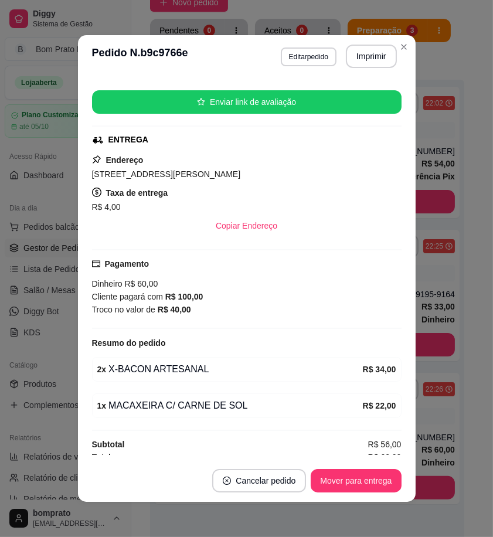
scroll to position [145, 0]
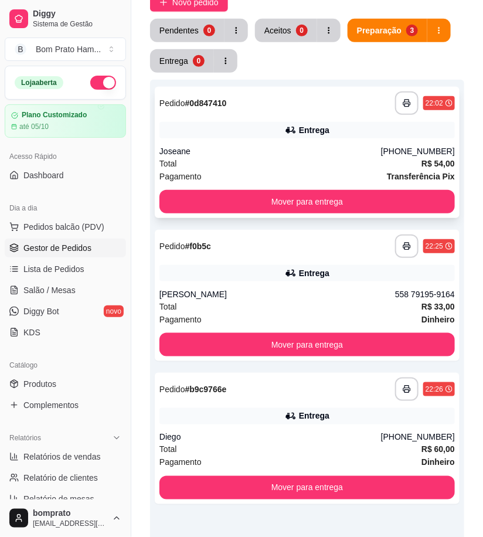
click at [316, 120] on div "**********" at bounding box center [307, 152] width 305 height 131
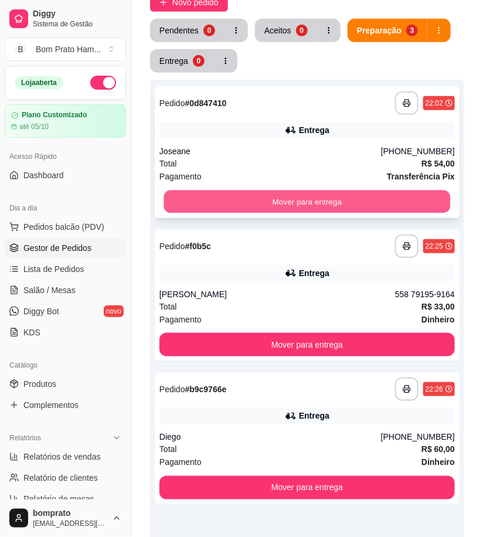
click at [412, 206] on button "Mover para entrega" at bounding box center [307, 201] width 286 height 23
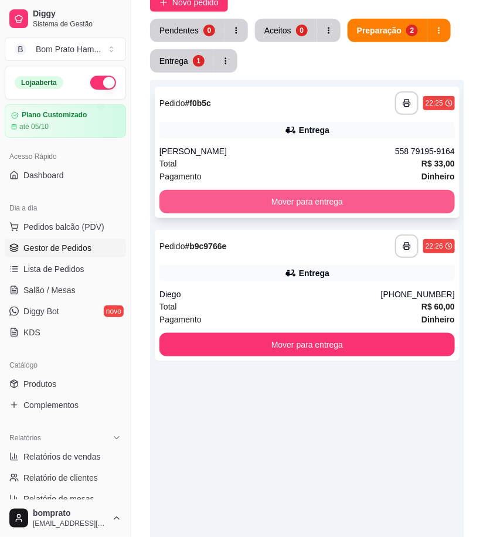
click at [408, 206] on button "Mover para entrega" at bounding box center [306, 201] width 295 height 23
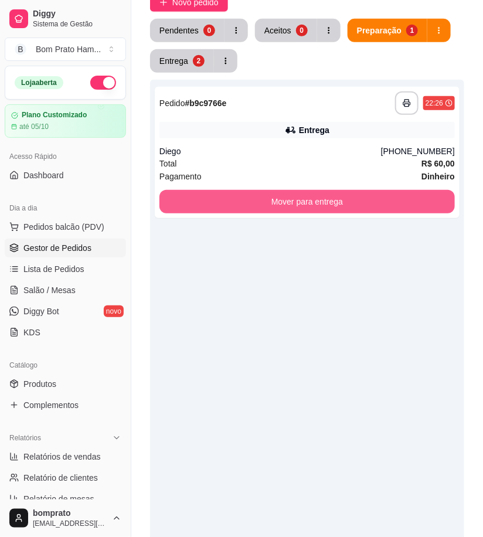
click at [408, 206] on button "Mover para entrega" at bounding box center [306, 201] width 295 height 23
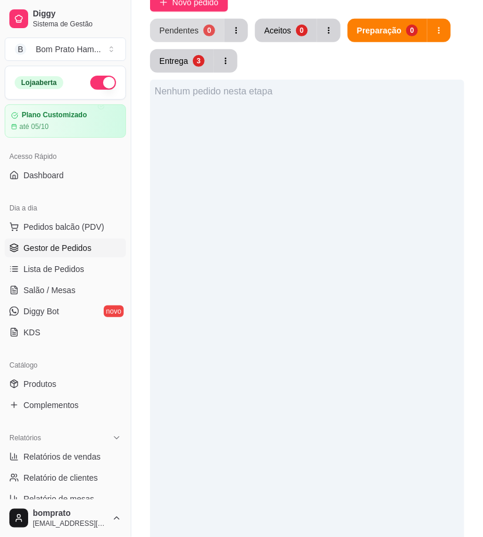
click at [199, 37] on button "Pendentes 0" at bounding box center [187, 30] width 74 height 23
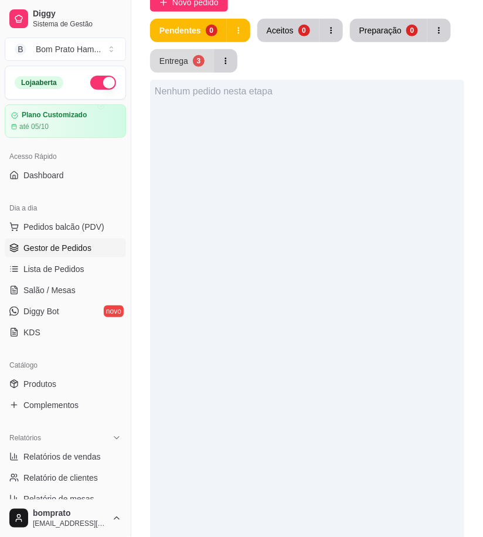
click at [195, 59] on div "3" at bounding box center [199, 61] width 12 height 12
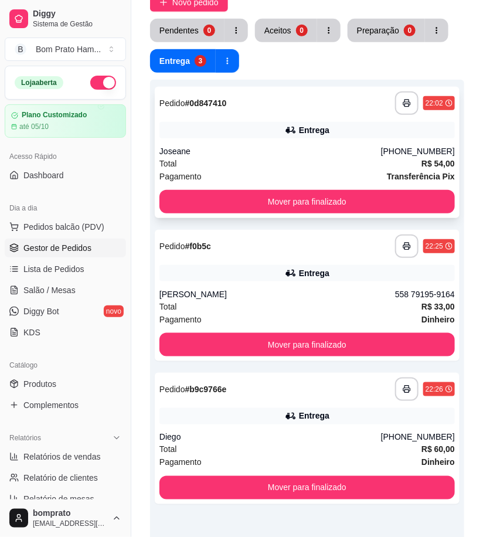
click at [254, 154] on div "Joseane" at bounding box center [269, 151] width 221 height 12
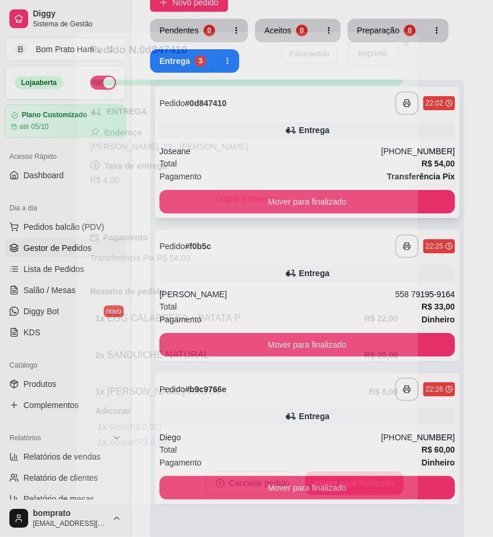
scroll to position [205, 0]
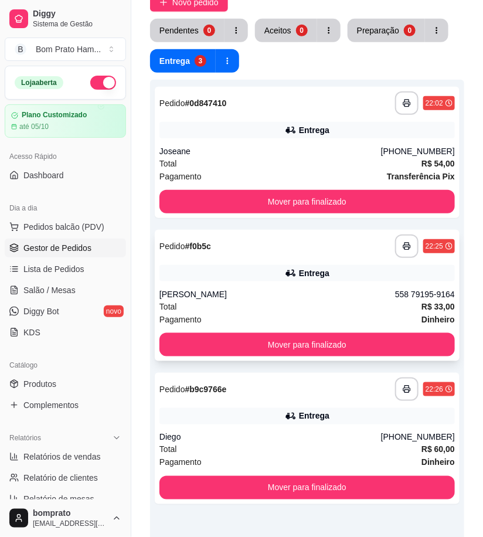
click at [305, 269] on div "Entrega" at bounding box center [314, 273] width 30 height 12
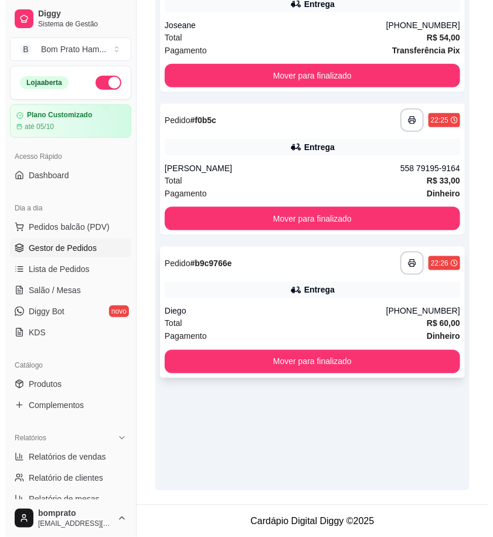
scroll to position [257, 0]
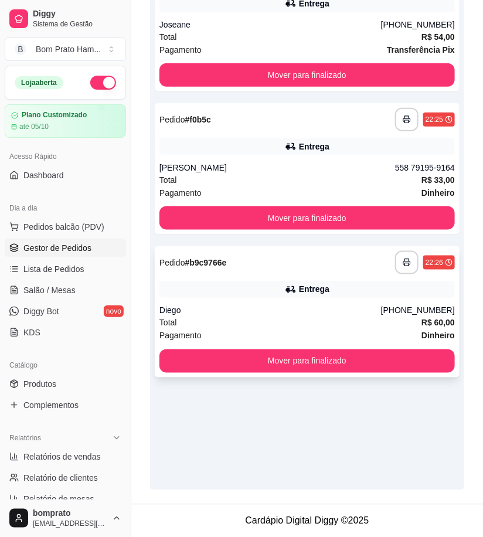
click at [313, 310] on div "Diego" at bounding box center [269, 311] width 221 height 12
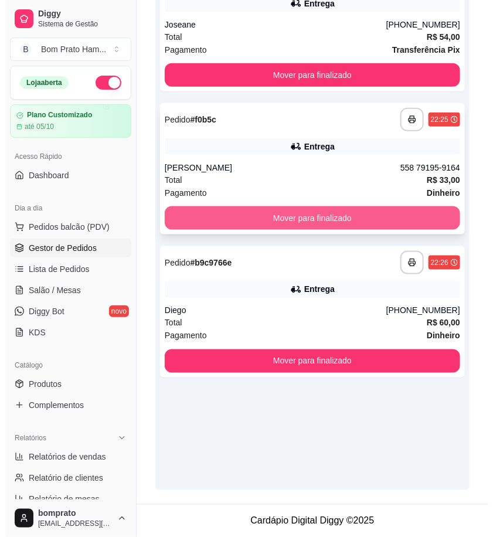
scroll to position [0, 0]
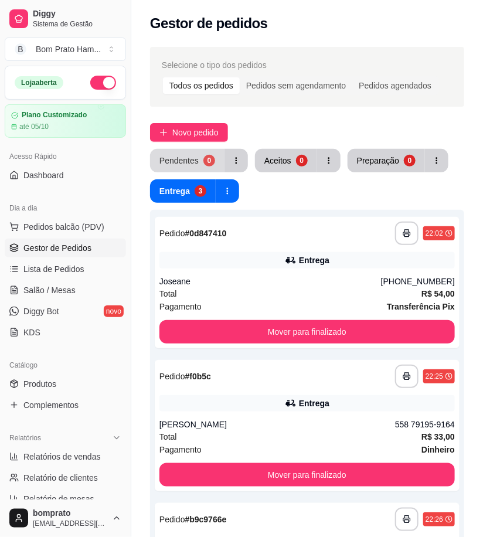
click at [194, 156] on div "Pendentes" at bounding box center [178, 161] width 39 height 12
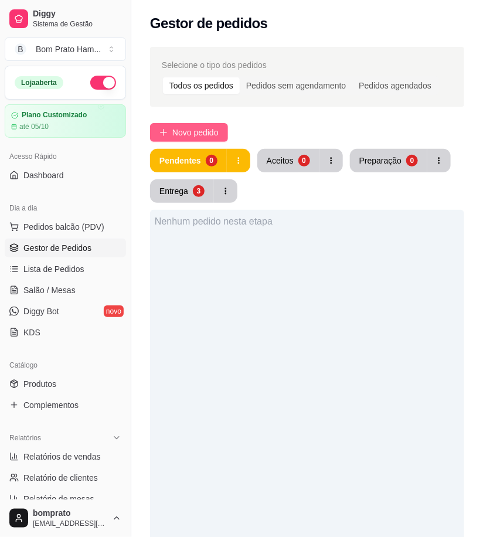
click at [192, 139] on button "Novo pedido" at bounding box center [189, 132] width 78 height 19
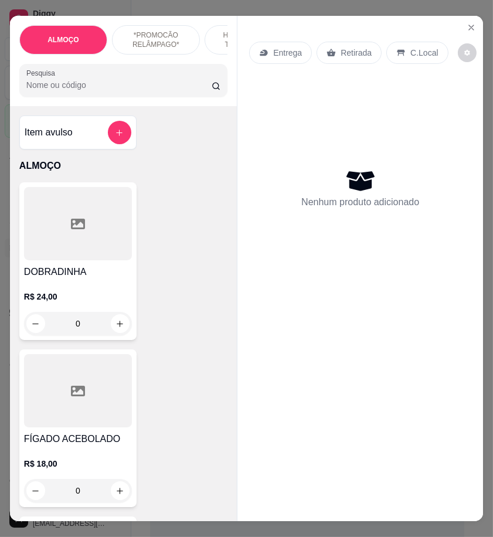
click at [71, 91] on input "Pesquisa" at bounding box center [118, 85] width 185 height 12
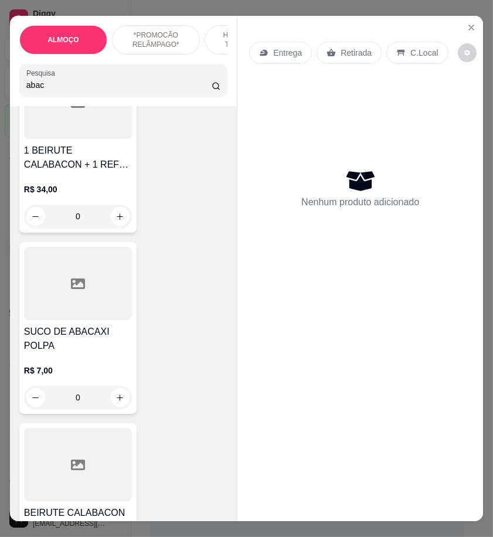
scroll to position [130, 0]
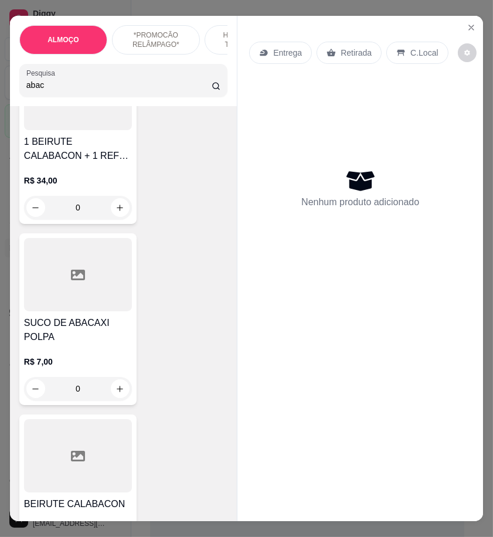
type input "abac"
click at [100, 344] on div "R$ 7,00 0" at bounding box center [78, 372] width 108 height 56
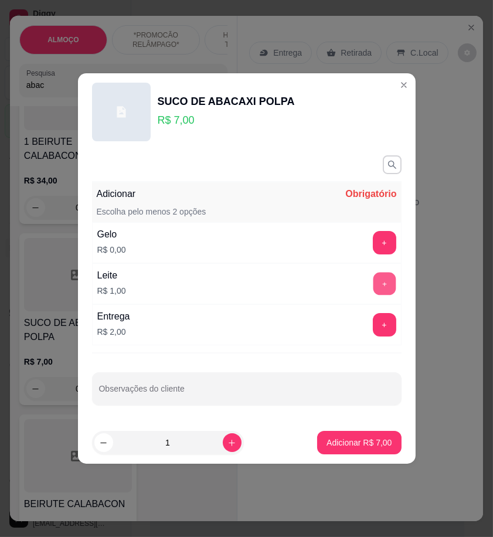
click at [378, 284] on button "+" at bounding box center [384, 283] width 23 height 23
click at [380, 245] on button "+" at bounding box center [384, 242] width 23 height 23
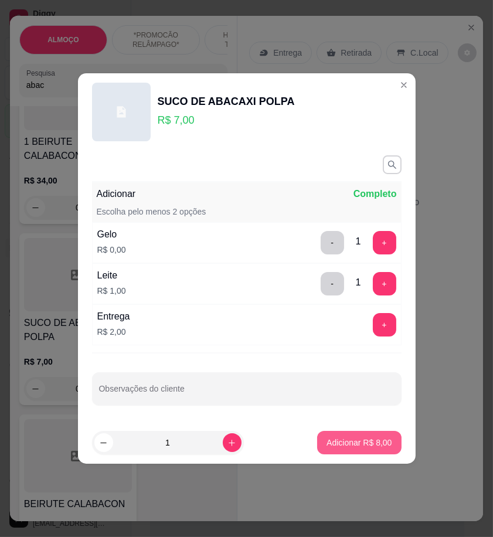
click at [373, 449] on button "Adicionar R$ 8,00" at bounding box center [359, 442] width 84 height 23
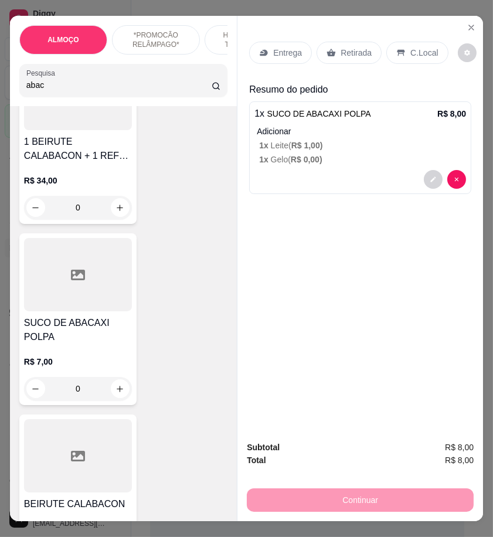
click at [342, 54] on div "Retirada" at bounding box center [348, 53] width 65 height 22
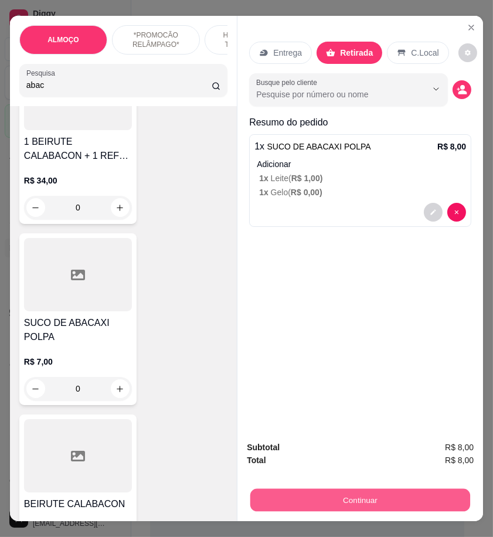
click at [366, 488] on button "Continuar" at bounding box center [360, 499] width 220 height 23
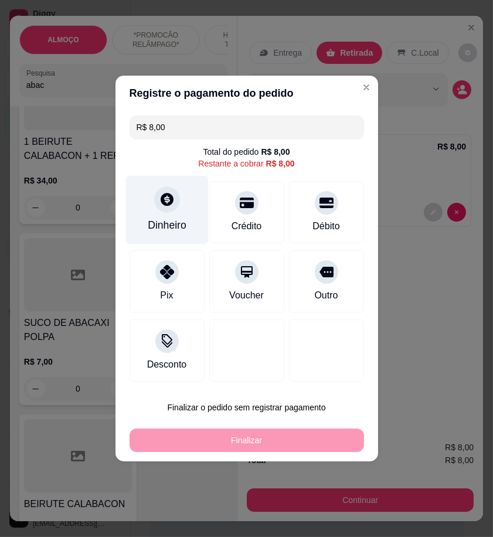
click at [193, 228] on div "Dinheiro" at bounding box center [166, 210] width 83 height 69
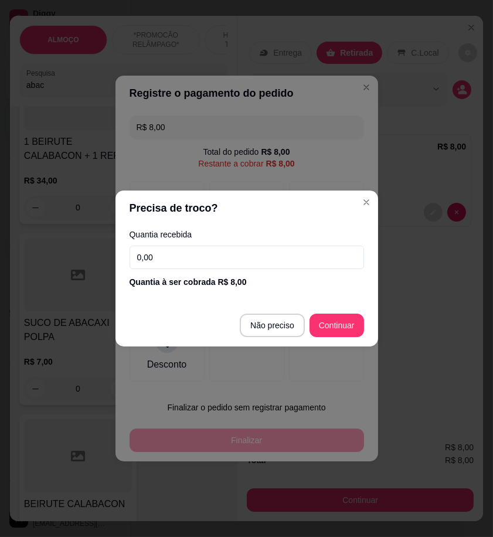
click at [244, 251] on input "0,00" at bounding box center [246, 256] width 234 height 23
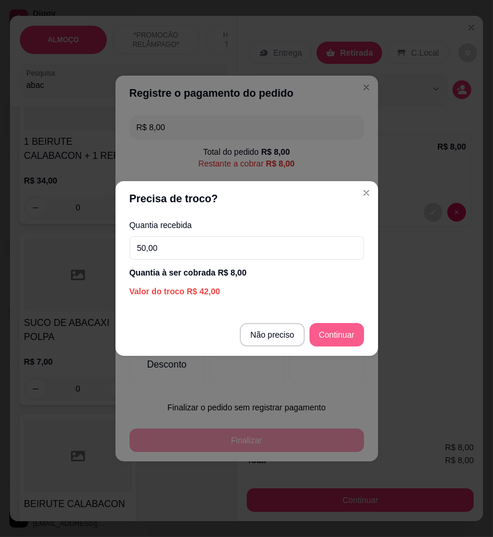
type input "50,00"
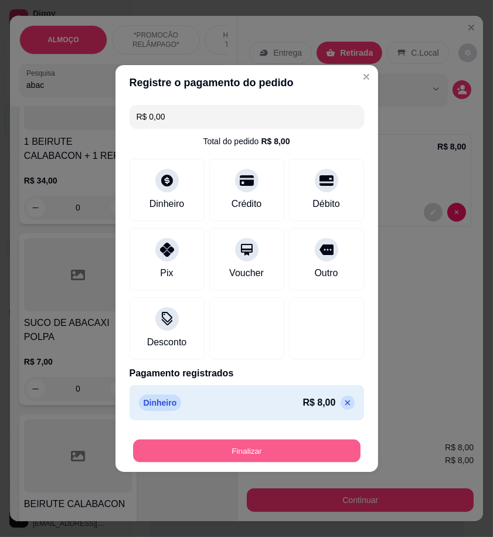
click at [312, 455] on button "Finalizar" at bounding box center [246, 450] width 227 height 23
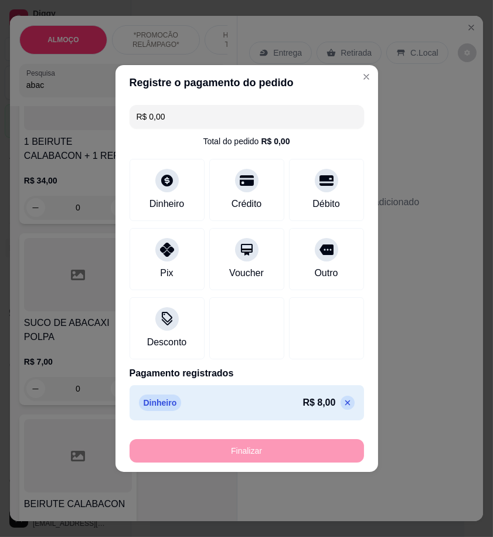
type input "-R$ 8,00"
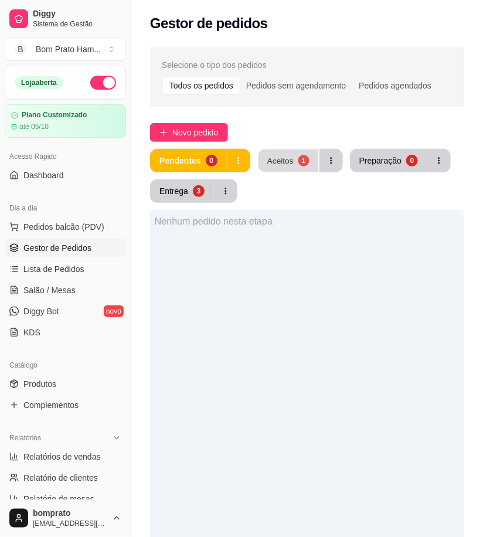
click at [285, 157] on div "Aceitos" at bounding box center [280, 160] width 26 height 11
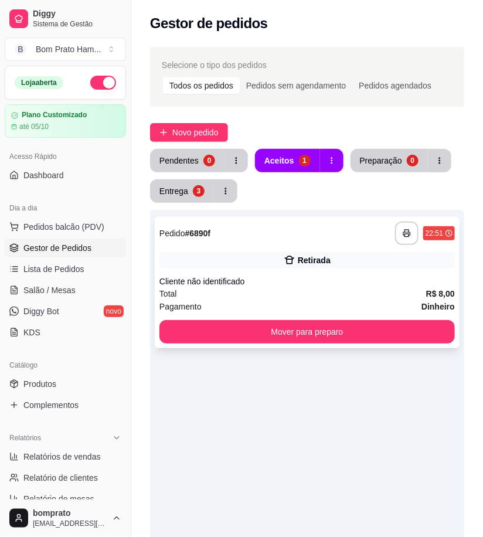
click at [305, 252] on div "Retirada" at bounding box center [306, 260] width 295 height 16
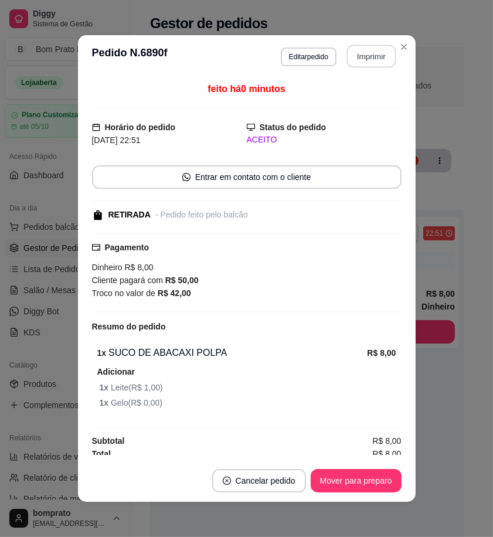
click at [366, 50] on button "Imprimir" at bounding box center [370, 56] width 49 height 23
click at [389, 477] on button "Mover para preparo" at bounding box center [355, 480] width 91 height 23
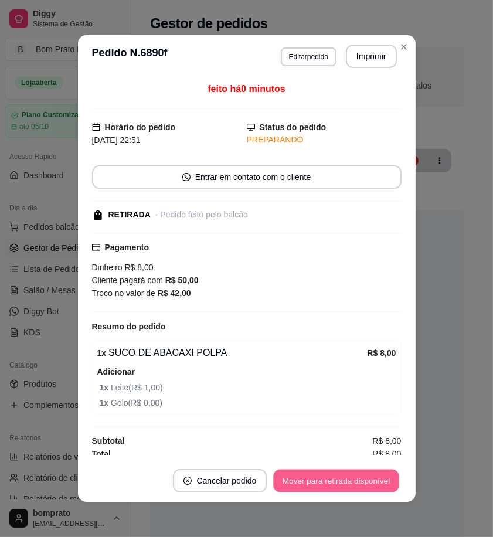
click at [376, 471] on button "Mover para retirada disponível" at bounding box center [336, 480] width 125 height 23
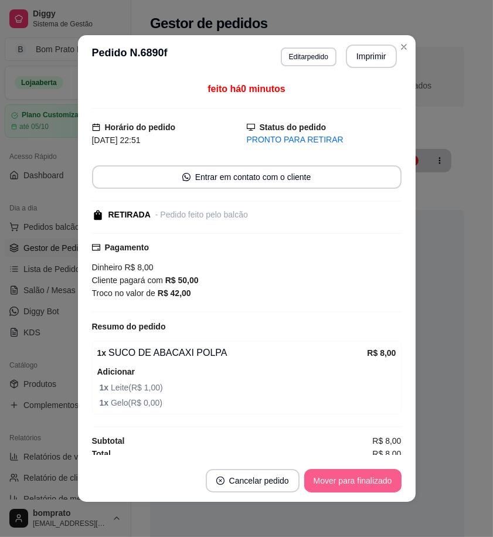
click at [376, 471] on button "Mover para finalizado" at bounding box center [352, 480] width 97 height 23
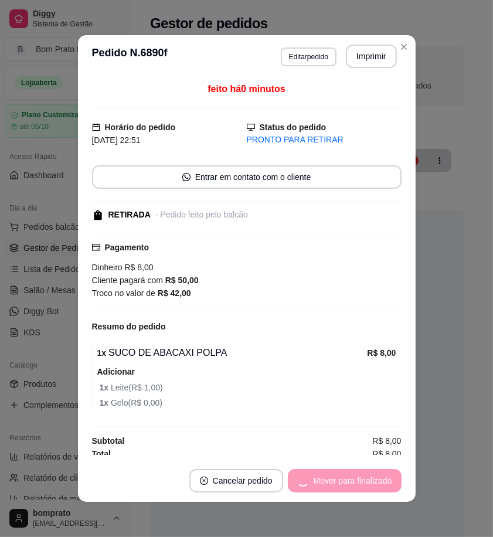
click at [376, 471] on div "Mover para finalizado" at bounding box center [345, 480] width 114 height 23
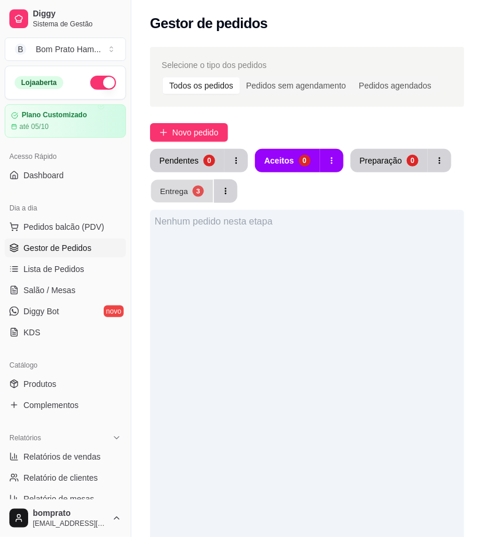
click at [173, 191] on div "Entrega" at bounding box center [174, 190] width 28 height 11
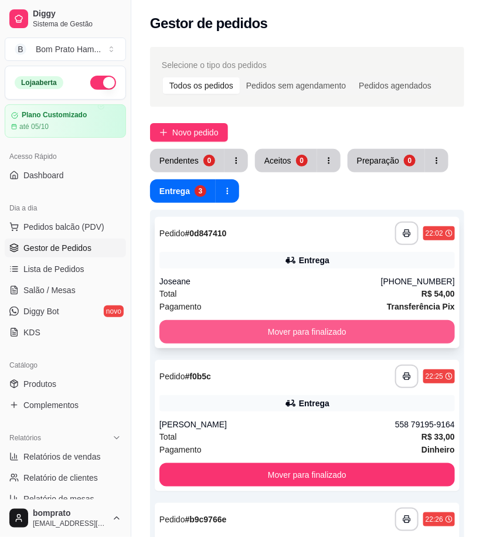
click at [313, 323] on button "Mover para finalizado" at bounding box center [306, 331] width 295 height 23
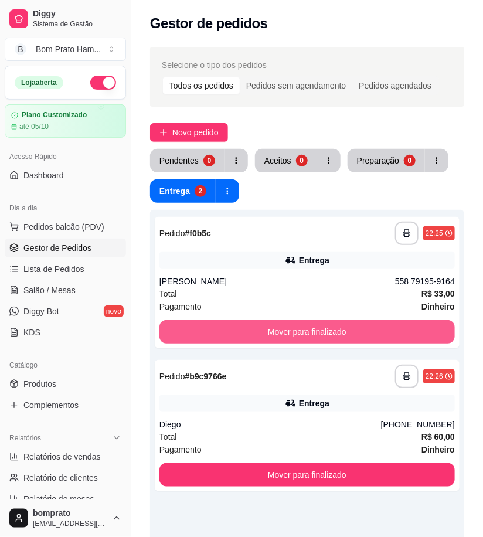
click at [313, 323] on button "Mover para finalizado" at bounding box center [306, 331] width 295 height 23
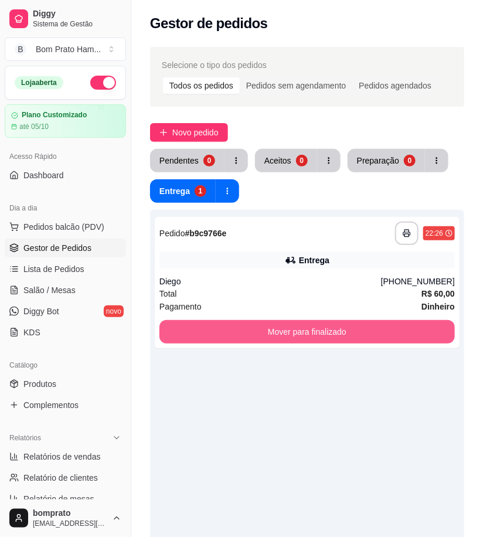
click at [313, 323] on button "Mover para finalizado" at bounding box center [306, 331] width 295 height 23
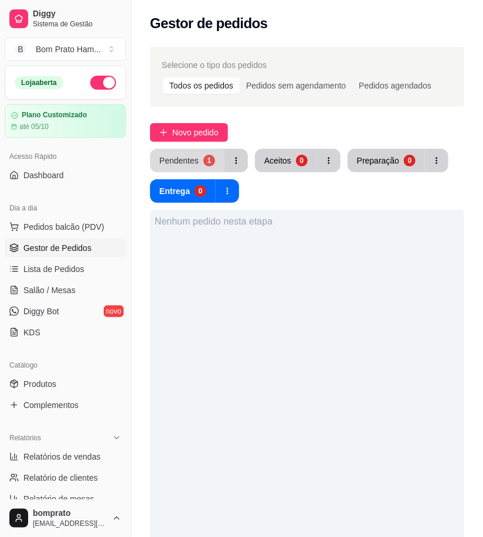
click at [185, 156] on div "Pendentes" at bounding box center [178, 161] width 39 height 12
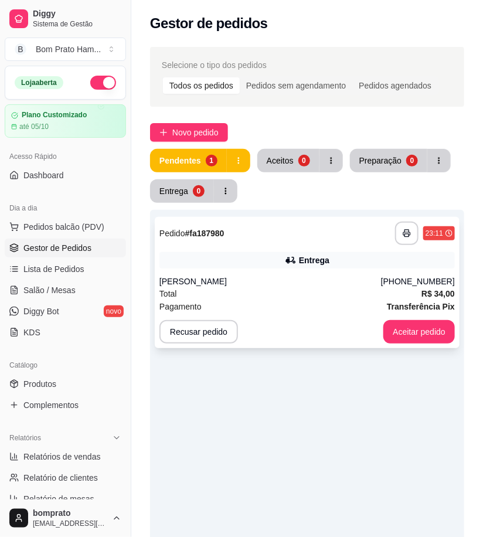
click at [308, 300] on div "Pagamento Transferência Pix" at bounding box center [306, 306] width 295 height 13
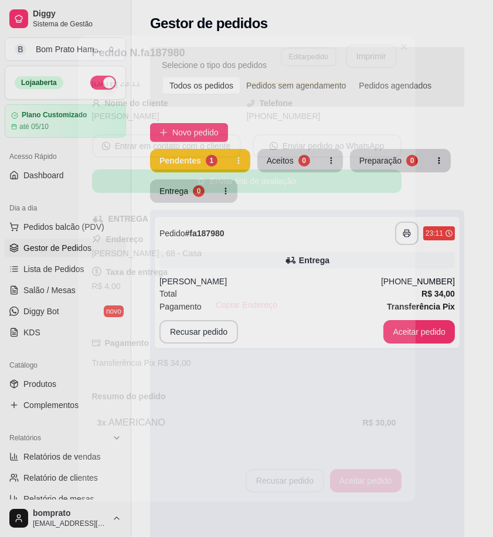
scroll to position [83, 0]
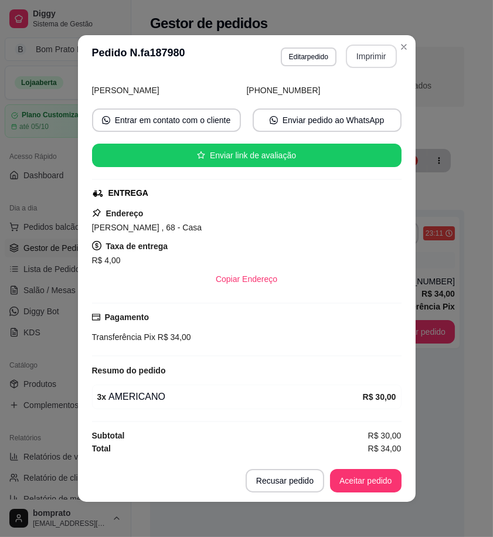
click at [367, 56] on button "Imprimir" at bounding box center [371, 56] width 51 height 23
click at [380, 473] on button "Aceitar pedido" at bounding box center [365, 480] width 71 height 23
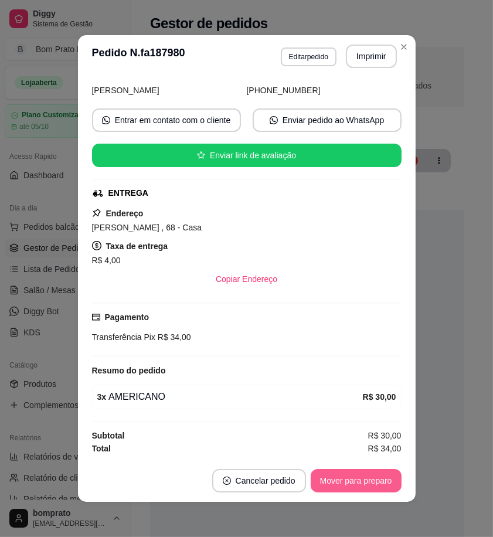
click at [380, 477] on button "Mover para preparo" at bounding box center [355, 480] width 91 height 23
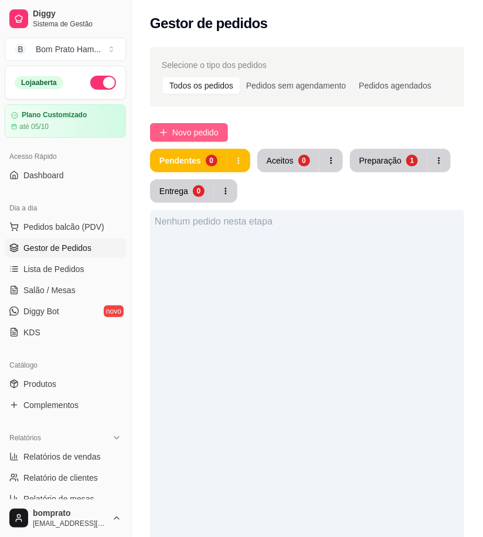
click at [205, 135] on span "Novo pedido" at bounding box center [195, 132] width 46 height 13
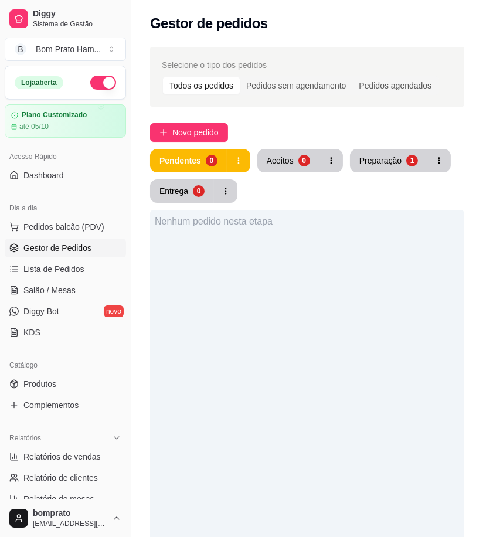
click at [69, 86] on input "Pesquisa" at bounding box center [118, 85] width 185 height 12
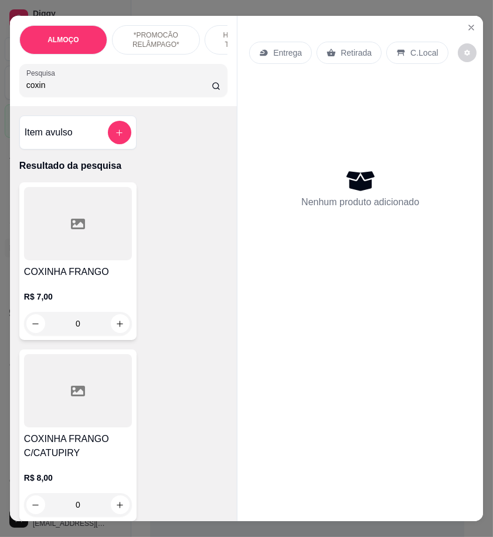
type input "coxin"
click at [92, 405] on div at bounding box center [78, 390] width 108 height 73
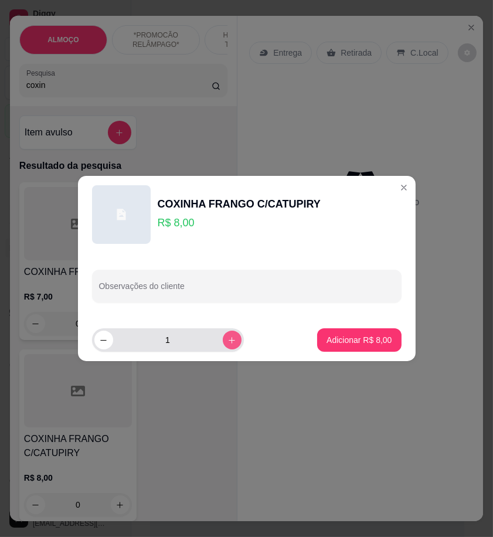
click at [228, 340] on icon "increase-product-quantity" at bounding box center [231, 340] width 6 height 6
type input "2"
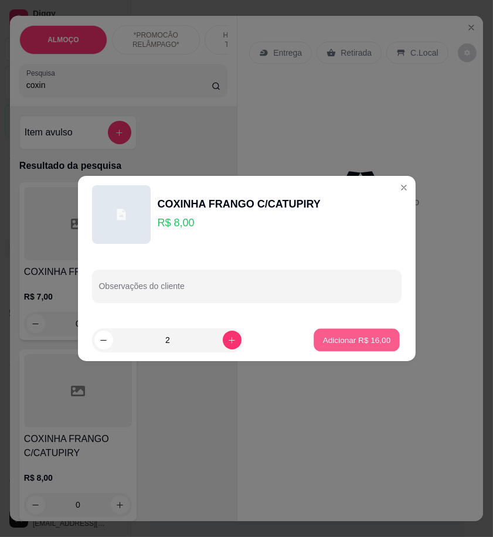
click at [374, 340] on p "Adicionar R$ 16,00" at bounding box center [357, 339] width 68 height 11
type input "2"
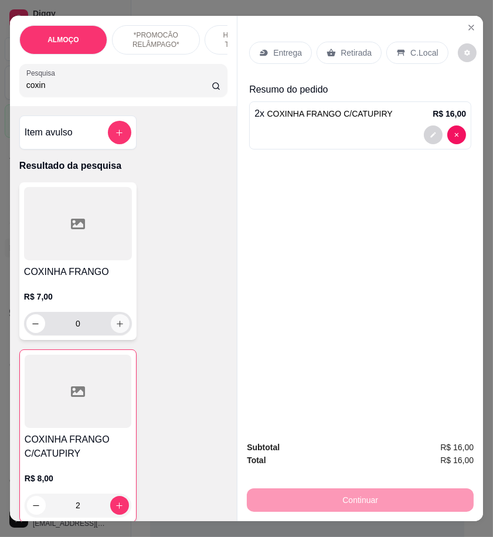
click at [115, 328] on icon "increase-product-quantity" at bounding box center [119, 323] width 9 height 9
type input "1"
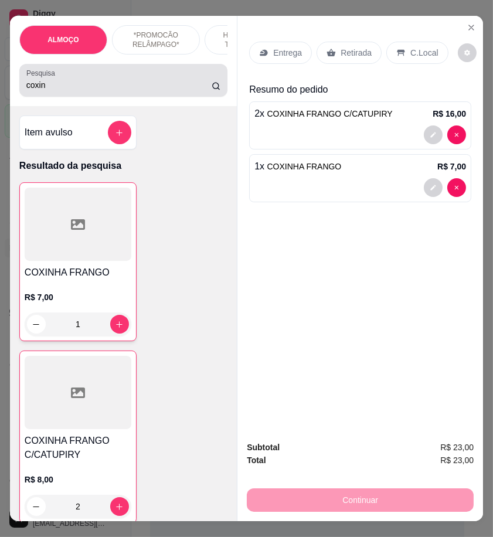
click at [59, 91] on input "coxin" at bounding box center [118, 85] width 185 height 12
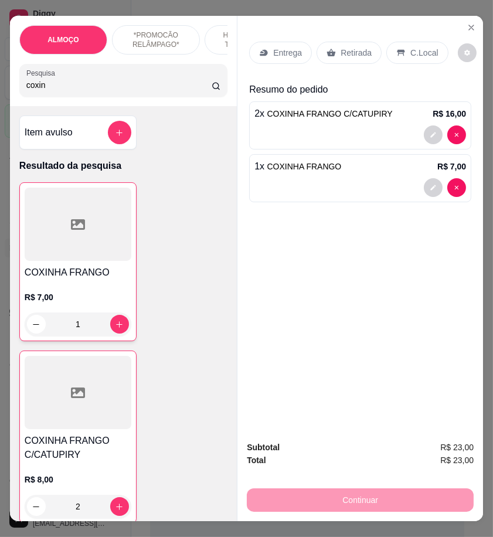
click at [56, 89] on input "coxin" at bounding box center [118, 85] width 185 height 12
click at [60, 97] on div "Pesquisa coxin" at bounding box center [123, 80] width 208 height 33
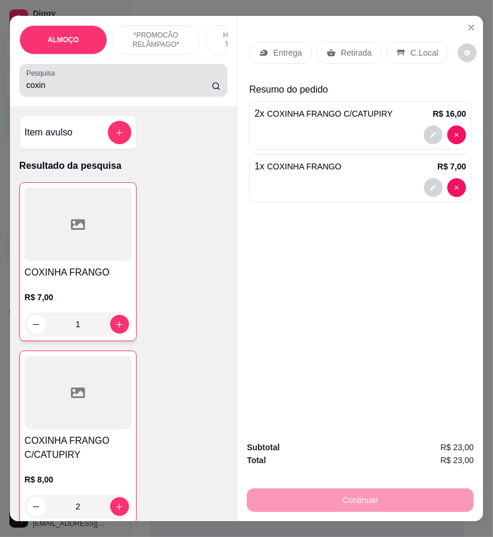
click at [60, 97] on div "Pesquisa coxin" at bounding box center [123, 80] width 208 height 33
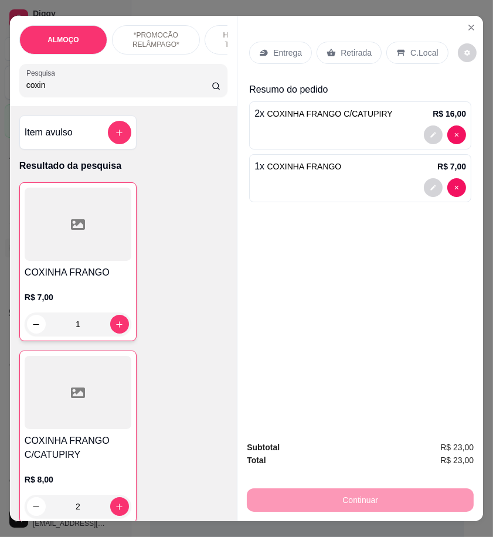
click at [59, 90] on input "coxin" at bounding box center [118, 85] width 185 height 12
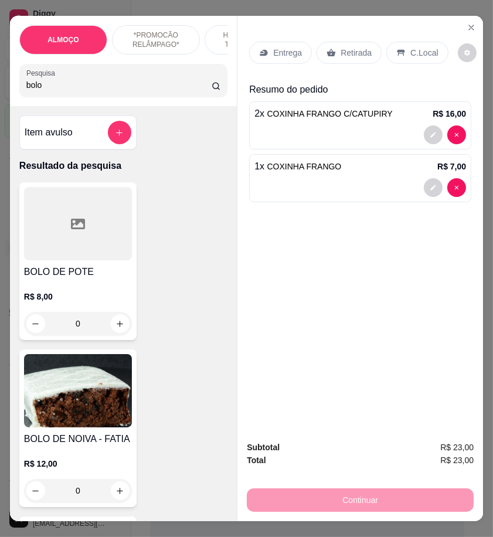
type input "bolo"
click at [103, 248] on div at bounding box center [78, 223] width 108 height 73
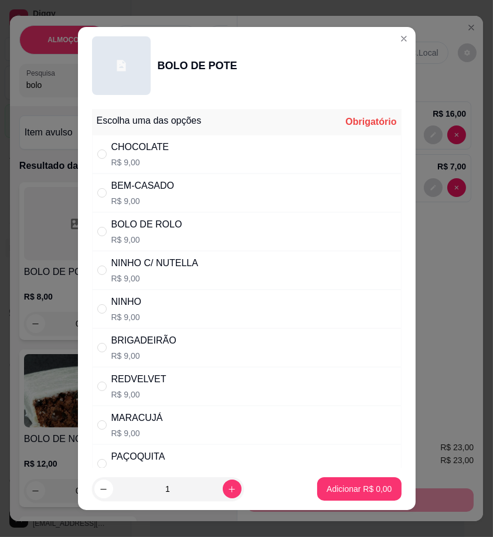
click at [190, 197] on div "BEM-CASADO R$ 9,00" at bounding box center [246, 192] width 309 height 39
radio input "true"
click at [353, 493] on p "Adicionar R$ 9,00" at bounding box center [358, 488] width 63 height 11
type input "1"
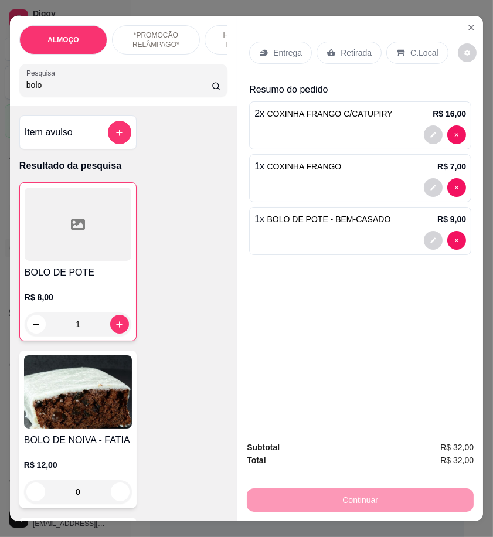
click at [80, 287] on div "R$ 8,00 1" at bounding box center [78, 307] width 107 height 56
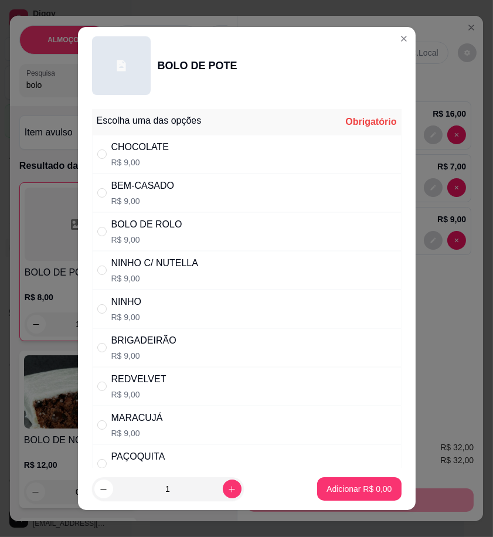
click at [172, 271] on div "NINHO C/ NUTELLA R$ 9,00" at bounding box center [154, 270] width 87 height 28
radio input "true"
click at [366, 487] on p "Adicionar R$ 9,00" at bounding box center [358, 488] width 63 height 11
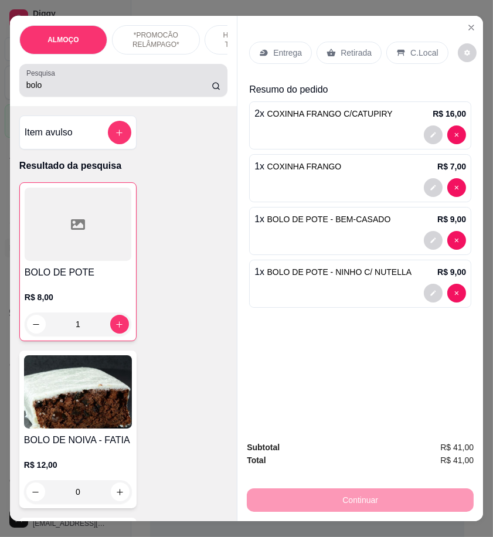
click at [49, 91] on input "bolo" at bounding box center [118, 85] width 185 height 12
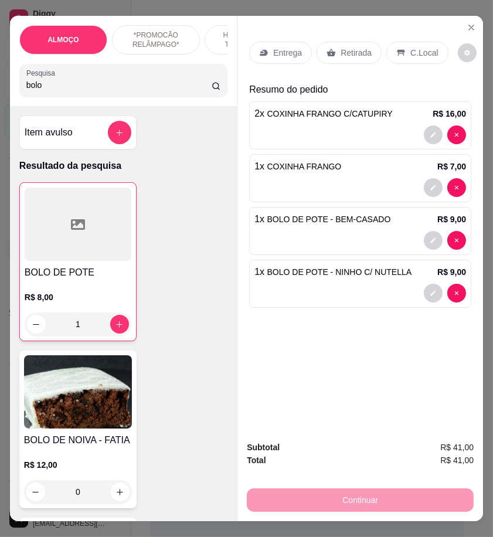
click at [49, 91] on input "bolo" at bounding box center [118, 85] width 185 height 12
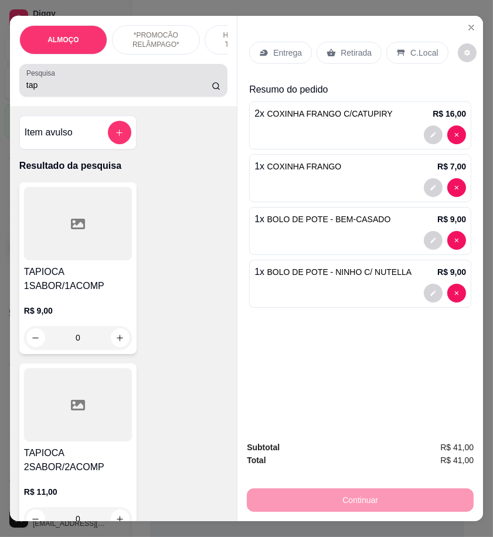
click at [45, 91] on input "tap" at bounding box center [118, 85] width 185 height 12
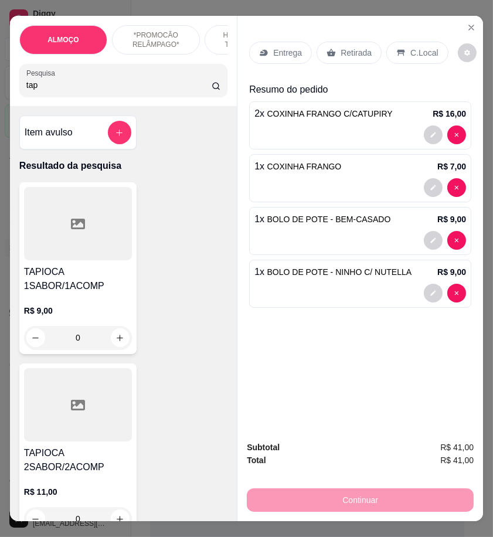
click at [45, 91] on input "tap" at bounding box center [118, 85] width 185 height 12
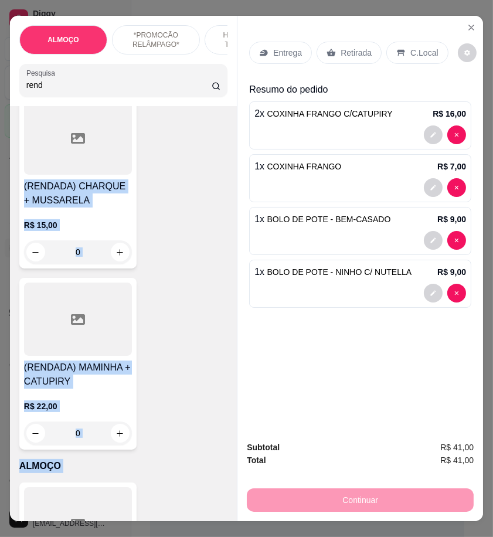
scroll to position [360, 0]
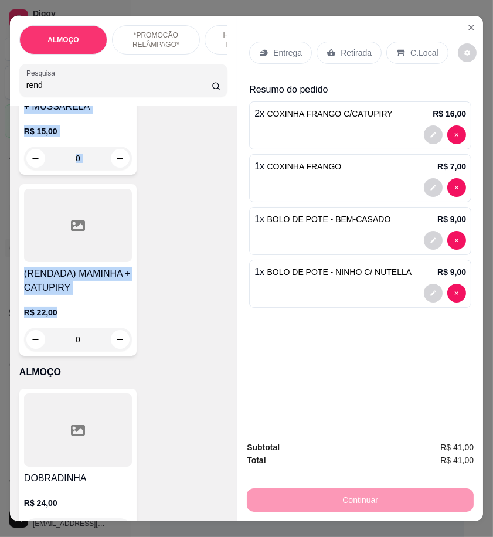
drag, startPoint x: 19, startPoint y: 278, endPoint x: 147, endPoint y: 323, distance: 135.2
click at [147, 323] on div "(RENDADA) CARNE DE SOL + CREAM CHEESE R$ 17,00 0 (RENDADA) CHARQUE + MUSSARELA …" at bounding box center [123, 89] width 208 height 534
copy div "(RENDADA) CARNE DE SOL + CREAM CHEESE R$ 17,00 (RENDADA) CHARQUE + MUSSARELA R$…"
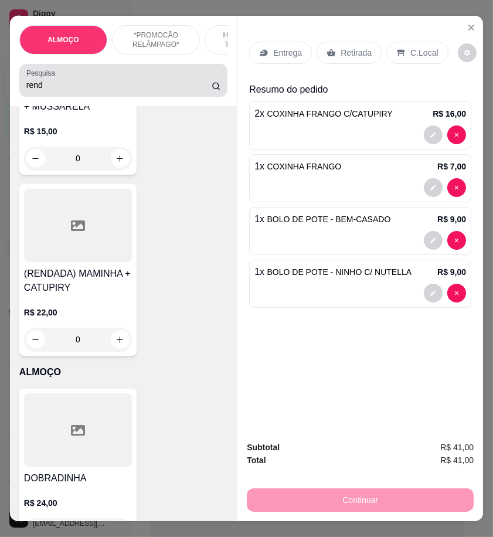
click at [90, 90] on input "rend" at bounding box center [118, 85] width 185 height 12
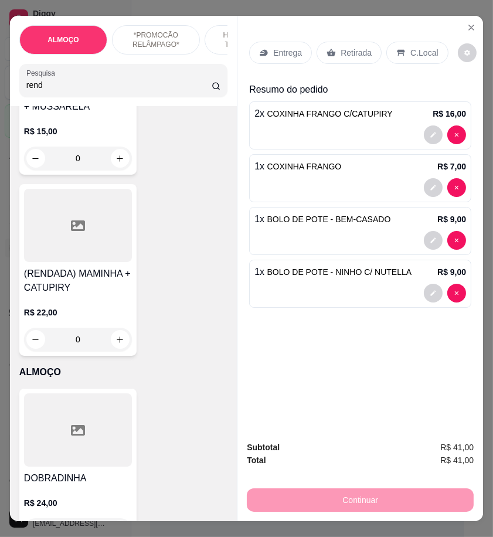
click at [90, 90] on input "rend" at bounding box center [118, 85] width 185 height 12
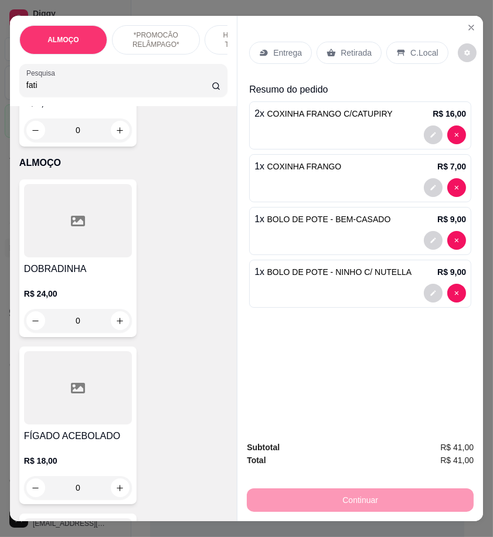
scroll to position [35, 0]
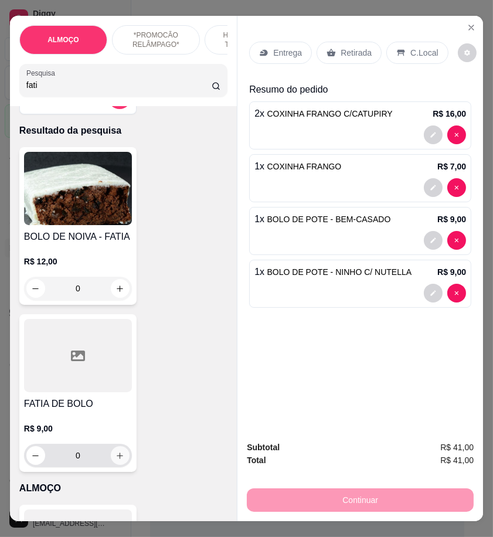
type input "fati"
click at [111, 460] on button "increase-product-quantity" at bounding box center [120, 455] width 19 height 19
type input "1"
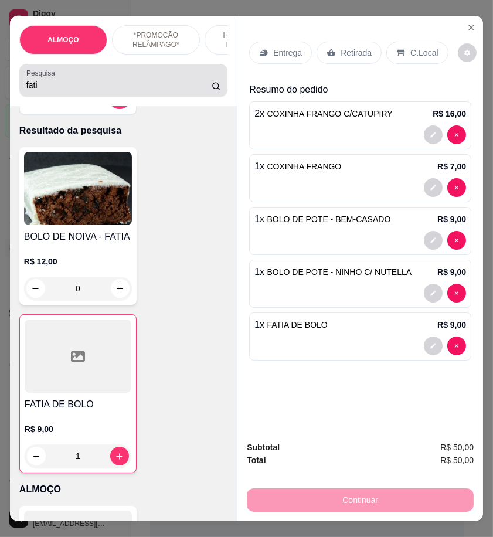
click at [39, 91] on input "fati" at bounding box center [118, 85] width 185 height 12
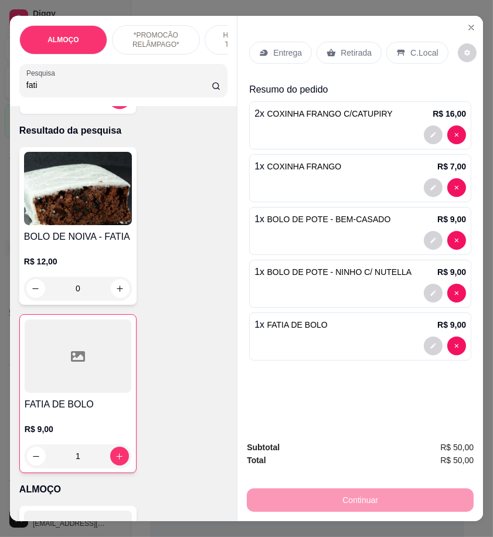
click at [39, 91] on input "fati" at bounding box center [118, 85] width 185 height 12
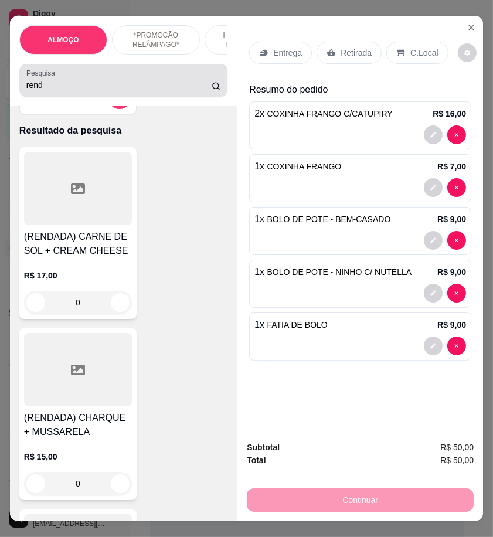
click at [64, 91] on input "rend" at bounding box center [118, 85] width 185 height 12
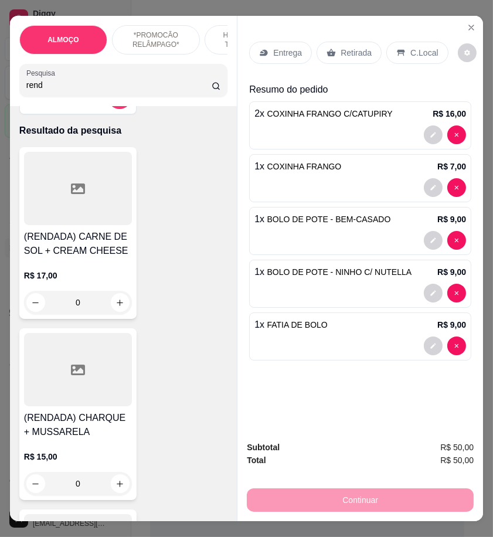
click at [64, 91] on input "rend" at bounding box center [118, 85] width 185 height 12
type input "tapi"
click at [74, 225] on div at bounding box center [78, 188] width 108 height 73
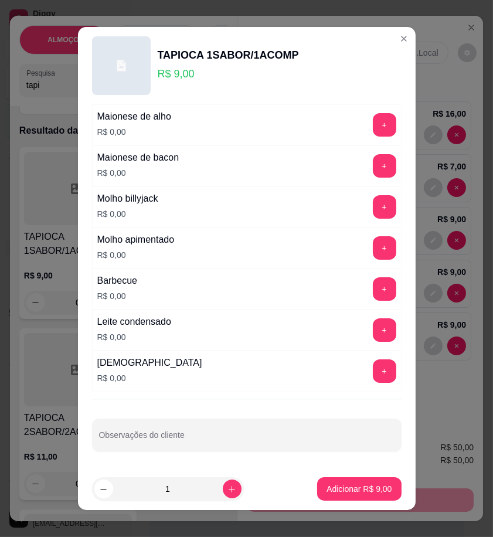
scroll to position [10, 0]
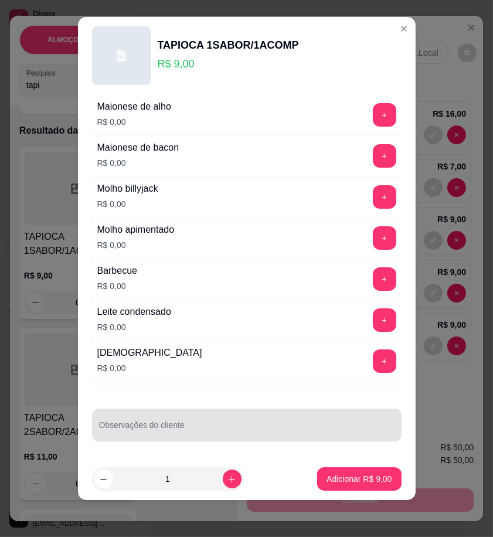
click at [187, 417] on div at bounding box center [246, 424] width 295 height 23
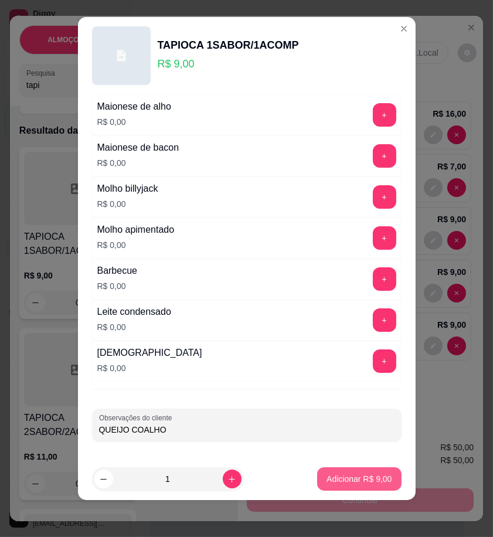
type input "QUEIJO COALHO"
click at [330, 479] on p "Adicionar R$ 9,00" at bounding box center [358, 479] width 65 height 12
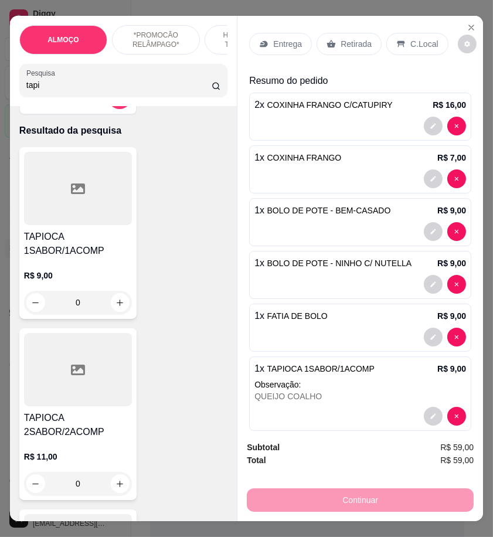
scroll to position [0, 0]
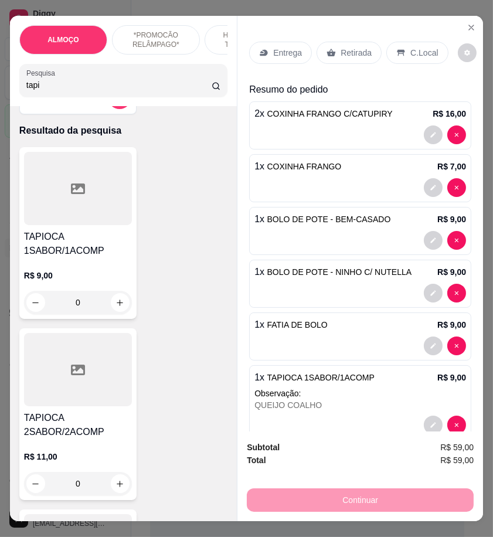
click at [255, 53] on div "Entrega" at bounding box center [280, 53] width 63 height 22
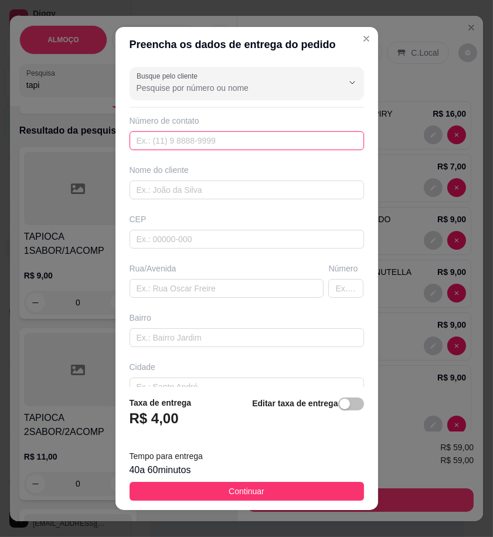
drag, startPoint x: 227, startPoint y: 138, endPoint x: 154, endPoint y: 144, distance: 72.8
paste input "558 79155-5459"
type input "558 79155-5459"
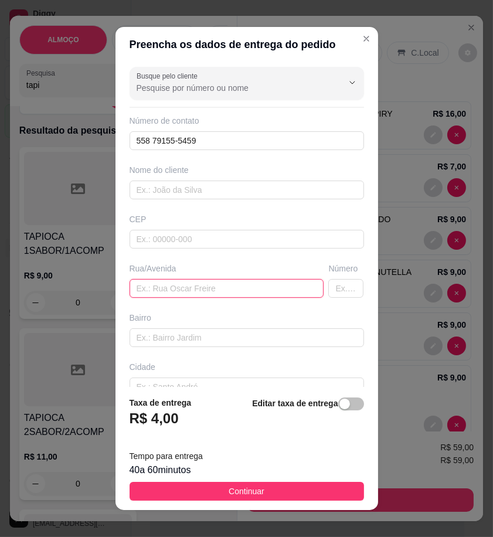
paste input "ferro novo Quinta rua Número 9"
type input "ferro novo Quinta rua Número 9"
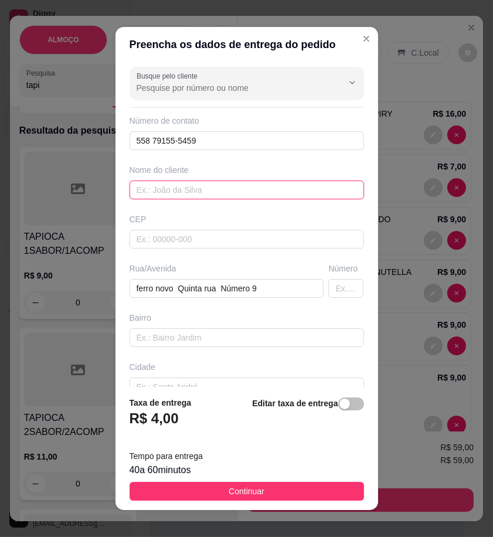
paste input "ayanne"
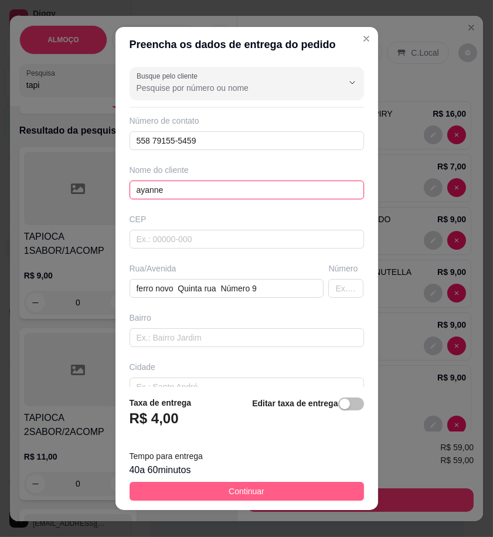
type input "ayanne"
click at [336, 486] on button "Continuar" at bounding box center [246, 491] width 234 height 19
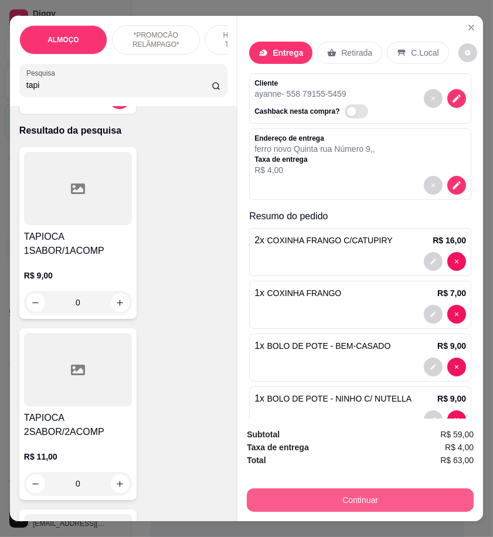
click at [413, 506] on div "Continuar" at bounding box center [360, 498] width 227 height 26
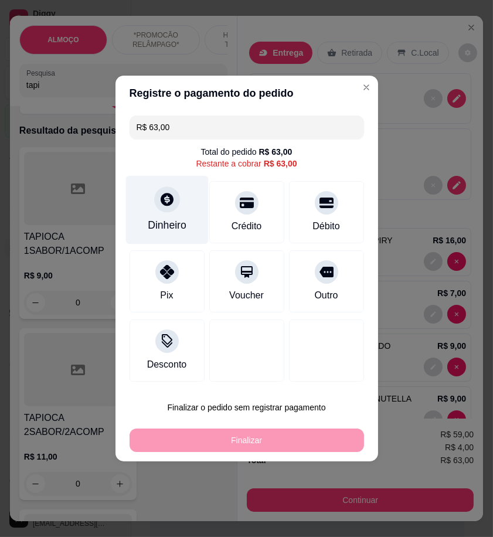
click at [175, 199] on div at bounding box center [167, 199] width 26 height 26
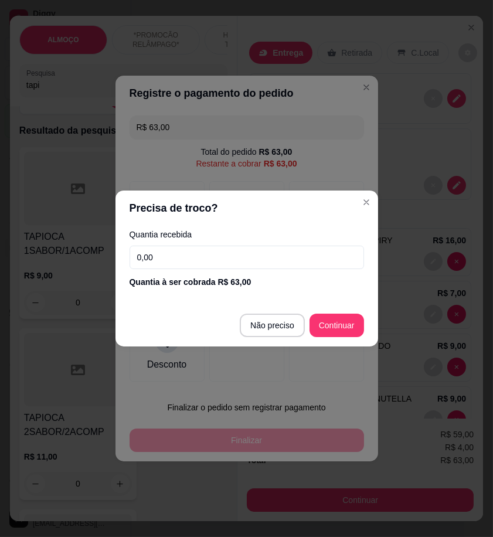
click at [276, 257] on input "0,00" at bounding box center [246, 256] width 234 height 23
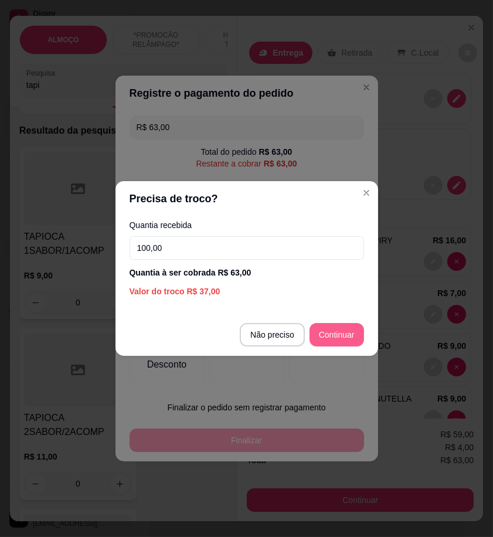
type input "100,00"
type input "R$ 0,00"
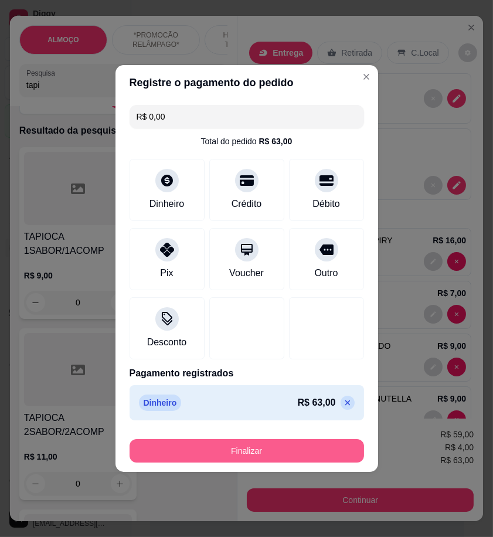
click at [338, 455] on button "Finalizar" at bounding box center [246, 450] width 234 height 23
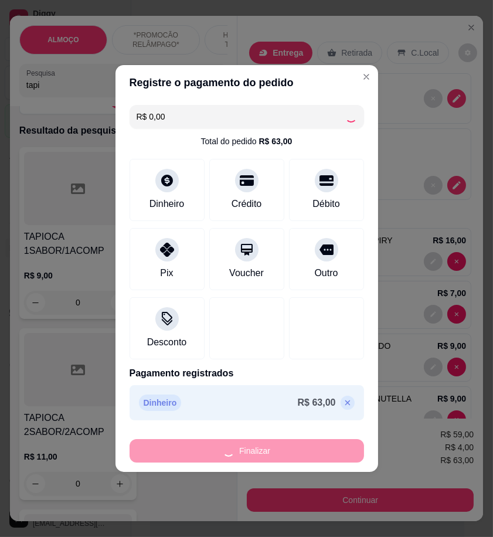
type input "0"
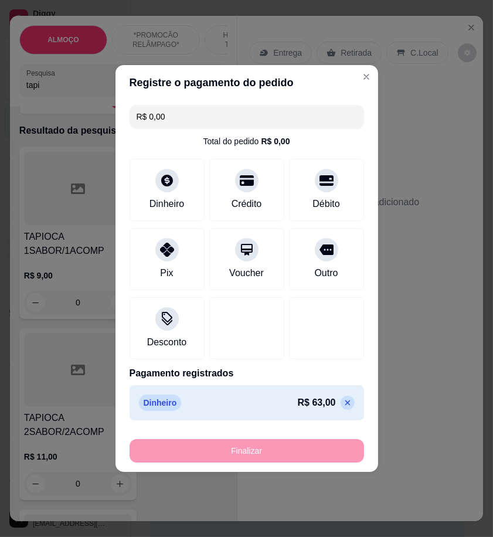
type input "-R$ 63,00"
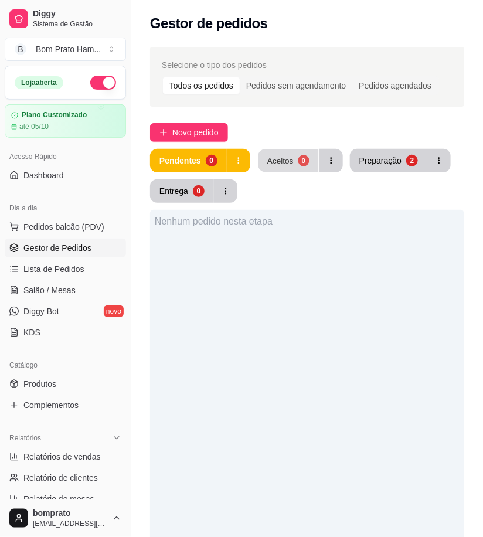
click at [294, 162] on button "Aceitos 0" at bounding box center [288, 160] width 60 height 23
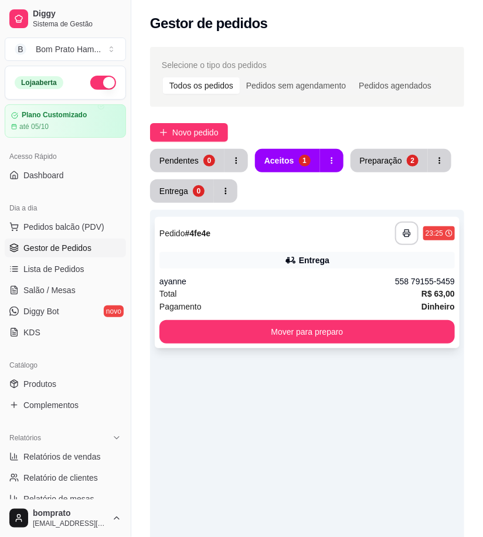
click at [305, 275] on div "ayanne" at bounding box center [276, 281] width 235 height 12
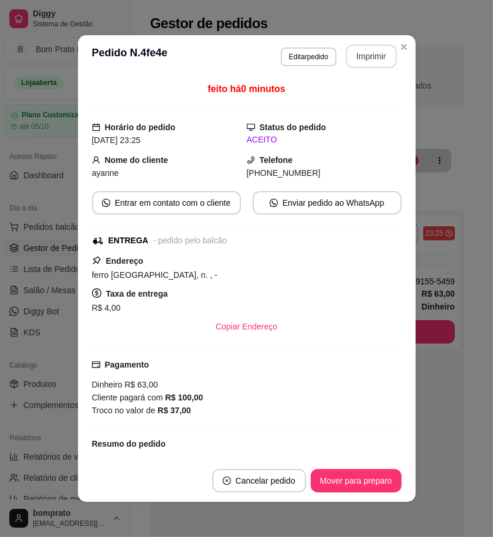
click at [354, 53] on button "Imprimir" at bounding box center [371, 56] width 51 height 23
click at [352, 487] on button "Mover para preparo" at bounding box center [355, 480] width 91 height 23
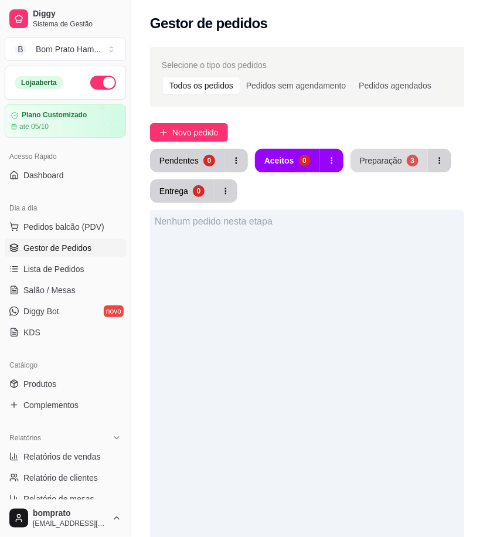
click at [371, 149] on button "Preparação 3" at bounding box center [388, 160] width 77 height 23
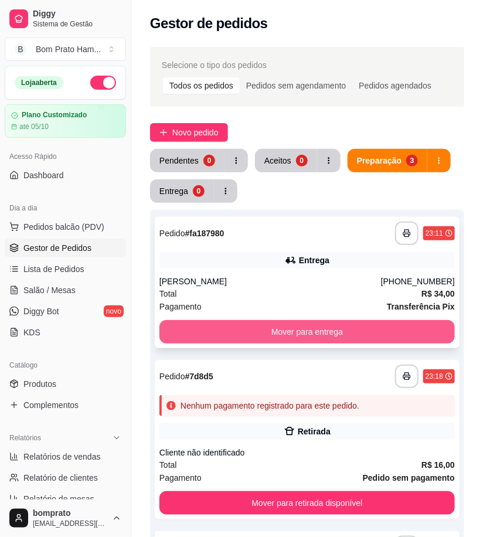
click at [305, 320] on button "Mover para entrega" at bounding box center [306, 331] width 295 height 23
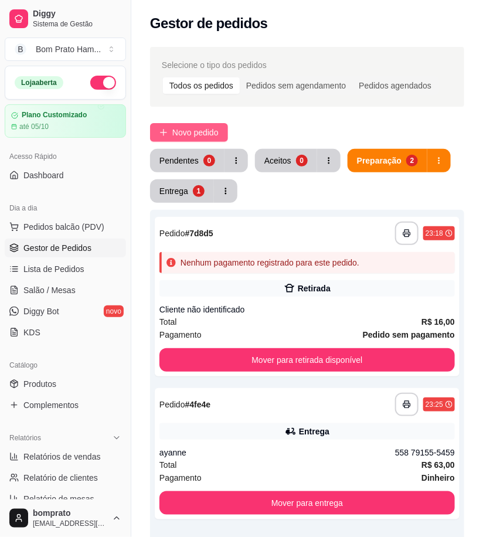
click at [185, 135] on span "Novo pedido" at bounding box center [195, 132] width 46 height 13
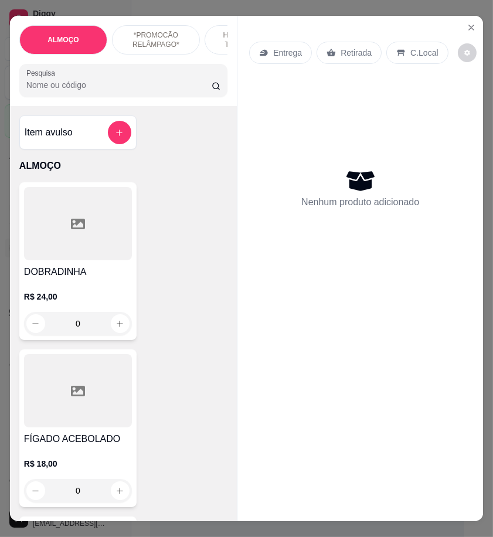
click at [98, 91] on input "Pesquisa" at bounding box center [118, 85] width 185 height 12
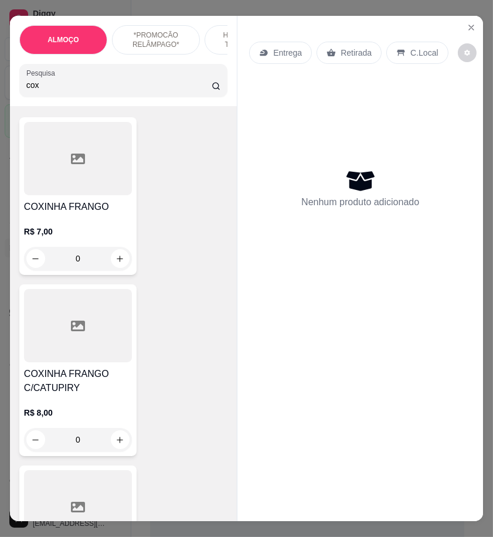
scroll to position [130, 0]
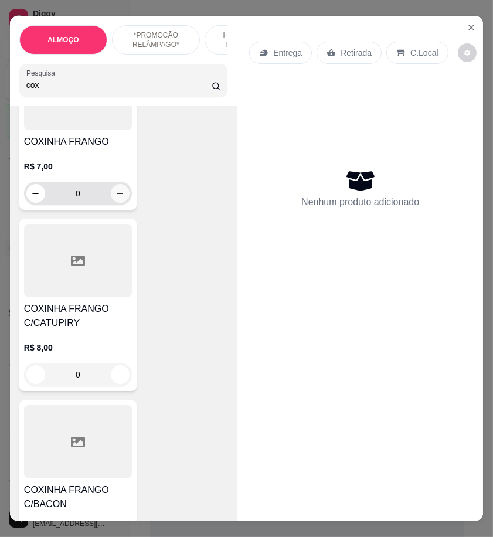
type input "cox"
click at [114, 188] on div "0" at bounding box center [77, 193] width 103 height 23
click at [115, 198] on icon "increase-product-quantity" at bounding box center [119, 193] width 9 height 9
type input "1"
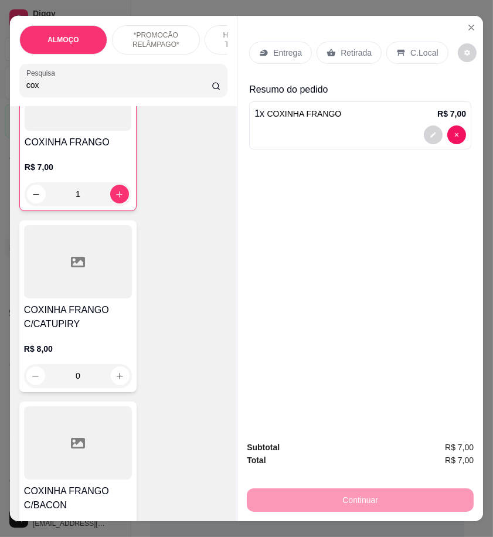
scroll to position [131, 0]
click at [120, 379] on button "increase-product-quantity" at bounding box center [120, 375] width 19 height 19
type input "1"
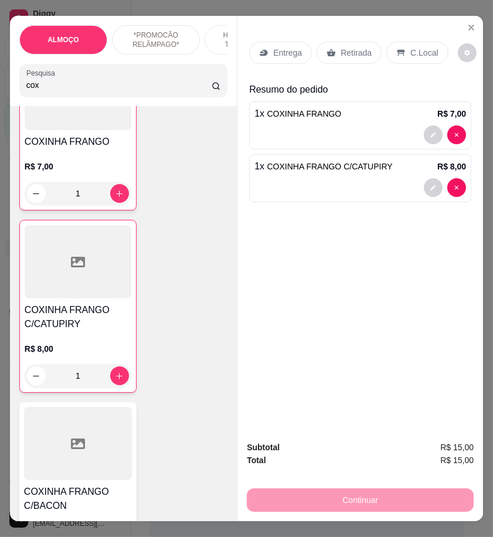
click at [48, 91] on input "cox" at bounding box center [118, 85] width 185 height 12
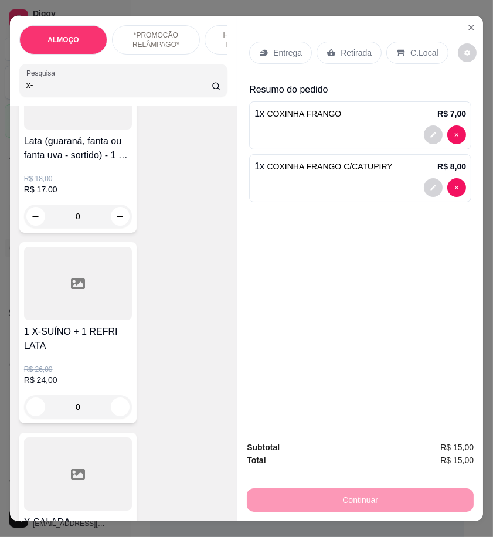
scroll to position [4922, 0]
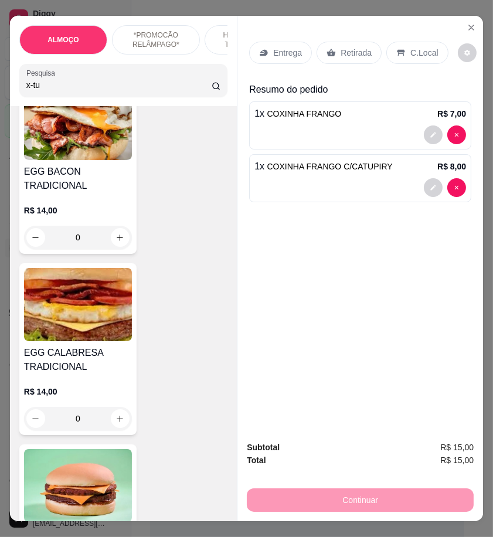
type input "x-tu"
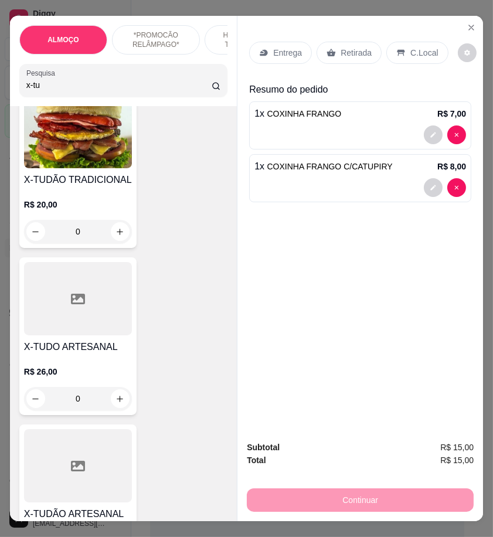
scroll to position [260, 0]
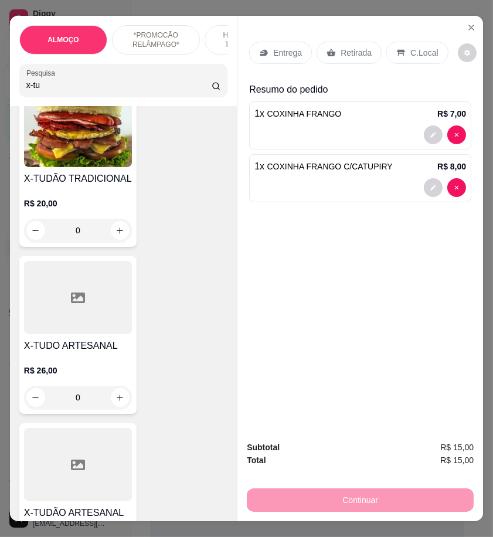
click at [112, 400] on div "0" at bounding box center [78, 396] width 108 height 23
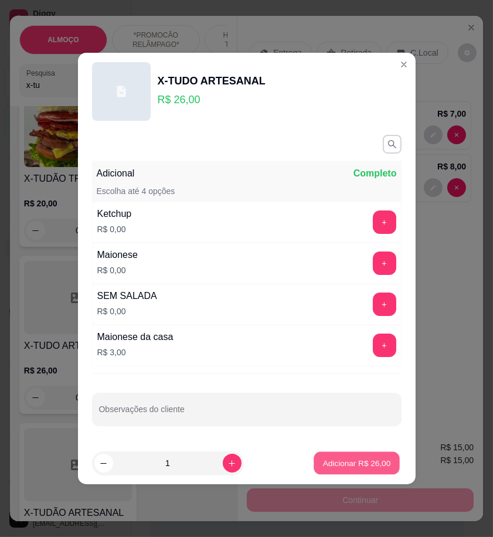
click at [370, 462] on p "Adicionar R$ 26,00" at bounding box center [357, 462] width 68 height 11
type input "1"
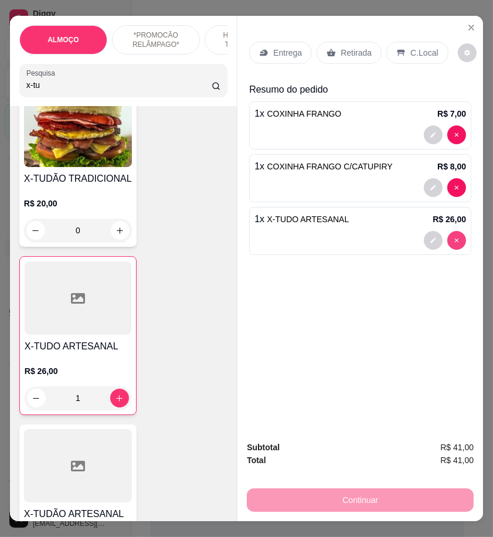
type input "0"
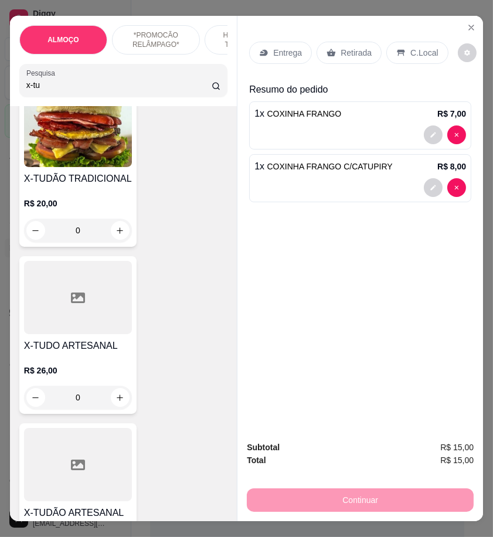
click at [61, 91] on input "x-tu" at bounding box center [118, 85] width 185 height 12
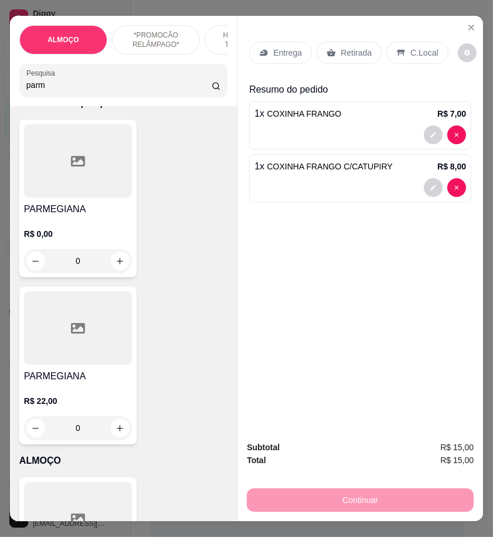
scroll to position [0, 0]
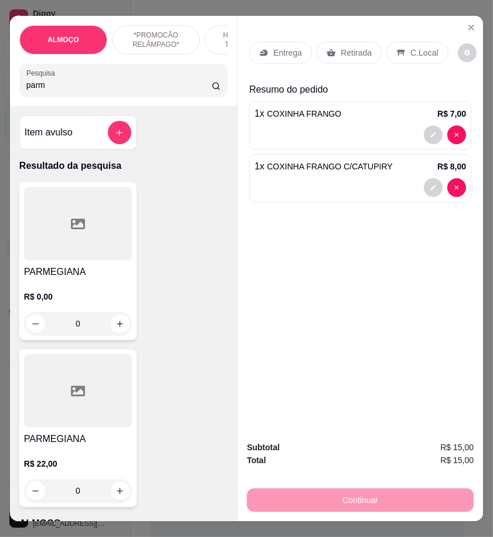
type input "parm"
click at [64, 487] on div "0" at bounding box center [78, 490] width 108 height 23
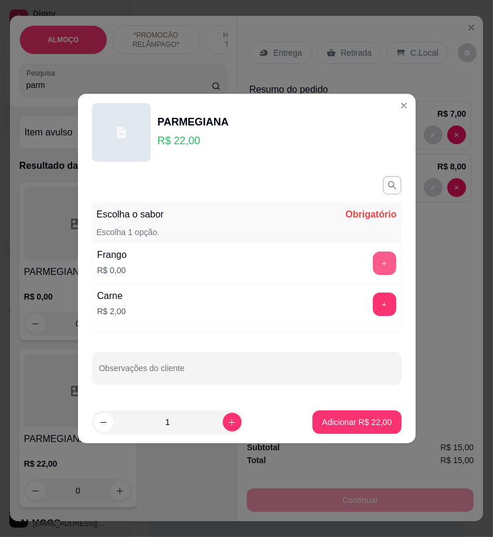
click at [376, 254] on button "+" at bounding box center [384, 262] width 23 height 23
click at [376, 254] on div "- 1 +" at bounding box center [358, 262] width 85 height 23
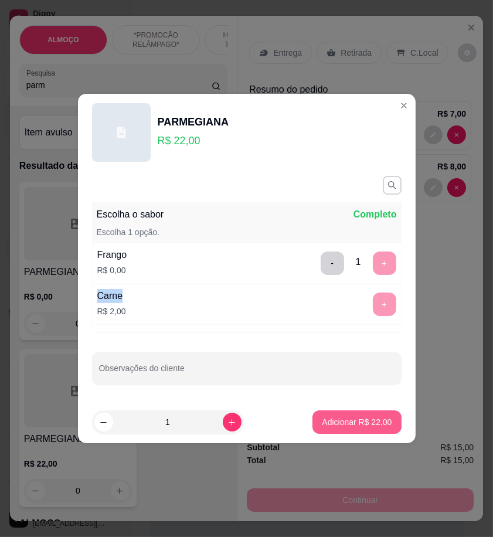
click at [371, 419] on p "Adicionar R$ 22,00" at bounding box center [357, 422] width 70 height 12
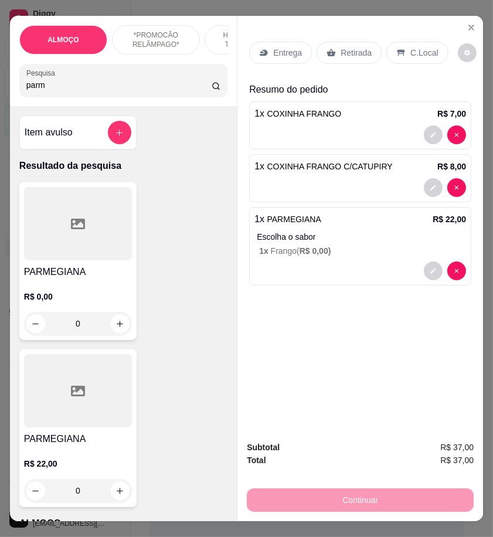
click at [340, 47] on p "Retirada" at bounding box center [355, 53] width 31 height 12
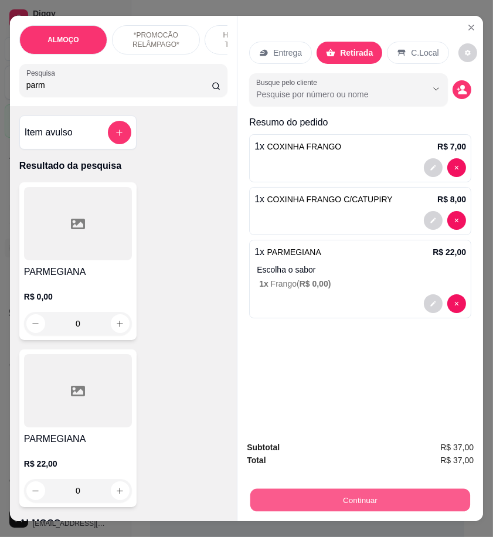
click at [356, 496] on button "Continuar" at bounding box center [360, 499] width 220 height 23
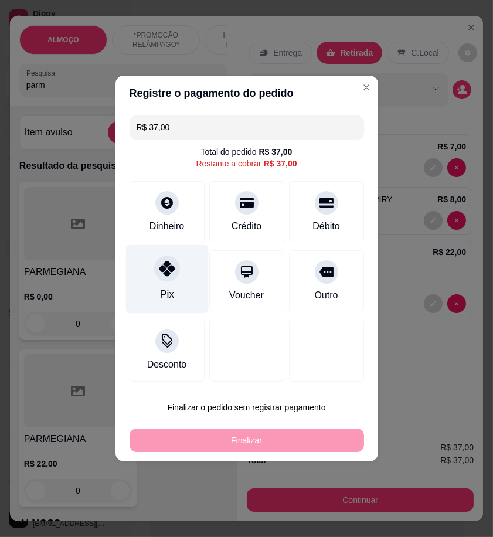
click at [162, 264] on div at bounding box center [167, 268] width 26 height 26
type input "R$ 0,00"
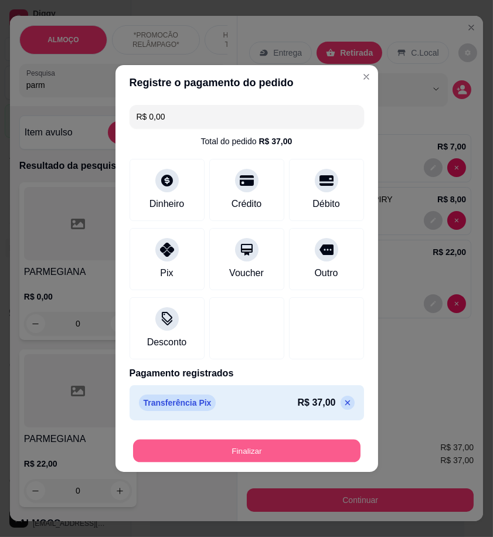
click at [288, 448] on button "Finalizar" at bounding box center [246, 450] width 227 height 23
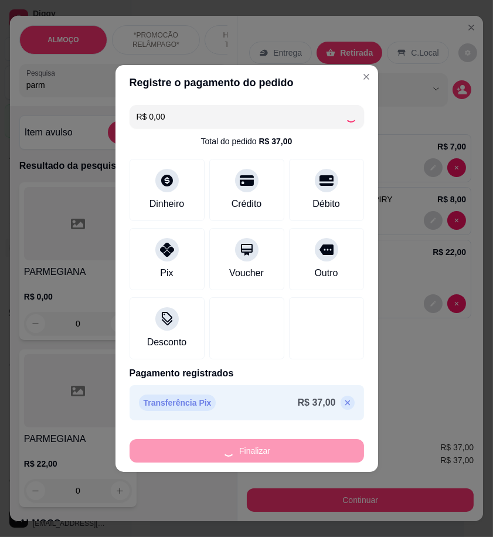
type input "0"
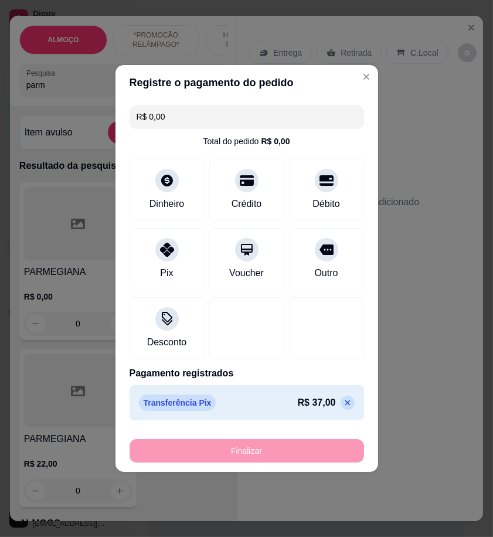
type input "-R$ 37,00"
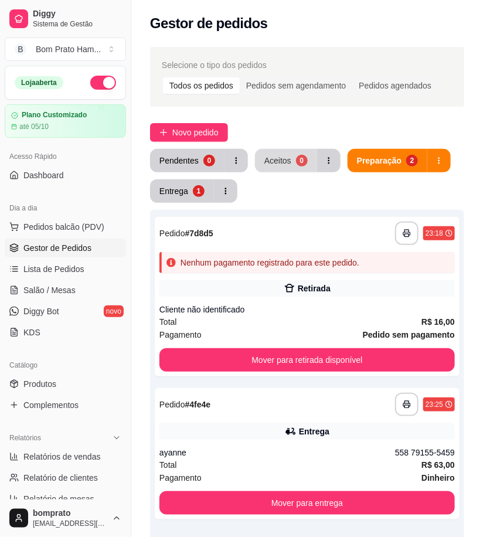
click at [289, 156] on button "Aceitos 0" at bounding box center [286, 160] width 62 height 23
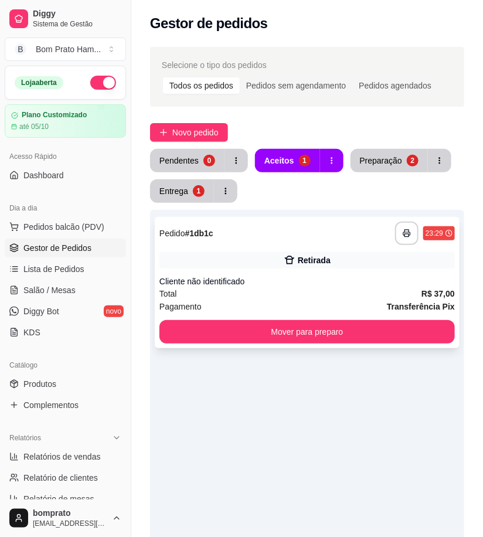
click at [319, 283] on div "Cliente não identificado" at bounding box center [306, 281] width 295 height 12
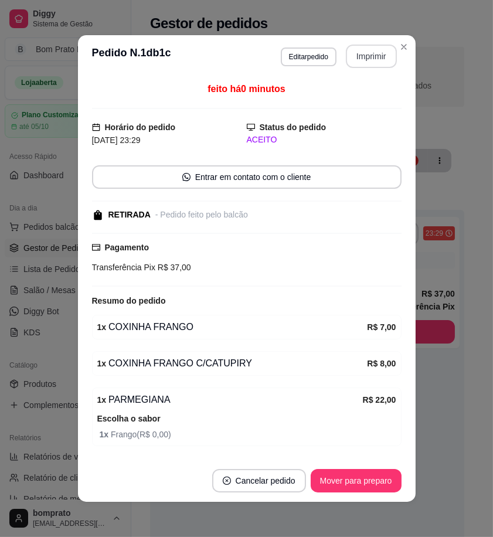
click at [364, 57] on button "Imprimir" at bounding box center [371, 56] width 51 height 23
click at [387, 483] on button "Mover para preparo" at bounding box center [355, 480] width 91 height 23
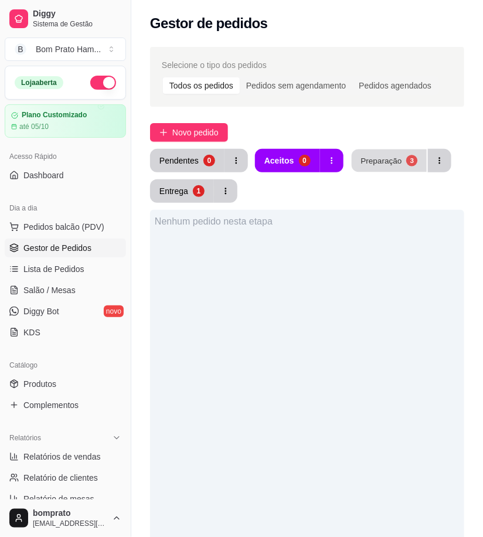
click at [364, 165] on div "Preparação" at bounding box center [380, 160] width 41 height 11
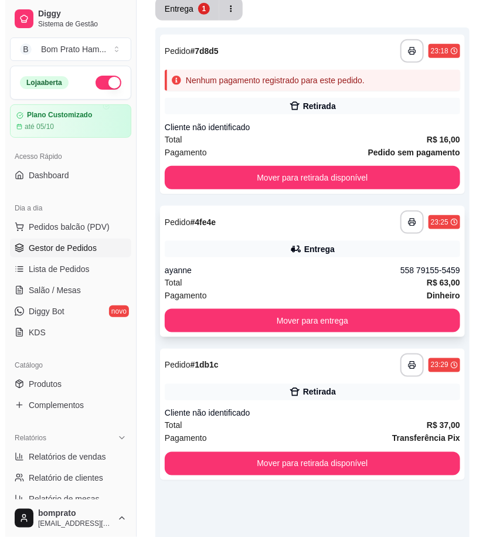
scroll to position [195, 0]
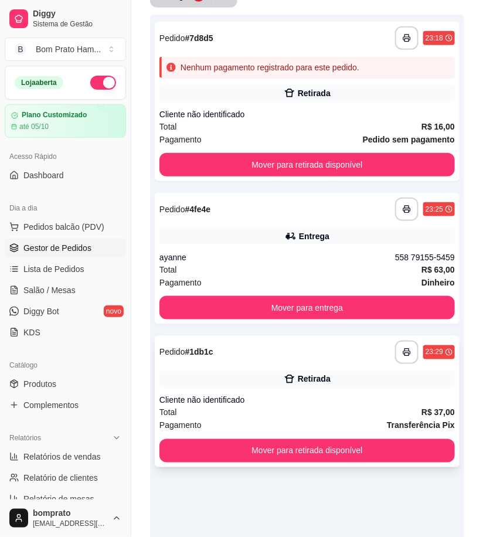
click at [346, 385] on div "**********" at bounding box center [307, 401] width 305 height 131
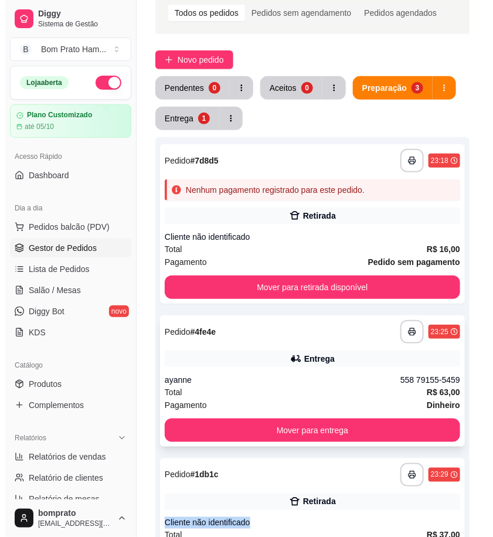
scroll to position [65, 0]
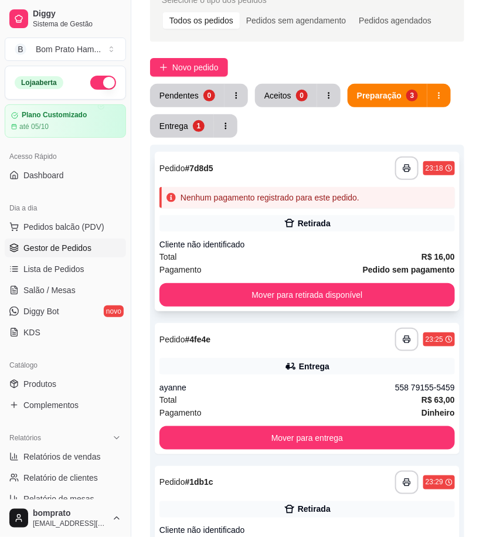
click at [278, 229] on div "Retirada" at bounding box center [306, 223] width 295 height 16
click at [203, 70] on span "Novo pedido" at bounding box center [195, 67] width 46 height 13
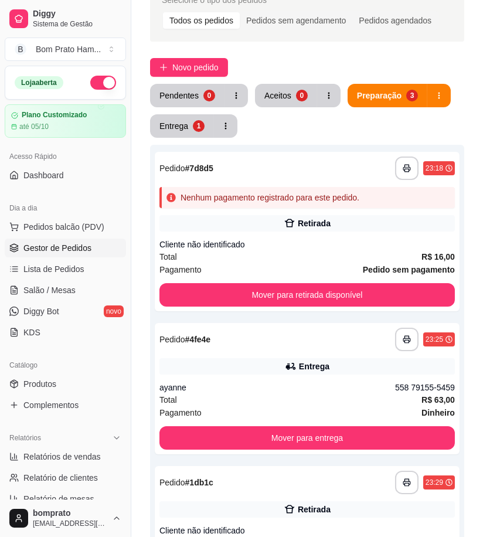
click at [94, 89] on input "Pesquisa" at bounding box center [118, 85] width 185 height 12
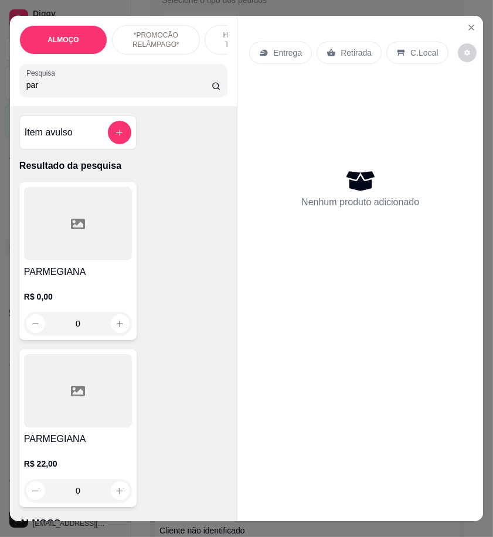
type input "par"
click at [101, 441] on h4 "PARMEGIANA" at bounding box center [78, 439] width 108 height 14
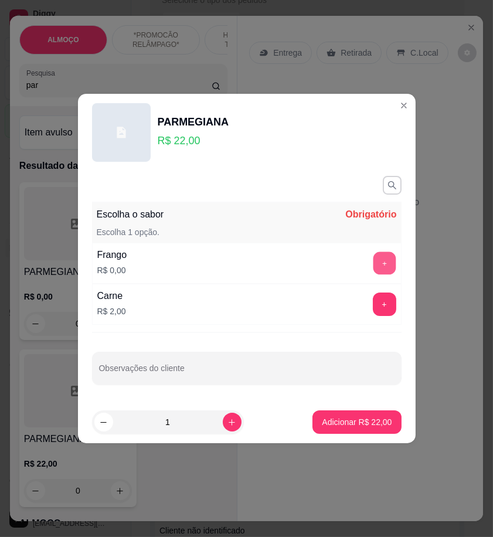
click at [383, 268] on button "+" at bounding box center [384, 263] width 23 height 23
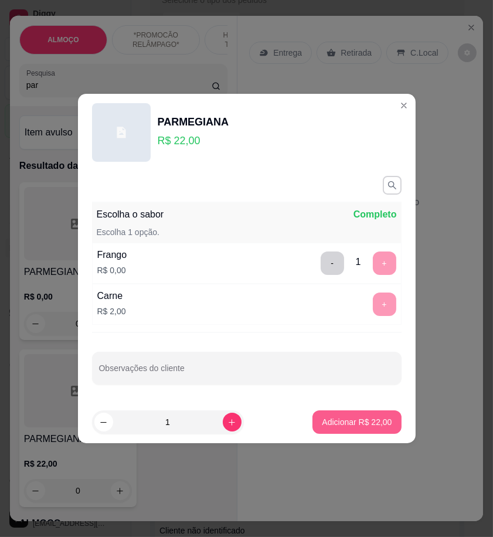
click at [371, 424] on p "Adicionar R$ 22,00" at bounding box center [357, 422] width 70 height 12
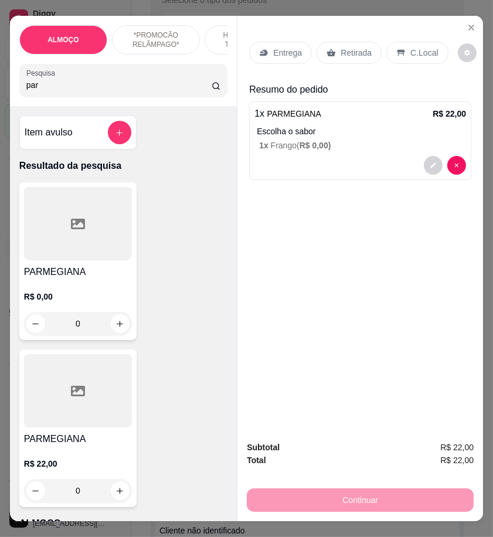
click at [353, 47] on p "Retirada" at bounding box center [355, 53] width 31 height 12
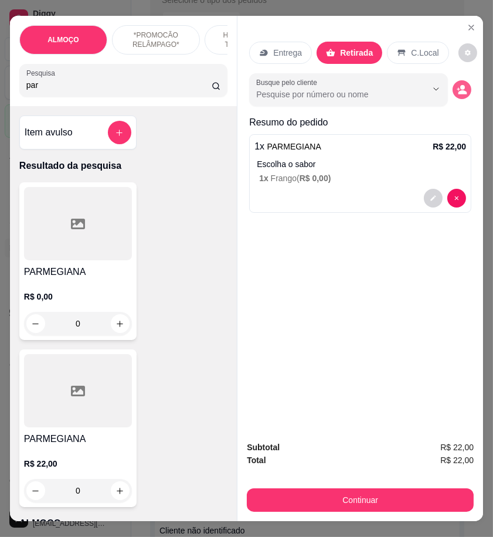
click at [455, 91] on button "decrease-product-quantity" at bounding box center [461, 89] width 19 height 19
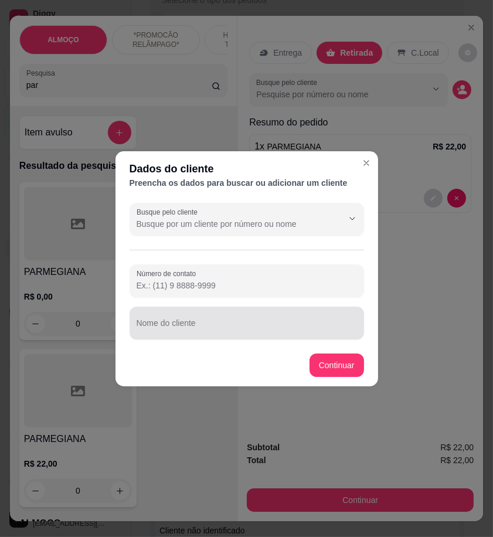
click at [161, 335] on div "Nome do cliente" at bounding box center [246, 322] width 234 height 33
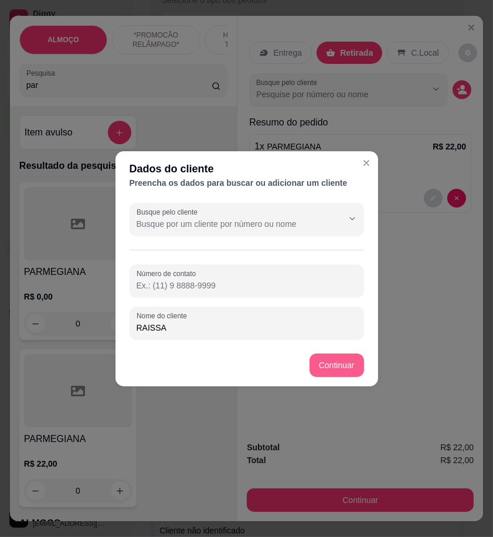
type input "RAISSA"
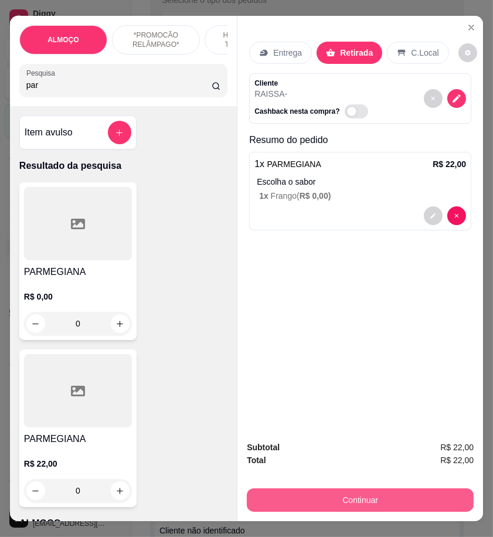
click at [418, 493] on button "Continuar" at bounding box center [360, 499] width 227 height 23
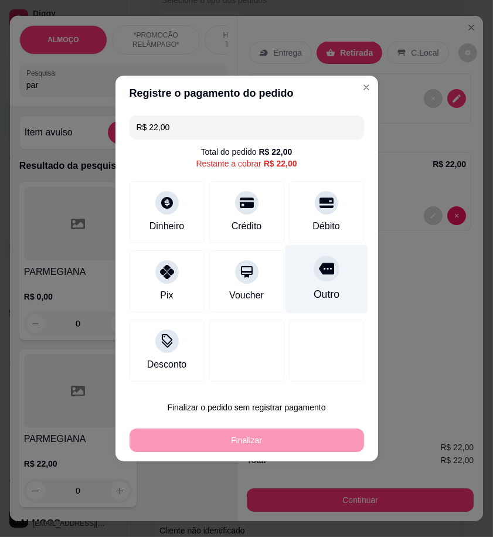
click at [299, 272] on div "Outro" at bounding box center [326, 279] width 83 height 69
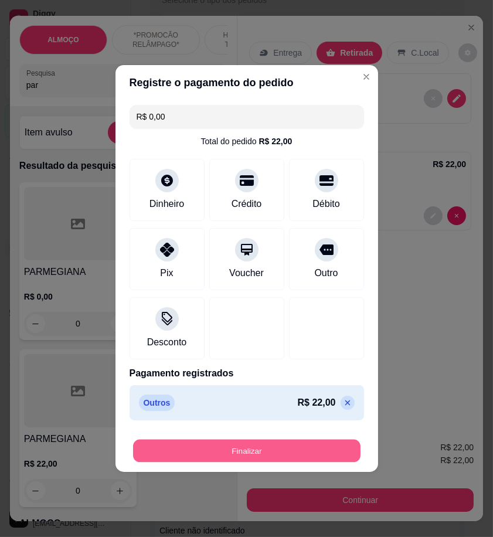
click at [331, 448] on button "Finalizar" at bounding box center [246, 450] width 227 height 23
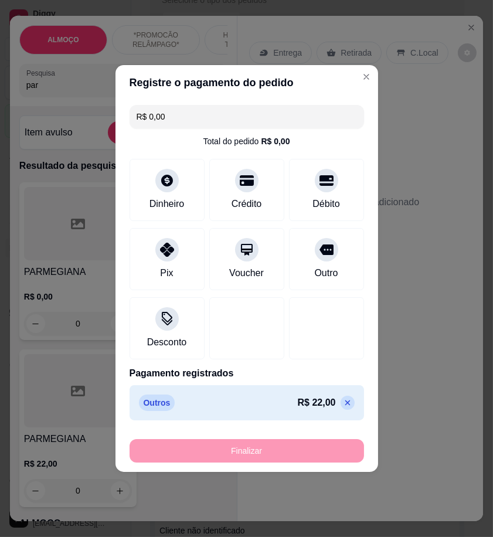
type input "-R$ 22,00"
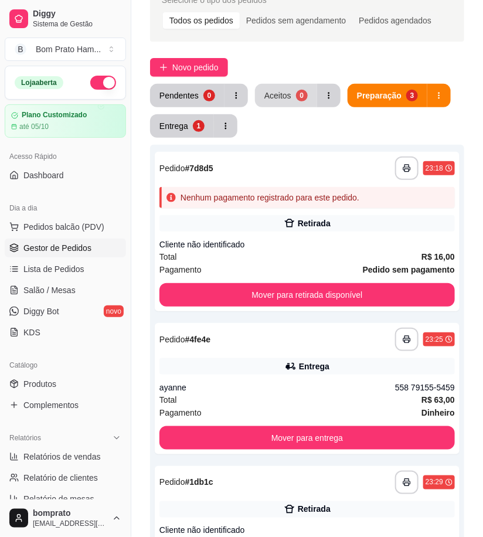
click at [281, 93] on div "Aceitos" at bounding box center [277, 96] width 27 height 12
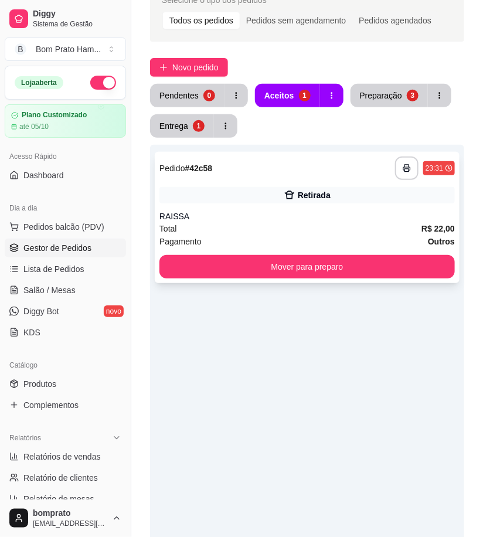
click at [348, 214] on div "RAISSA" at bounding box center [306, 216] width 295 height 12
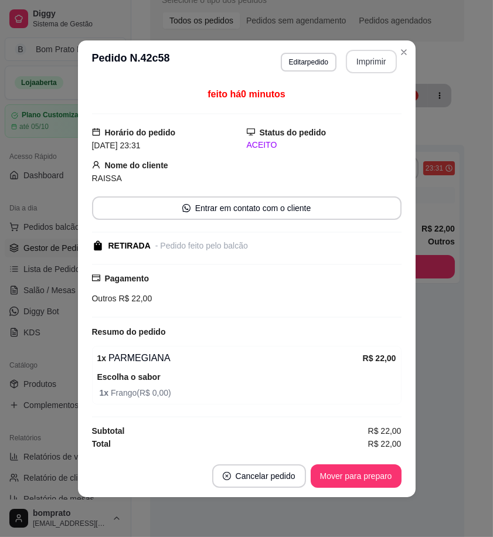
click at [367, 60] on button "Imprimir" at bounding box center [371, 61] width 51 height 23
click at [359, 63] on button "Imprimir" at bounding box center [371, 61] width 51 height 23
click at [387, 482] on button "Mover para preparo" at bounding box center [355, 475] width 91 height 23
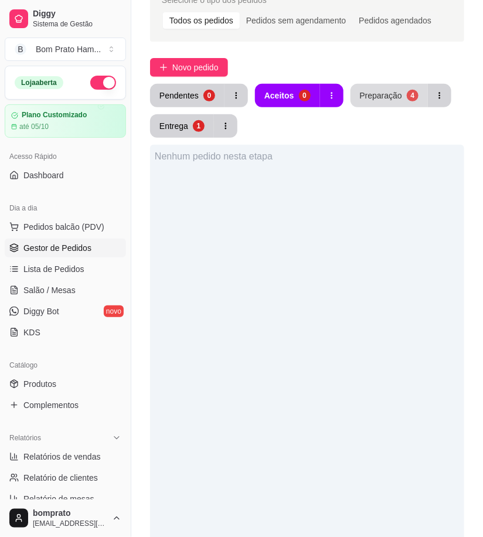
click at [376, 95] on div "Preparação" at bounding box center [381, 96] width 42 height 12
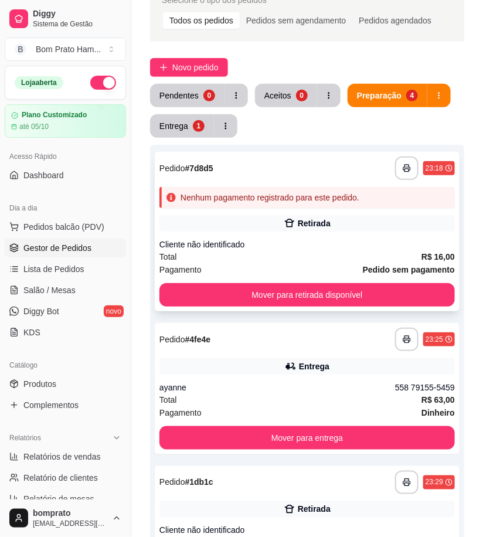
click at [299, 236] on div "**********" at bounding box center [307, 231] width 305 height 159
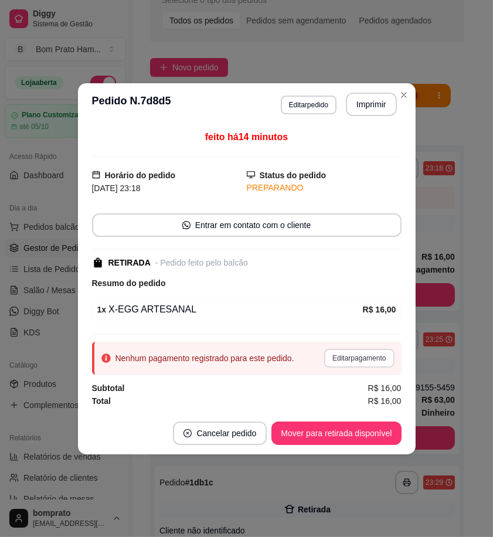
click at [352, 353] on button "Editar pagamento" at bounding box center [359, 358] width 70 height 19
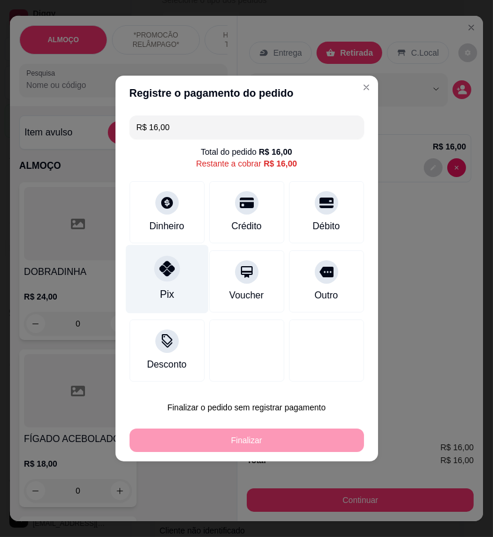
click at [175, 279] on div "Pix" at bounding box center [166, 279] width 83 height 69
type input "R$ 0,00"
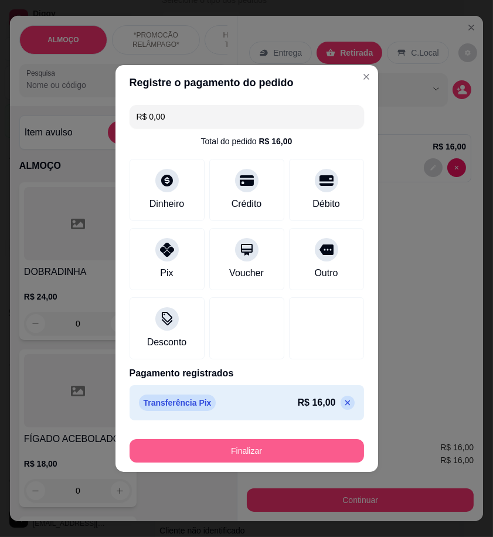
click at [289, 446] on button "Finalizar" at bounding box center [246, 450] width 234 height 23
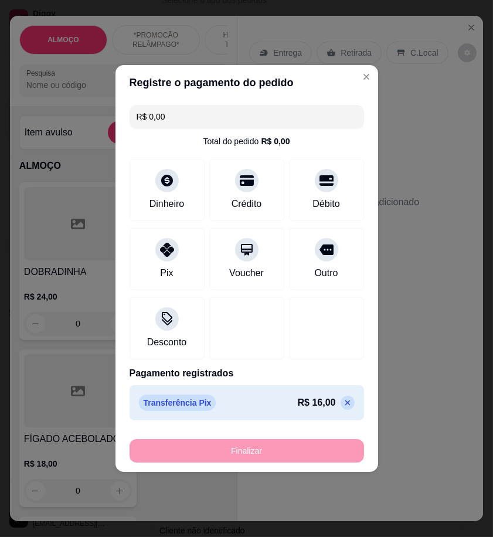
type input "0"
type input "-R$ 16,00"
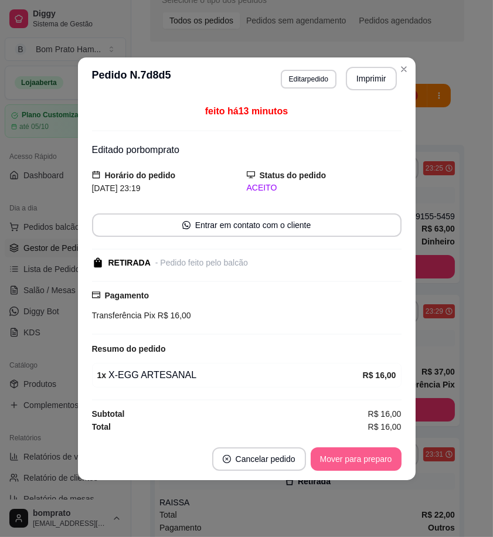
click at [359, 466] on button "Mover para preparo" at bounding box center [355, 458] width 91 height 23
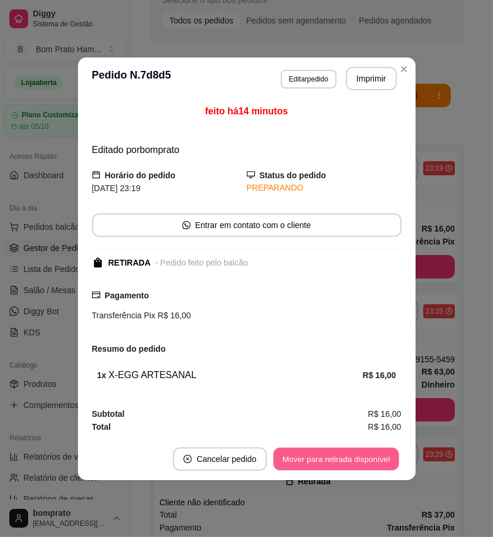
click at [359, 465] on button "Mover para retirada disponível" at bounding box center [336, 458] width 125 height 23
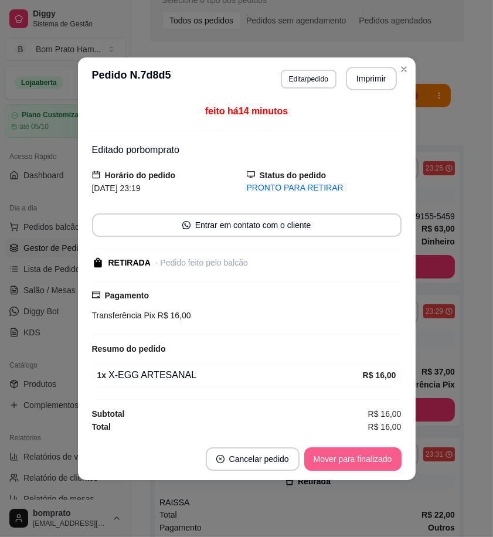
click at [364, 461] on button "Mover para finalizado" at bounding box center [352, 458] width 97 height 23
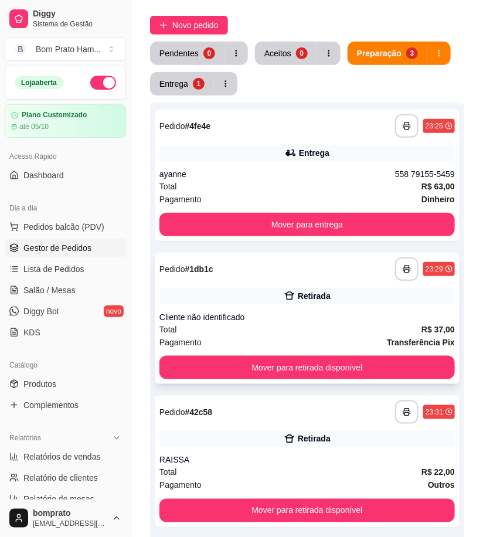
scroll to position [130, 0]
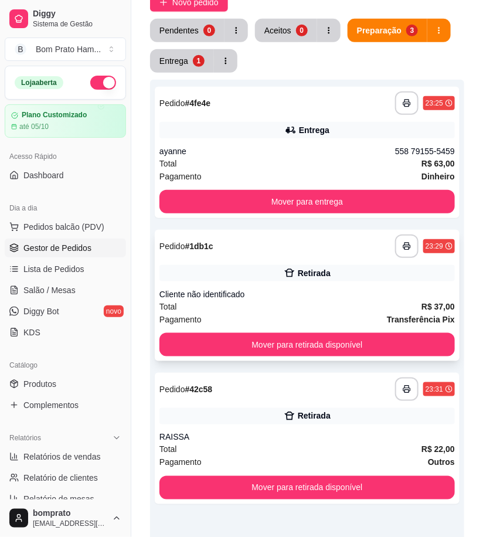
click at [307, 301] on div "Total R$ 37,00" at bounding box center [306, 306] width 295 height 13
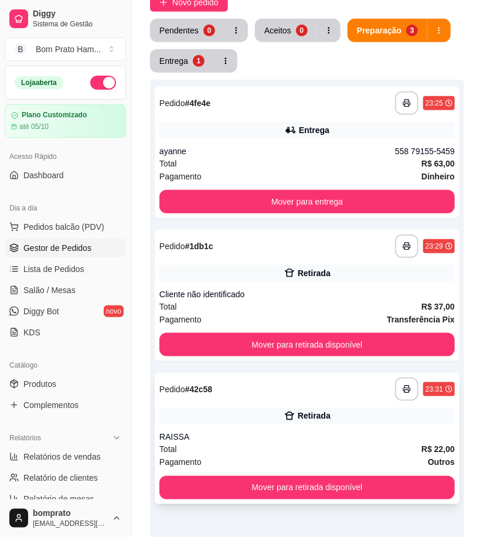
click at [309, 418] on div "Retirada" at bounding box center [314, 416] width 33 height 12
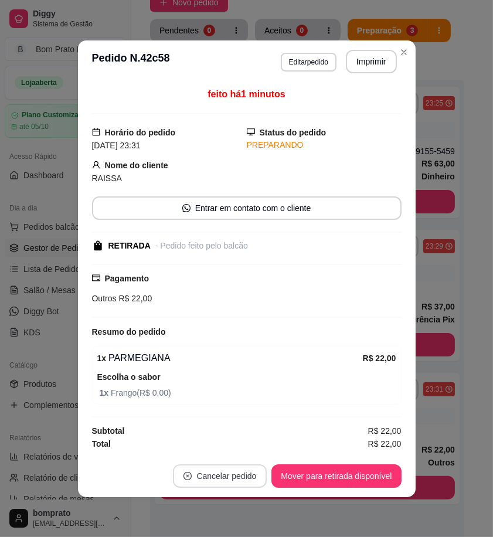
click at [237, 475] on button "Cancelar pedido" at bounding box center [220, 475] width 94 height 23
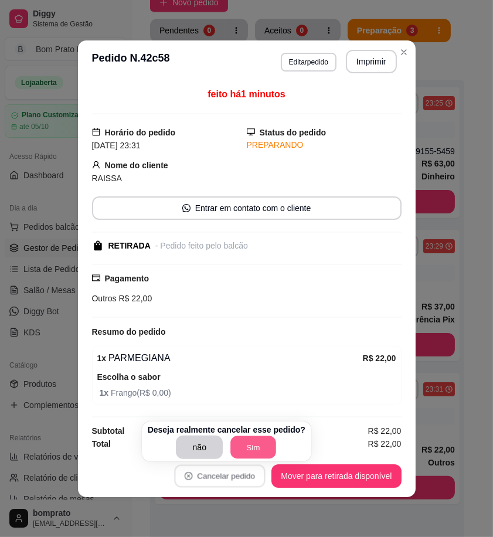
click at [262, 448] on button "Sim" at bounding box center [254, 447] width 46 height 23
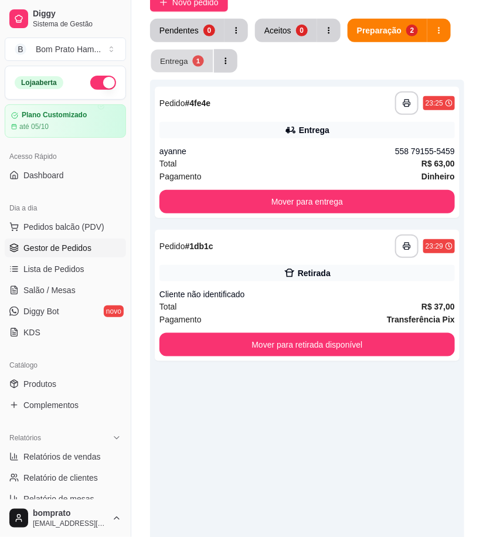
click at [162, 56] on div "Entrega" at bounding box center [174, 60] width 28 height 11
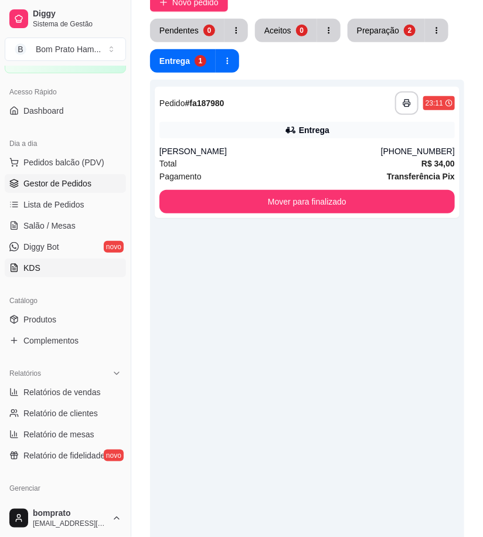
scroll to position [195, 0]
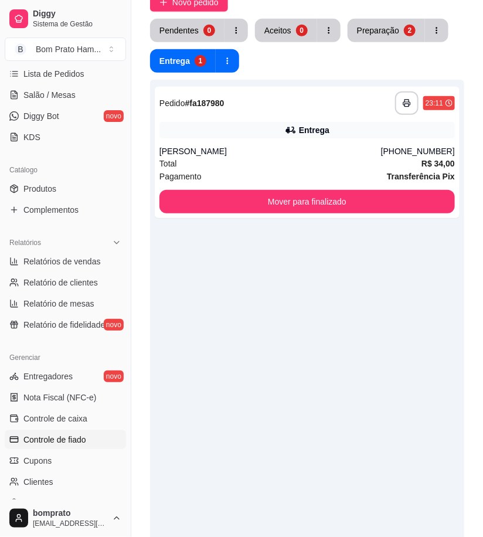
click at [71, 430] on link "Controle de fiado" at bounding box center [65, 439] width 121 height 19
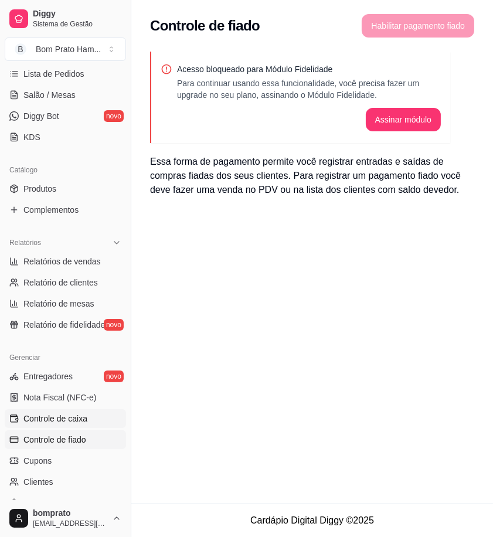
click at [77, 419] on span "Controle de caixa" at bounding box center [55, 418] width 64 height 12
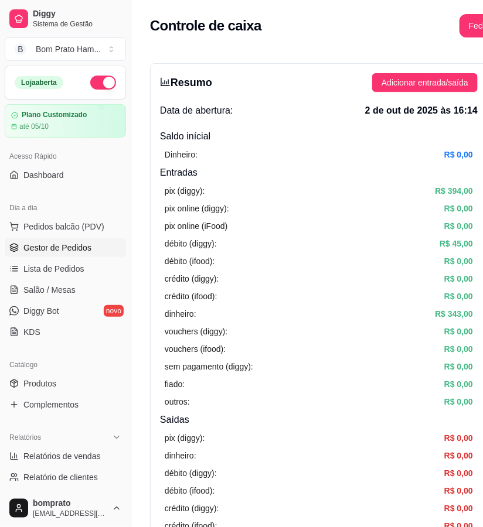
click at [59, 243] on span "Gestor de Pedidos" at bounding box center [57, 248] width 68 height 12
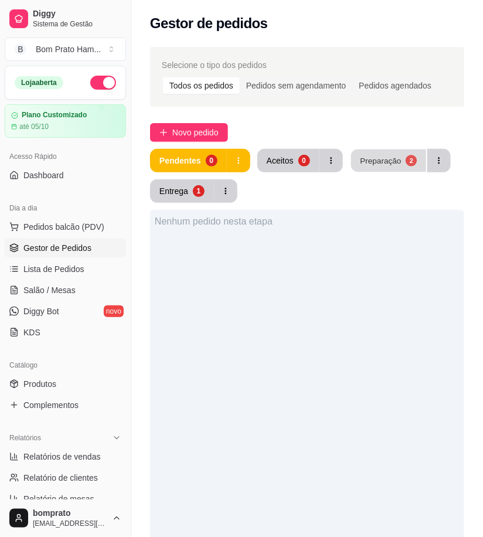
click at [385, 164] on div "Preparação" at bounding box center [380, 160] width 41 height 11
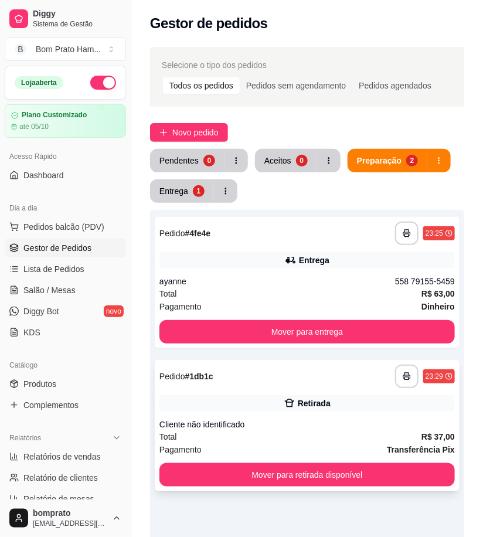
click at [285, 388] on div "**********" at bounding box center [307, 425] width 305 height 131
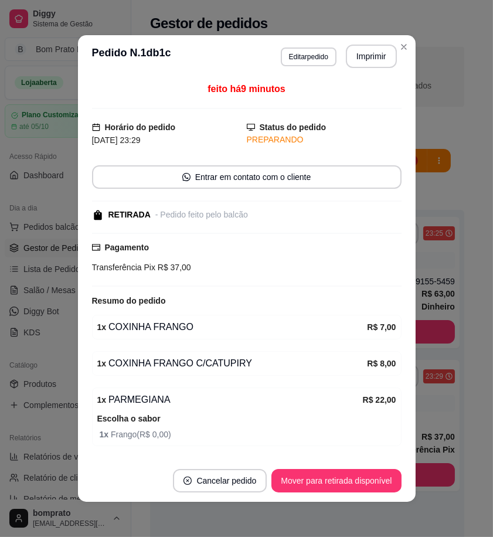
scroll to position [37, 0]
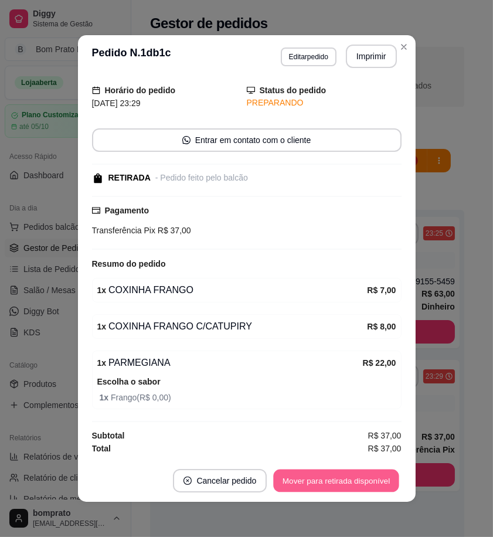
click at [332, 488] on button "Mover para retirada disponível" at bounding box center [336, 480] width 125 height 23
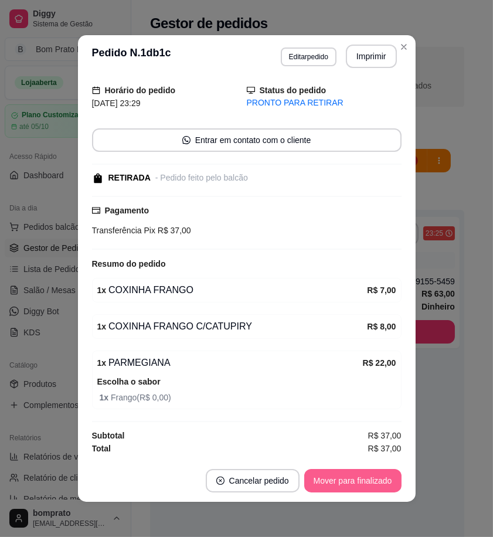
click at [347, 480] on button "Mover para finalizado" at bounding box center [352, 480] width 97 height 23
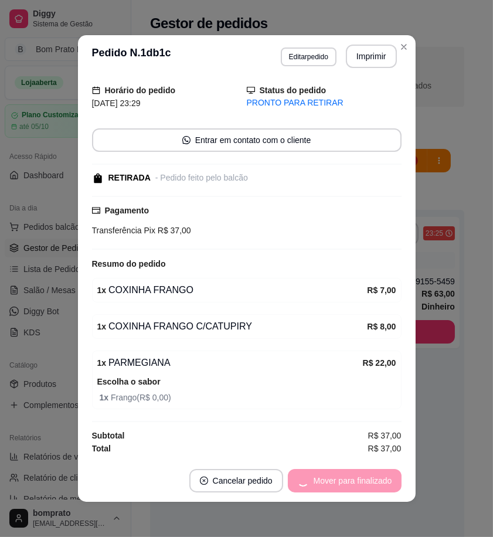
scroll to position [0, 0]
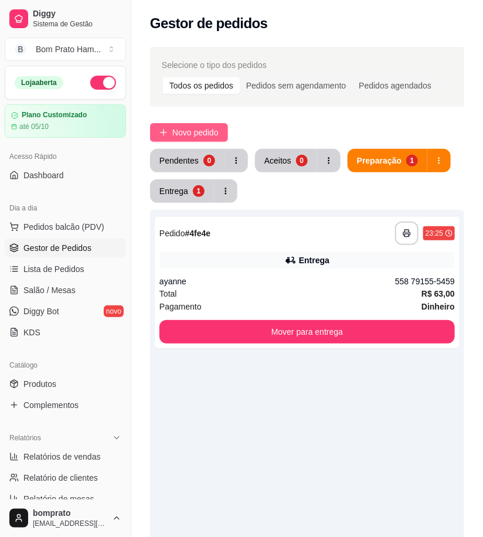
click at [191, 136] on span "Novo pedido" at bounding box center [195, 132] width 46 height 13
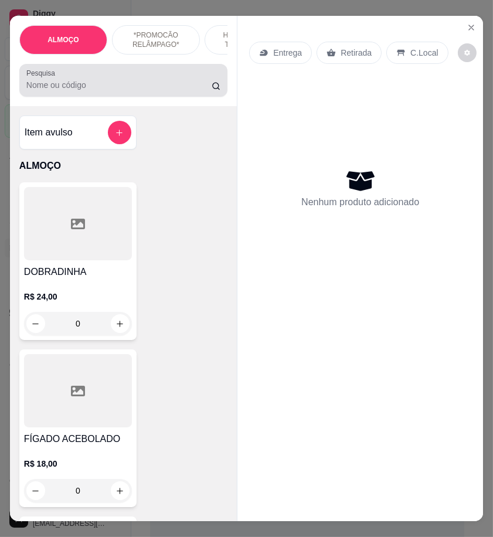
click at [67, 91] on input "Pesquisa" at bounding box center [118, 85] width 185 height 12
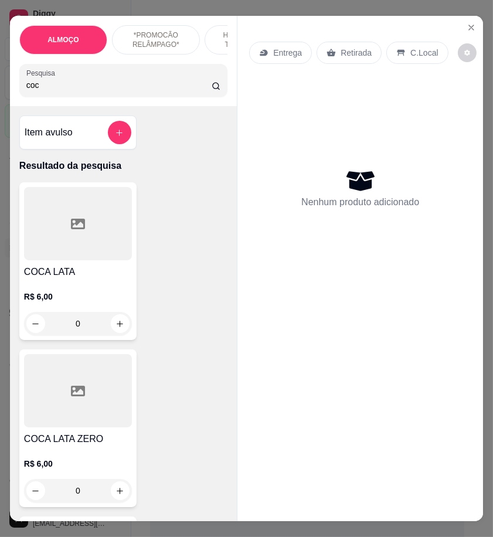
scroll to position [195, 0]
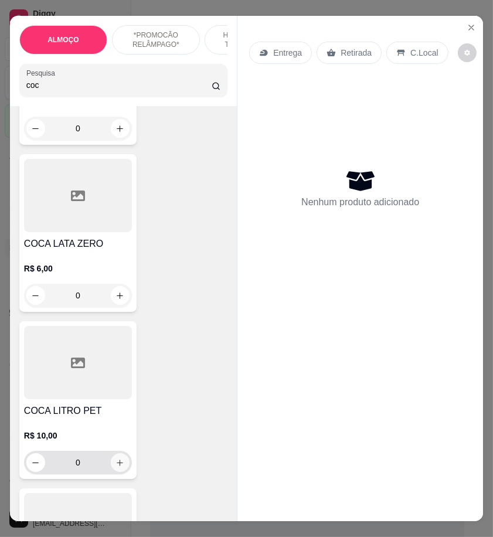
type input "coc"
click at [115, 467] on icon "increase-product-quantity" at bounding box center [119, 462] width 9 height 9
type input "1"
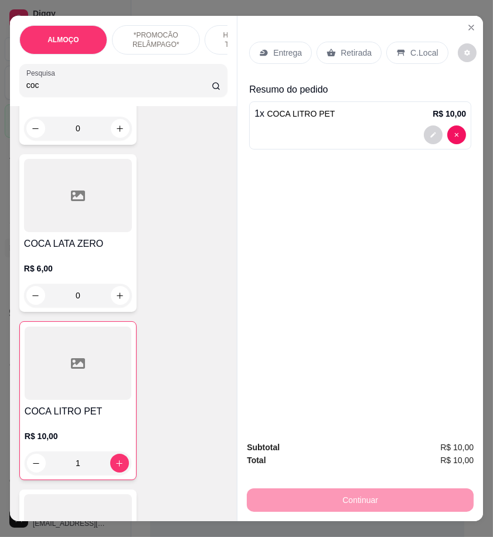
click at [364, 52] on p "Retirada" at bounding box center [355, 53] width 31 height 12
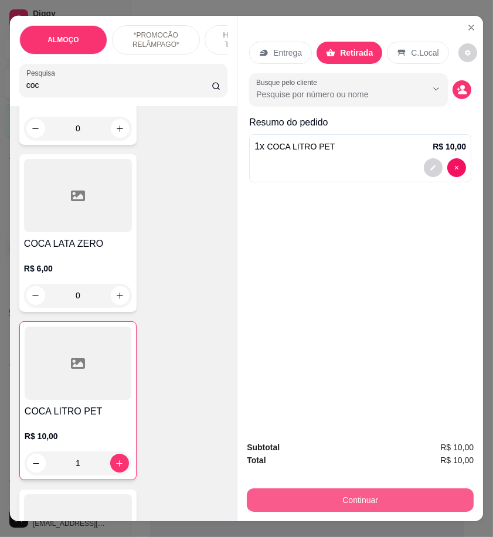
click at [417, 492] on button "Continuar" at bounding box center [360, 499] width 227 height 23
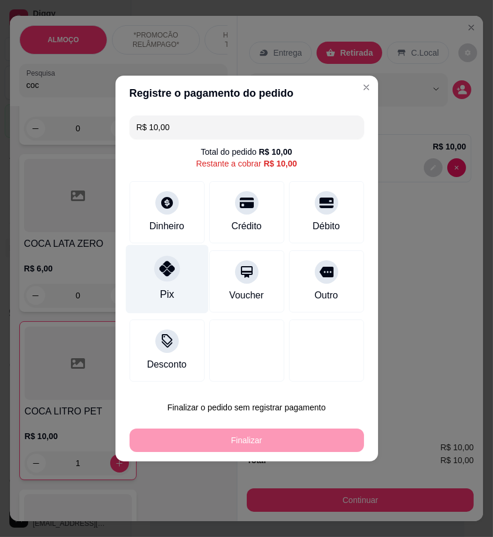
click at [168, 275] on icon at bounding box center [166, 268] width 15 height 15
type input "R$ 0,00"
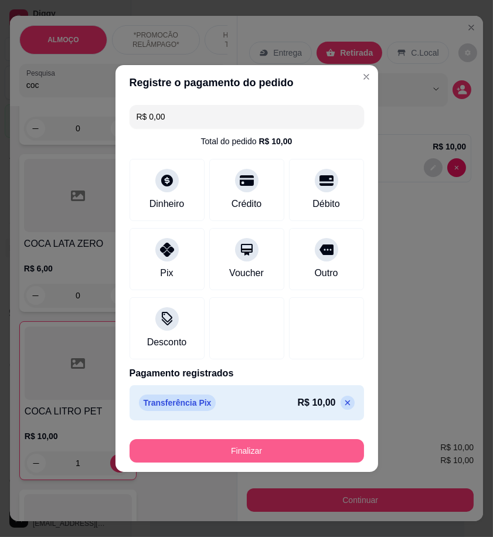
click at [319, 451] on button "Finalizar" at bounding box center [246, 450] width 234 height 23
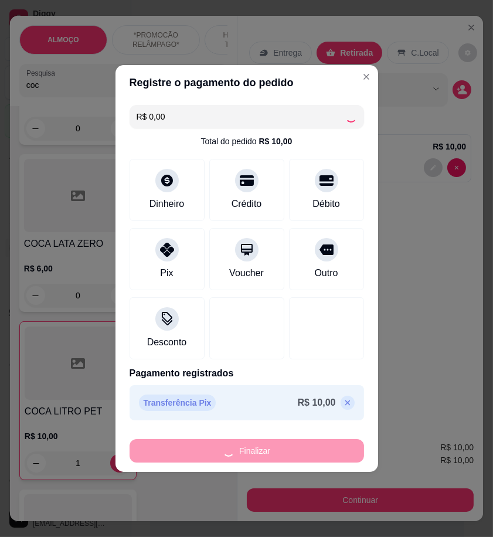
type input "0"
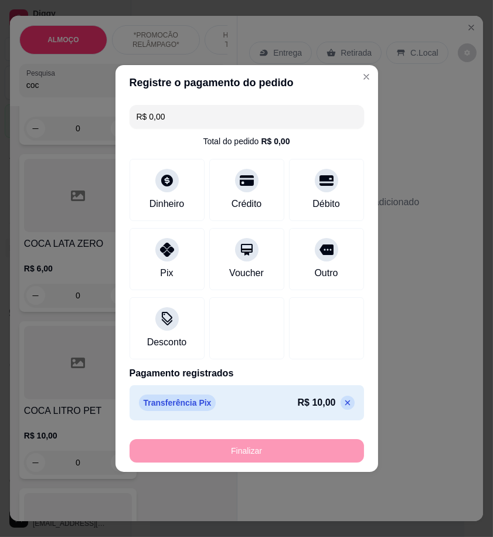
type input "-R$ 10,00"
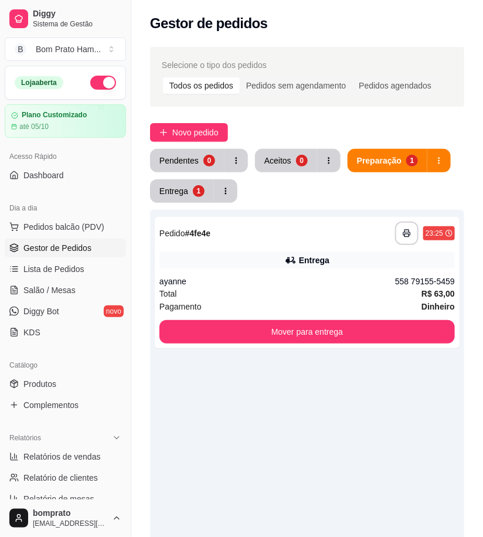
click at [293, 166] on button "Aceitos 0" at bounding box center [286, 160] width 62 height 23
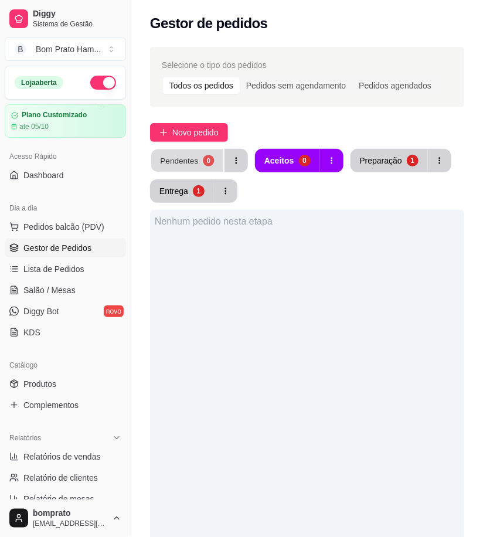
click at [202, 165] on button "Pendentes 0" at bounding box center [187, 160] width 72 height 23
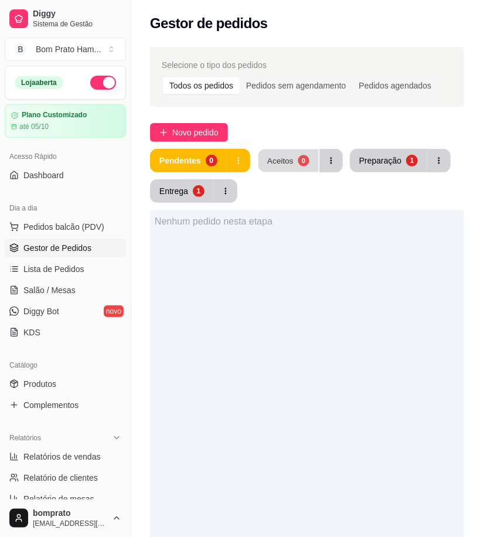
click at [296, 165] on button "Aceitos 0" at bounding box center [288, 160] width 60 height 23
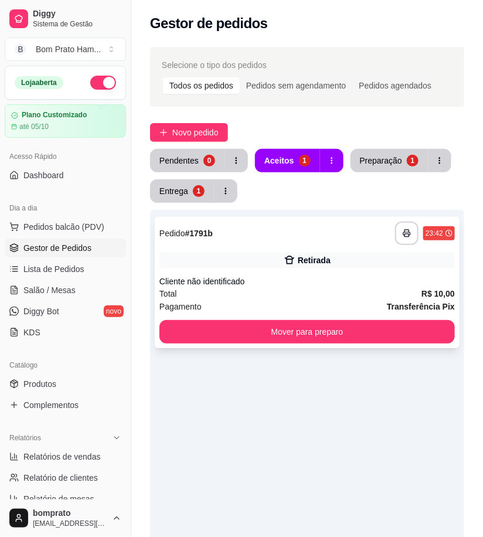
click at [312, 238] on div "**********" at bounding box center [306, 232] width 295 height 23
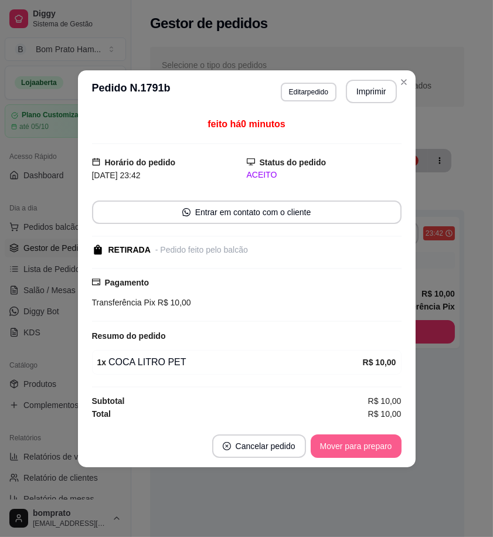
click at [368, 445] on button "Mover para preparo" at bounding box center [355, 445] width 91 height 23
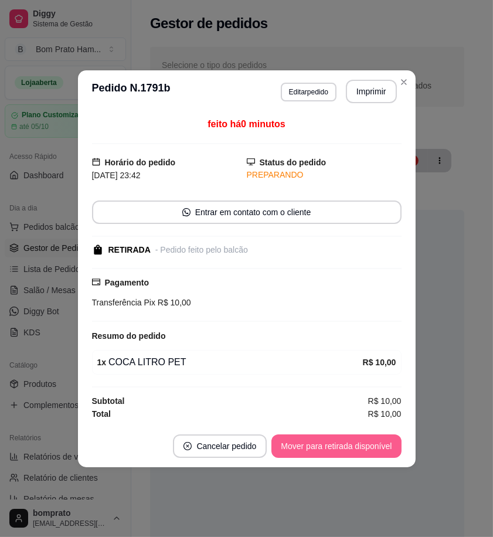
click at [368, 445] on button "Mover para retirada disponível" at bounding box center [335, 445] width 129 height 23
click at [368, 445] on button "Mover para finalizado" at bounding box center [352, 445] width 94 height 23
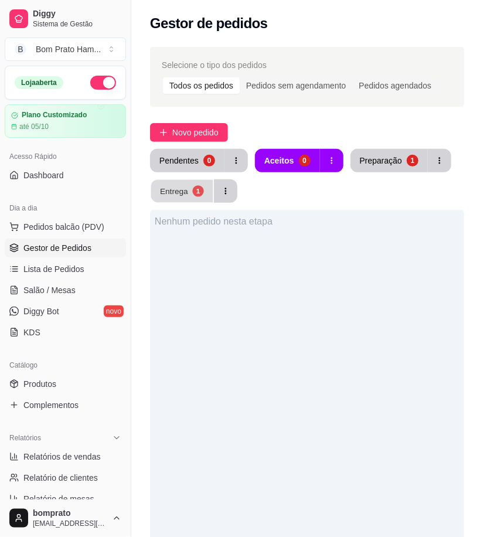
click at [171, 190] on div "Entrega" at bounding box center [174, 190] width 28 height 11
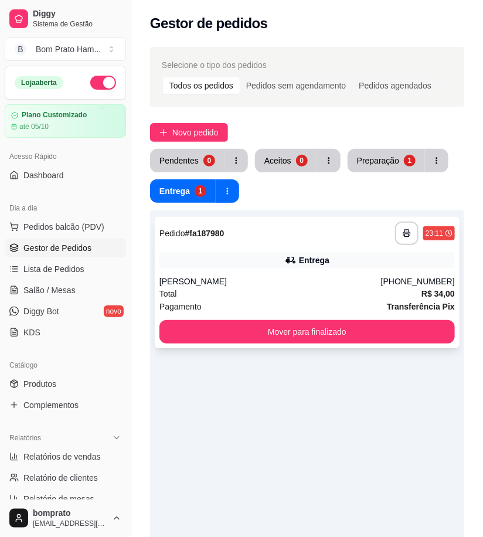
click at [210, 267] on div "Entrega" at bounding box center [306, 260] width 295 height 16
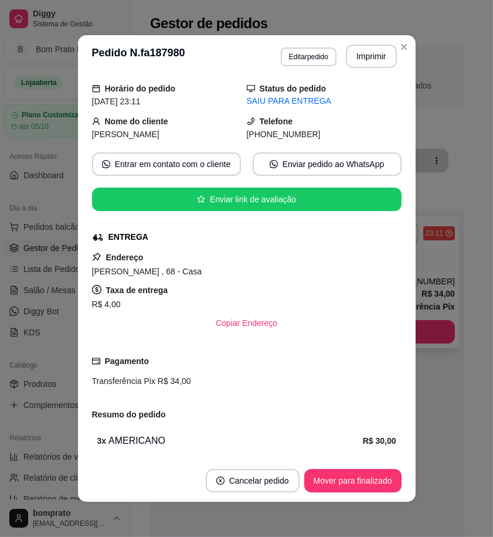
scroll to position [83, 0]
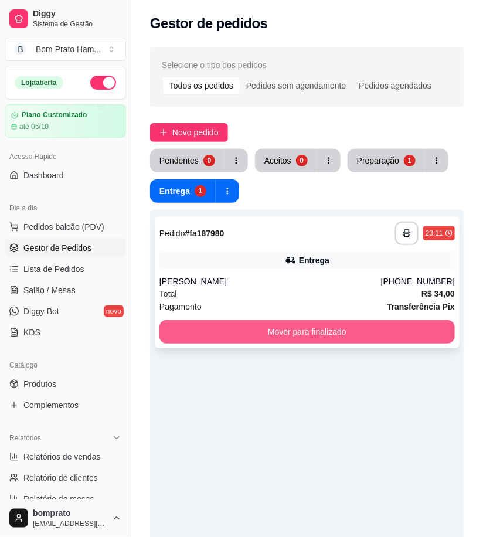
click at [354, 332] on button "Mover para finalizado" at bounding box center [306, 331] width 295 height 23
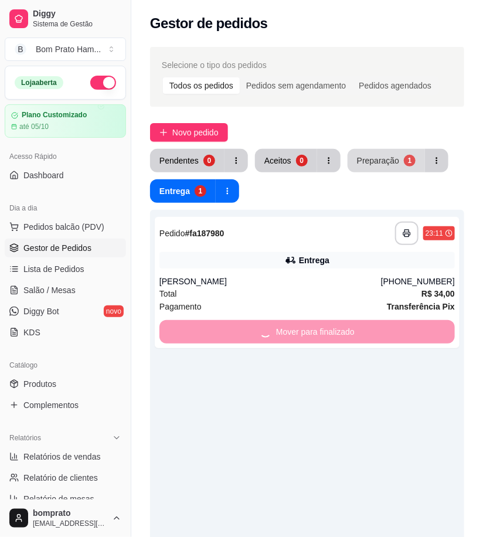
click at [371, 160] on div "Preparação" at bounding box center [378, 161] width 42 height 12
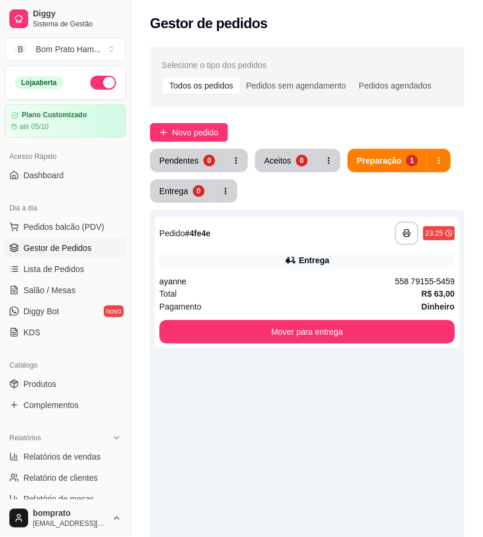
click at [90, 83] on button "button" at bounding box center [103, 83] width 26 height 14
click at [340, 269] on div "**********" at bounding box center [307, 282] width 305 height 131
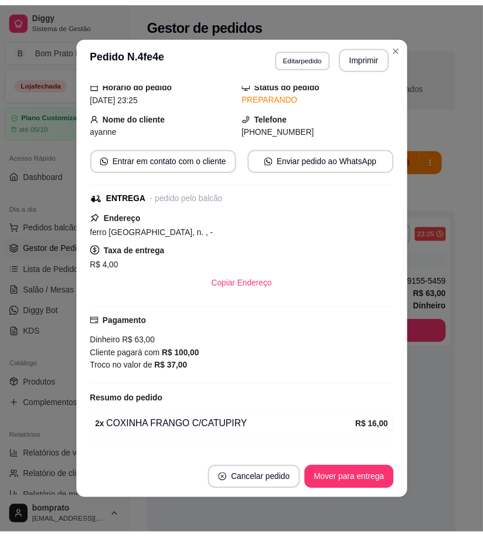
scroll to position [65, 0]
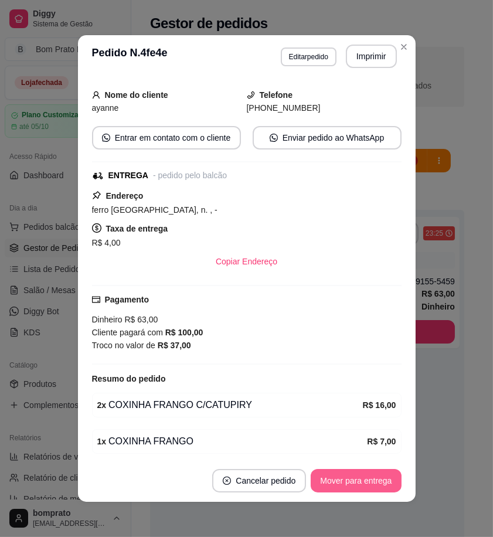
click at [371, 479] on button "Mover para entrega" at bounding box center [355, 480] width 90 height 23
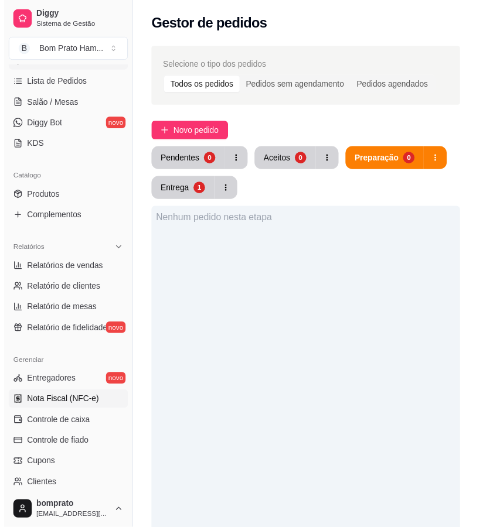
scroll to position [260, 0]
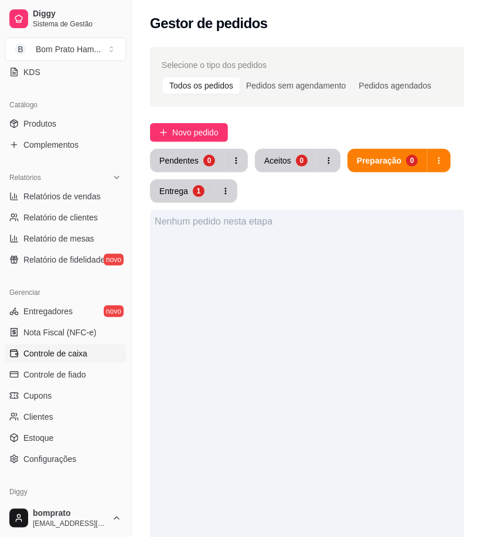
click at [82, 359] on span "Controle de caixa" at bounding box center [55, 353] width 64 height 12
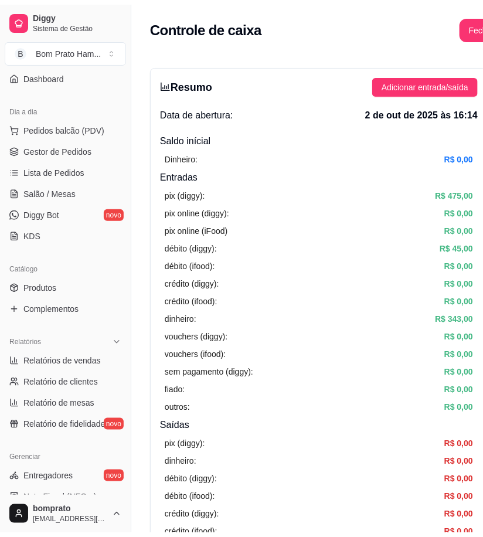
scroll to position [65, 0]
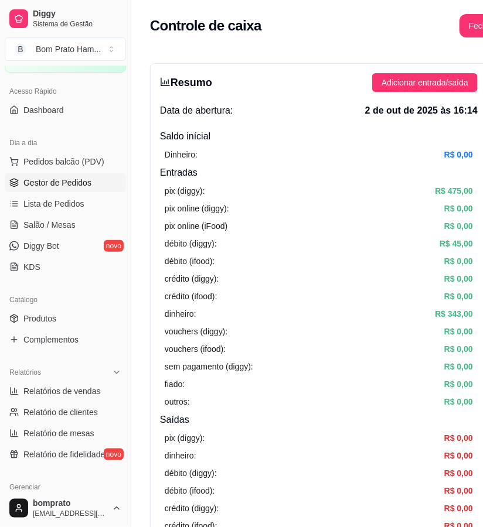
click at [78, 182] on span "Gestor de Pedidos" at bounding box center [57, 183] width 68 height 12
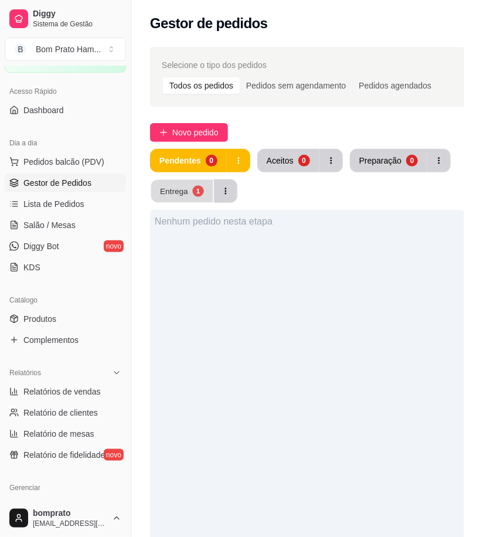
click at [190, 196] on button "Entrega 1" at bounding box center [182, 191] width 62 height 23
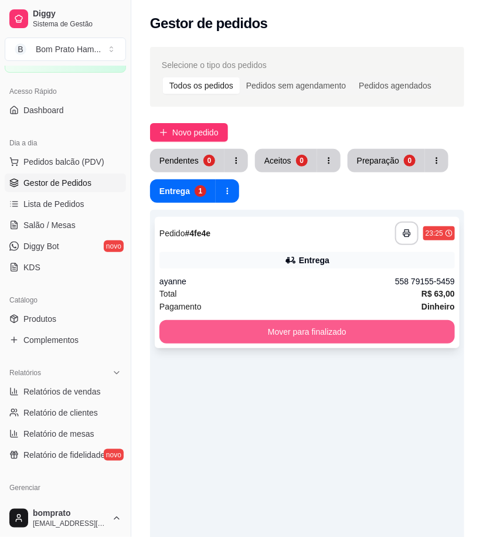
click at [381, 337] on button "Mover para finalizado" at bounding box center [306, 331] width 295 height 23
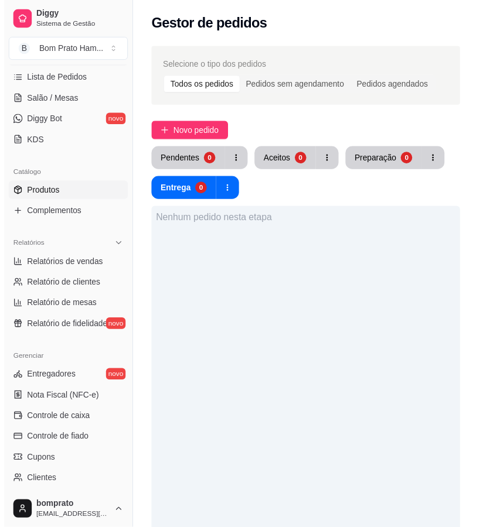
scroll to position [195, 0]
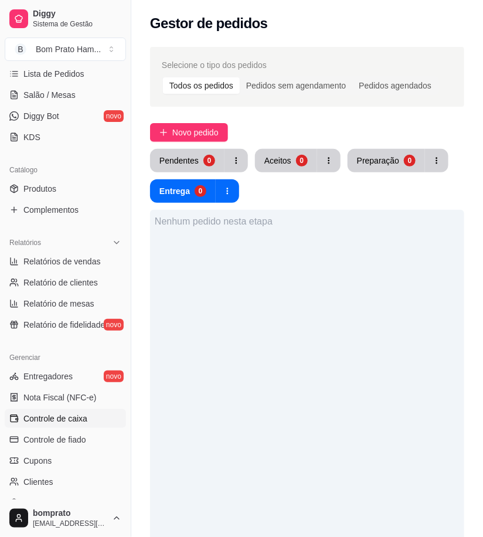
click at [86, 415] on span "Controle de caixa" at bounding box center [55, 418] width 64 height 12
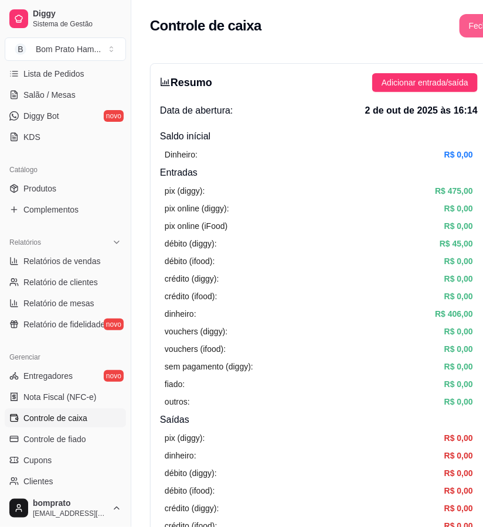
click at [471, 20] on button "Fechar caixa" at bounding box center [492, 25] width 66 height 23
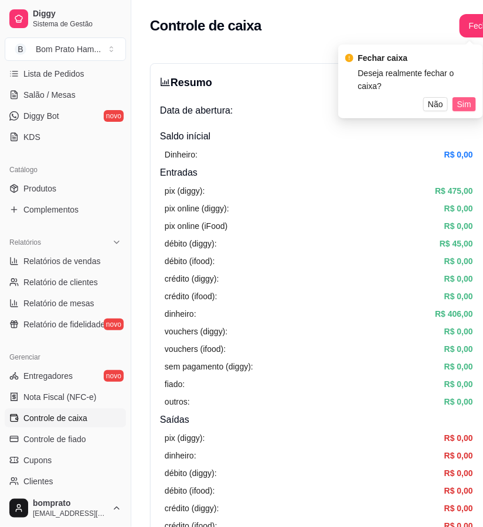
click at [463, 98] on span "Sim" at bounding box center [464, 104] width 14 height 13
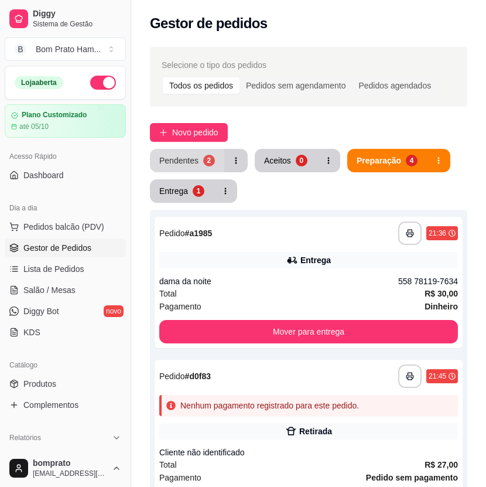
click at [203, 161] on div "2" at bounding box center [209, 161] width 12 height 12
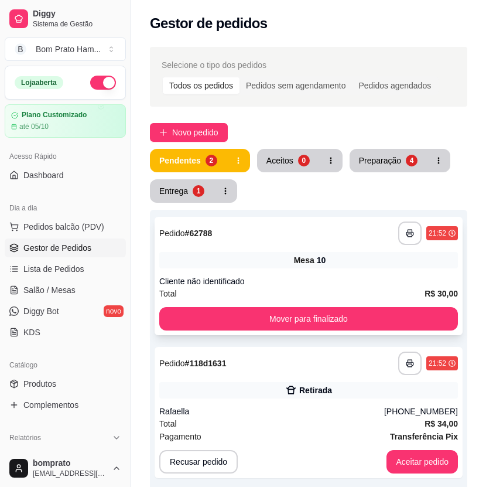
click at [310, 269] on div "**********" at bounding box center [309, 276] width 308 height 118
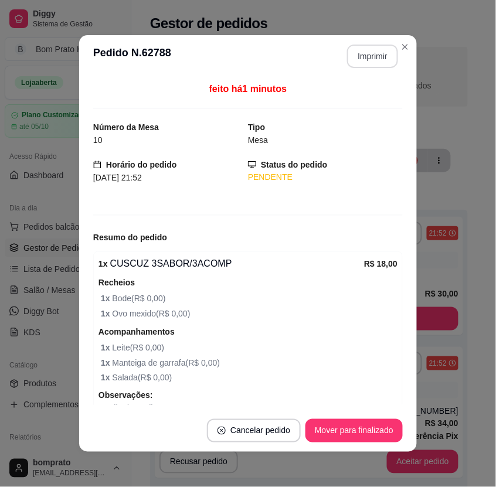
click at [371, 60] on button "Imprimir" at bounding box center [372, 56] width 51 height 23
click at [381, 419] on div "Mover para finalizado" at bounding box center [353, 430] width 97 height 23
click at [388, 429] on button "Mover para finalizado" at bounding box center [353, 430] width 97 height 23
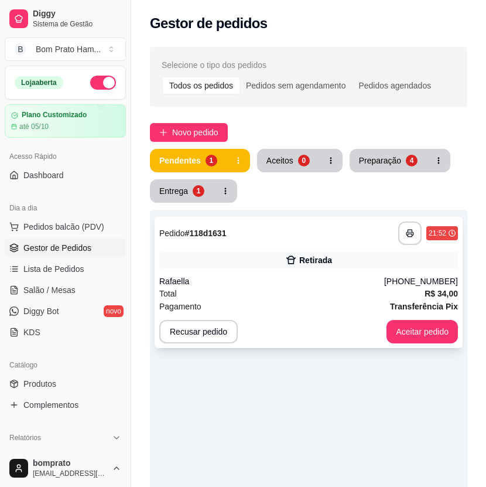
click at [368, 262] on div "Retirada" at bounding box center [308, 260] width 299 height 16
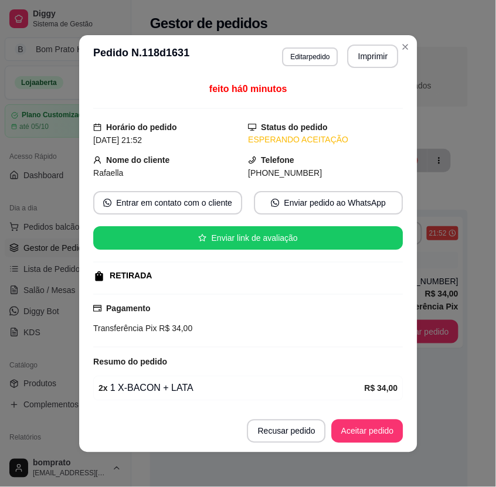
scroll to position [42, 0]
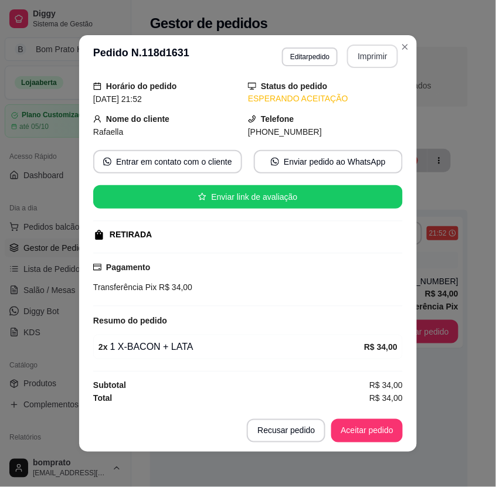
click at [374, 54] on button "Imprimir" at bounding box center [372, 56] width 51 height 23
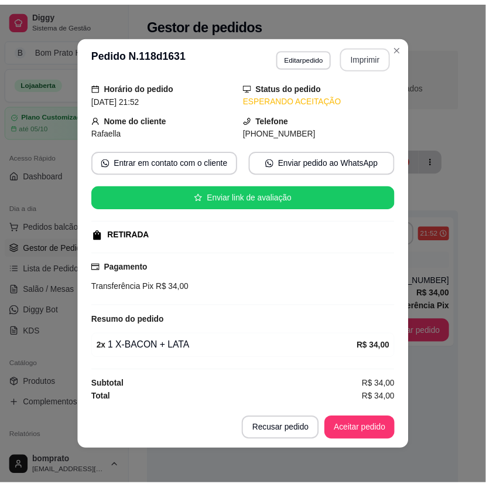
scroll to position [0, 0]
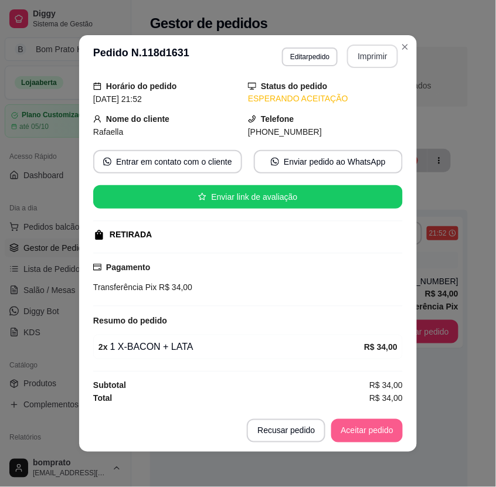
click at [384, 425] on button "Aceitar pedido" at bounding box center [366, 430] width 71 height 23
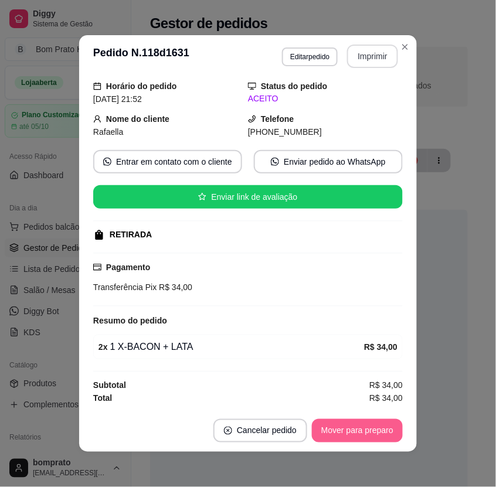
click at [384, 426] on button "Mover para preparo" at bounding box center [357, 430] width 91 height 23
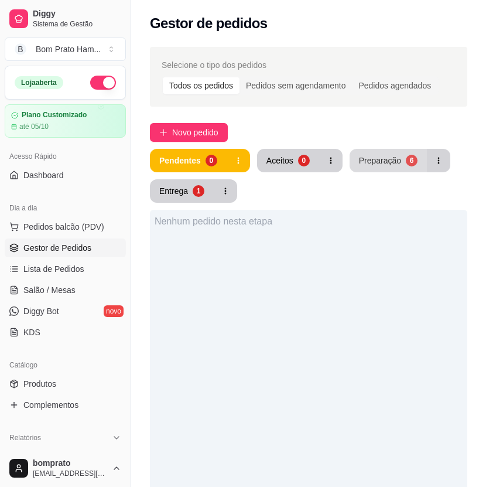
click at [373, 164] on div "Preparação" at bounding box center [380, 161] width 42 height 12
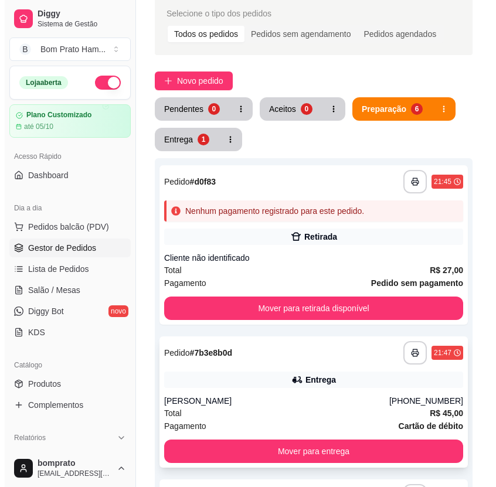
scroll to position [130, 0]
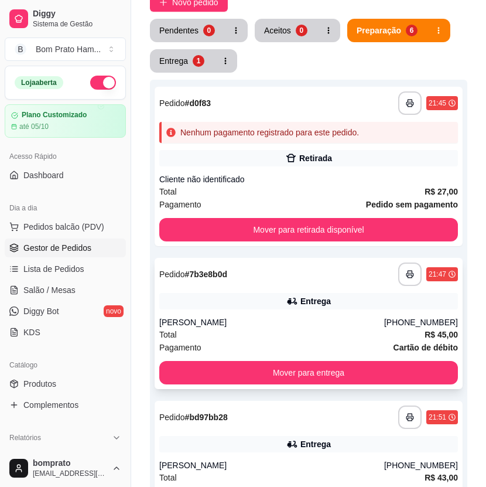
click at [296, 300] on icon at bounding box center [292, 301] width 8 height 7
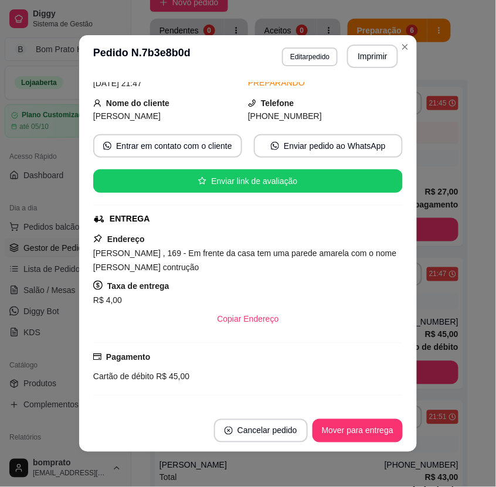
scroll to position [25, 0]
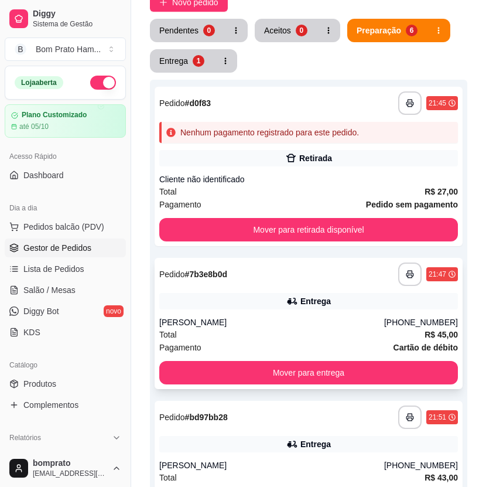
click at [319, 315] on div "**********" at bounding box center [309, 323] width 308 height 131
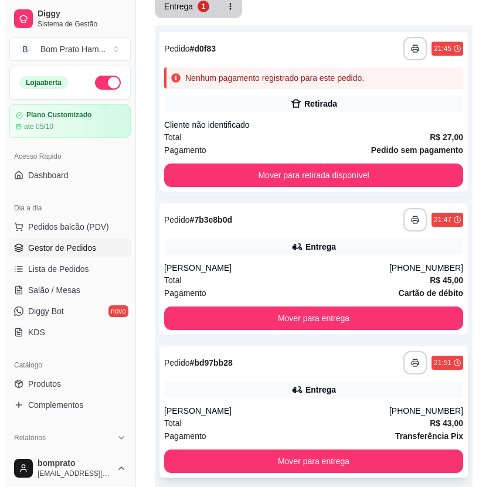
scroll to position [260, 0]
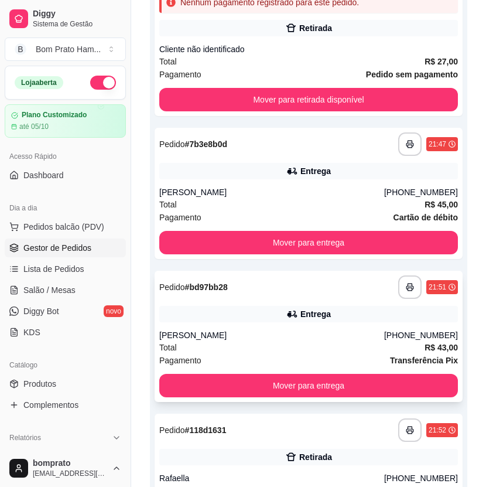
click at [334, 306] on div "Entrega" at bounding box center [308, 314] width 299 height 16
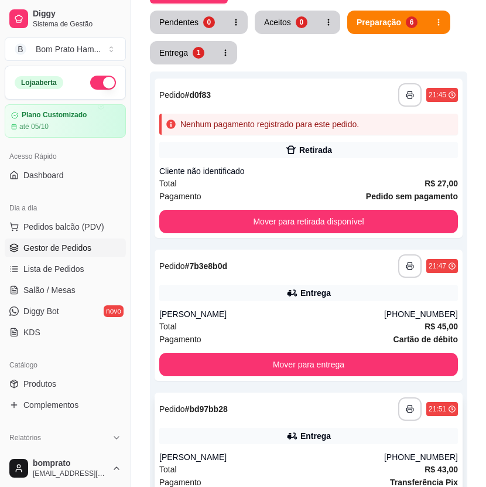
scroll to position [130, 0]
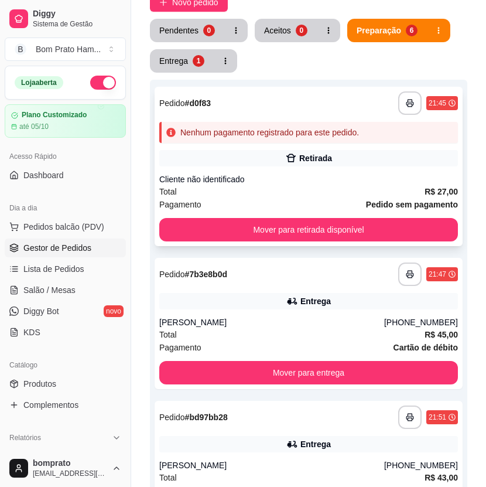
click at [320, 182] on div "Cliente não identificado" at bounding box center [308, 179] width 299 height 12
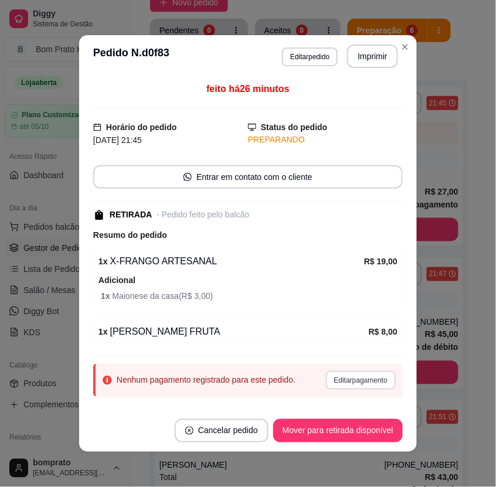
click at [340, 371] on button "Editar pagamento" at bounding box center [361, 380] width 70 height 19
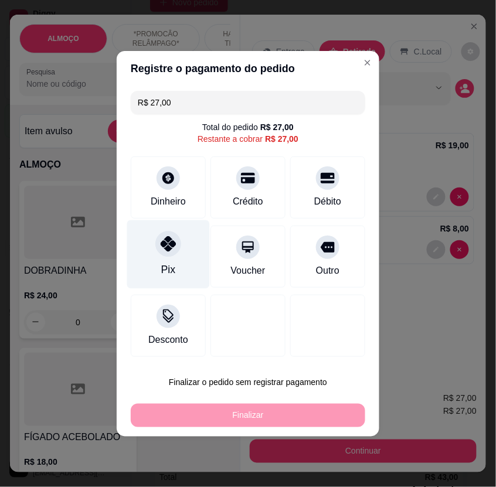
click at [185, 248] on div "Pix" at bounding box center [168, 254] width 83 height 69
type input "R$ 0,00"
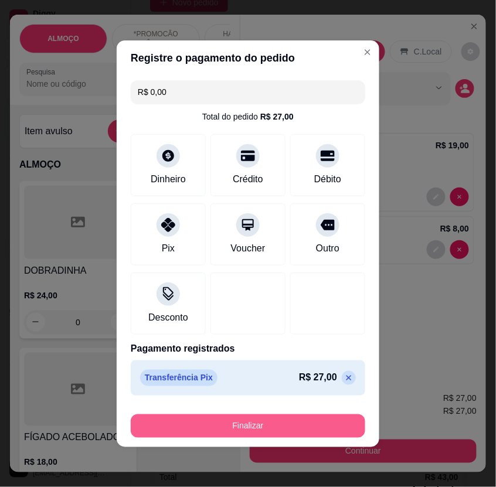
click at [323, 417] on button "Finalizar" at bounding box center [248, 425] width 234 height 23
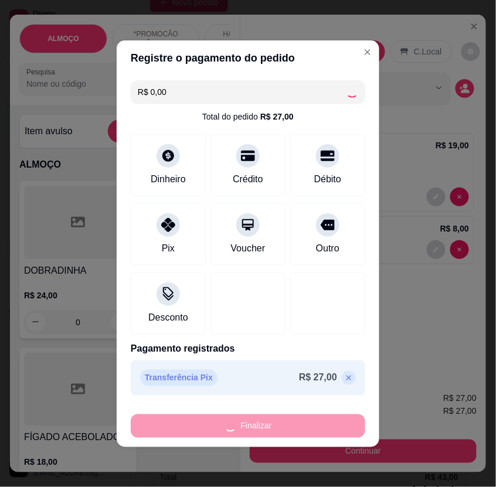
type input "0"
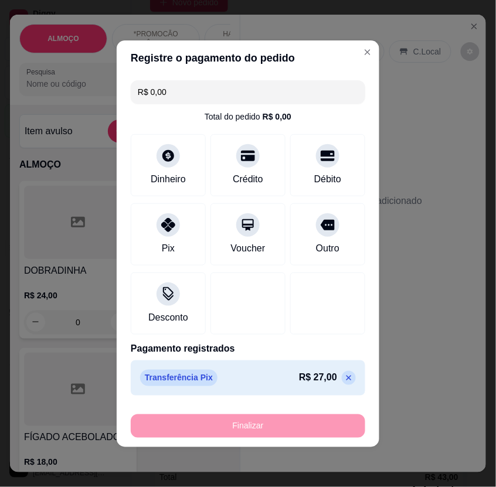
type input "-R$ 27,00"
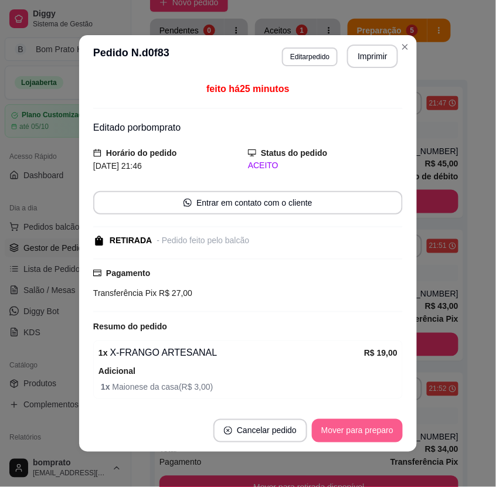
click at [347, 435] on button "Mover para preparo" at bounding box center [357, 430] width 91 height 23
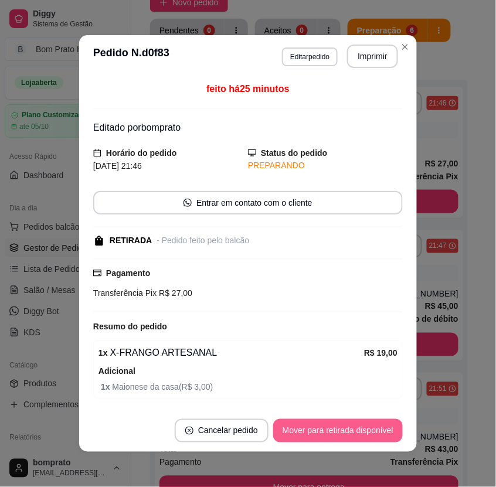
click at [347, 435] on button "Mover para retirada disponível" at bounding box center [337, 430] width 129 height 23
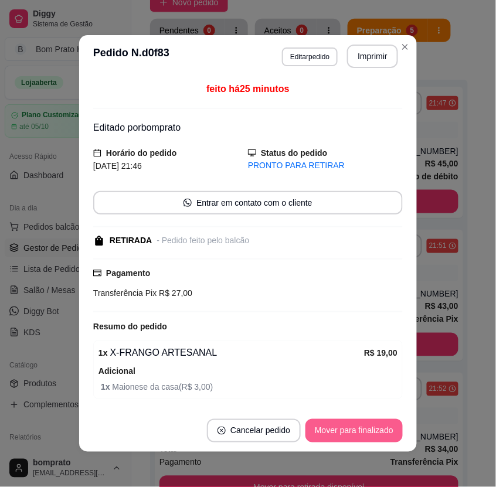
click at [347, 435] on button "Mover para finalizado" at bounding box center [353, 430] width 97 height 23
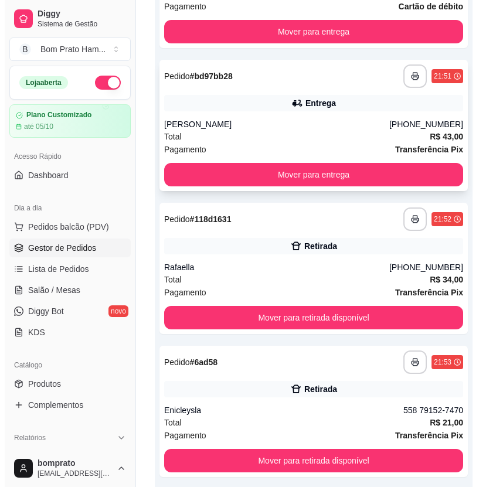
scroll to position [325, 0]
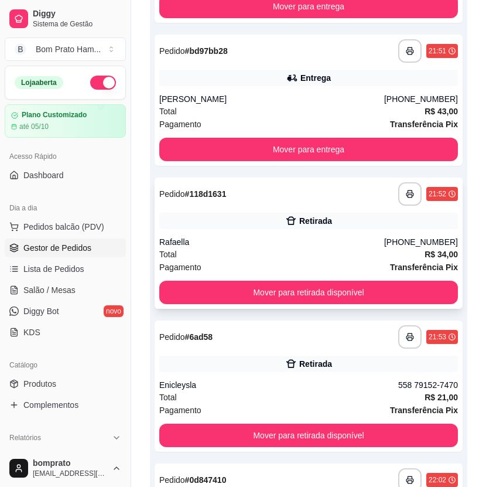
click at [308, 254] on div "Total R$ 34,00" at bounding box center [308, 254] width 299 height 13
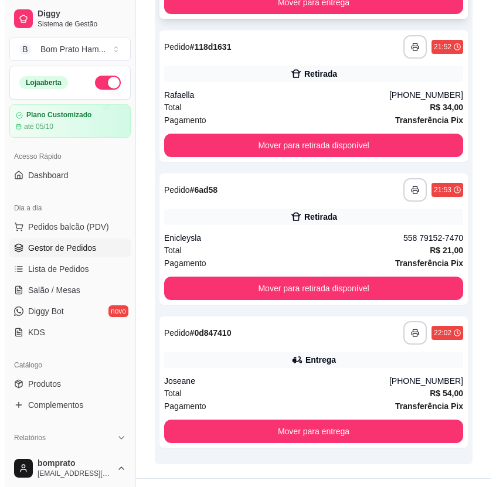
scroll to position [496, 0]
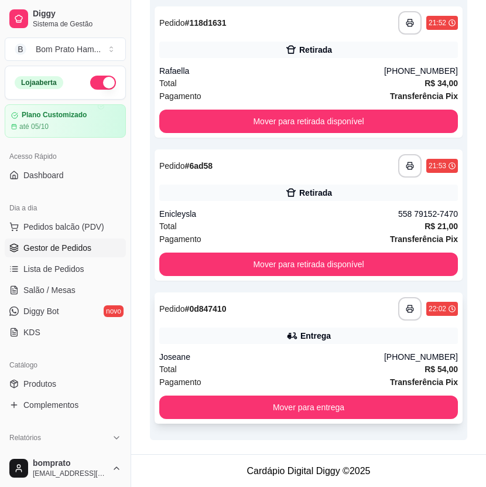
click at [295, 336] on icon at bounding box center [293, 336] width 8 height 6
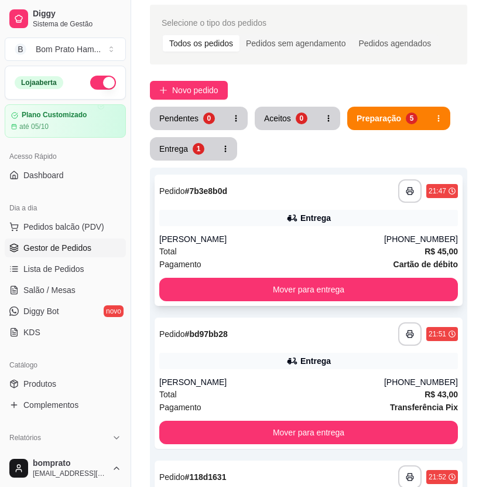
scroll to position [65, 0]
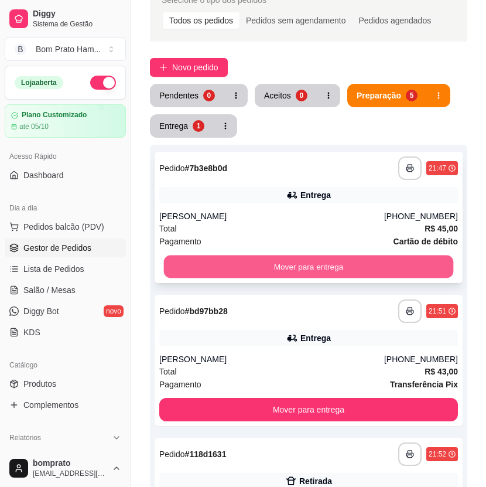
click at [312, 262] on button "Mover para entrega" at bounding box center [309, 266] width 290 height 23
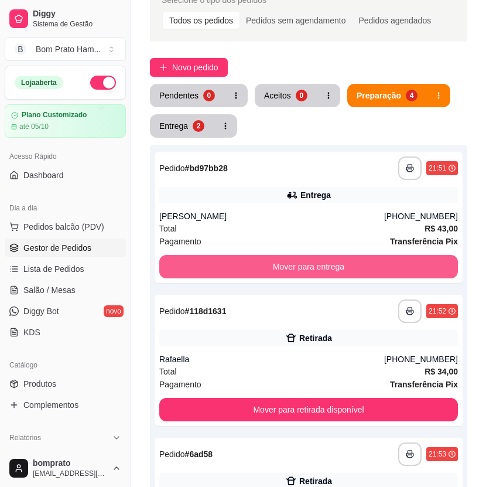
click at [312, 262] on button "Mover para entrega" at bounding box center [308, 266] width 299 height 23
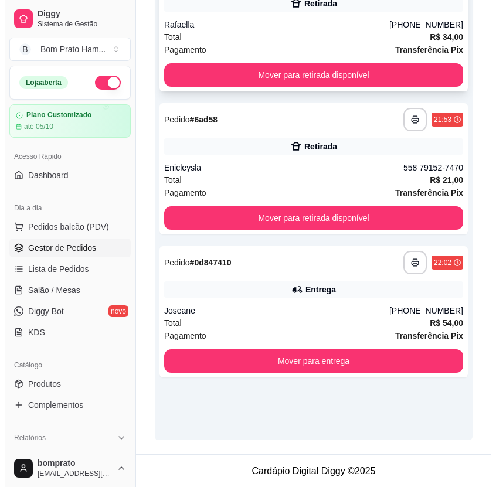
scroll to position [0, 0]
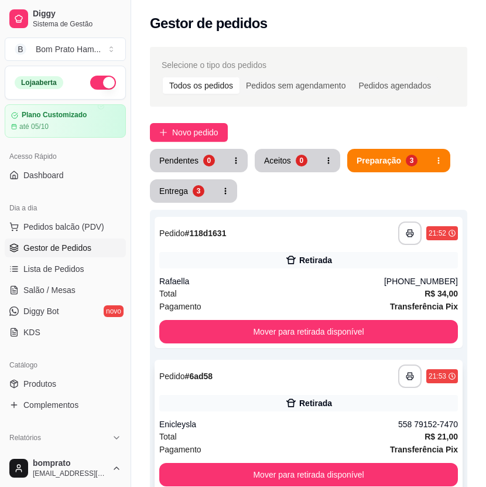
click at [298, 408] on div "Retirada" at bounding box center [308, 403] width 299 height 16
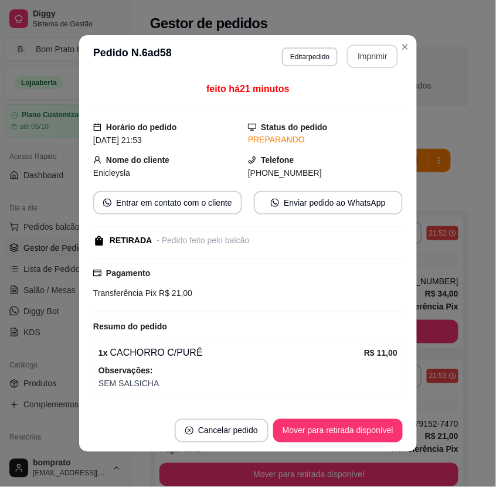
click at [377, 60] on button "Imprimir" at bounding box center [372, 56] width 51 height 23
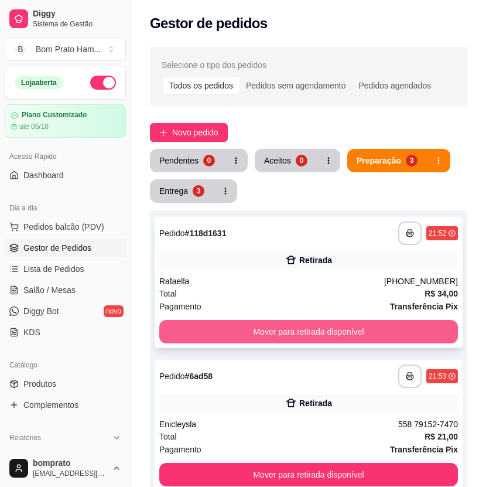
click at [359, 321] on button "Mover para retirada disponível" at bounding box center [308, 331] width 299 height 23
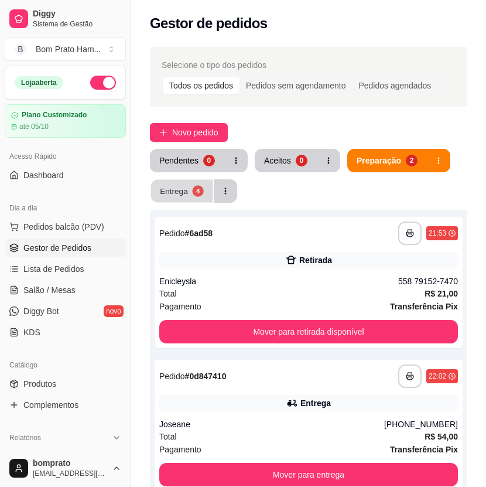
click at [193, 194] on div "4" at bounding box center [197, 190] width 11 height 11
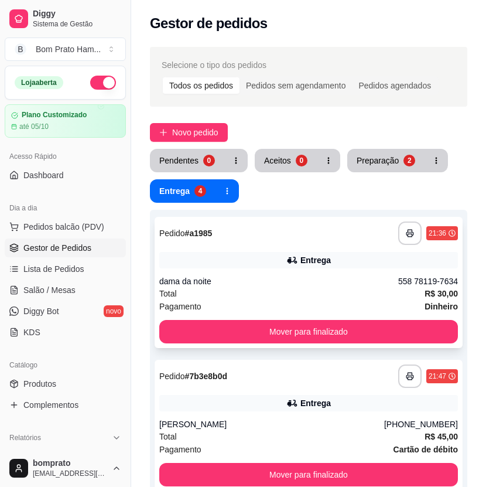
click at [300, 280] on div "dama da noite" at bounding box center [278, 281] width 239 height 12
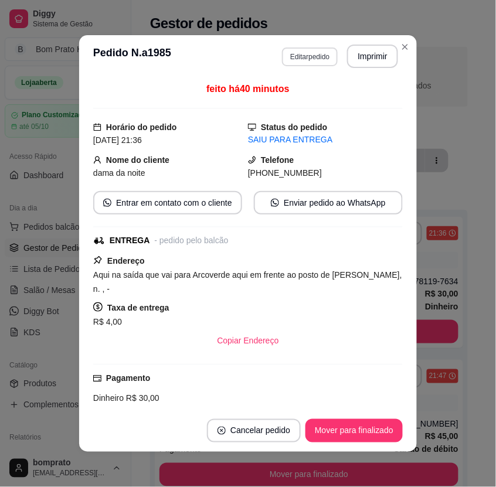
click at [317, 50] on button "Editar pedido" at bounding box center [310, 56] width 56 height 19
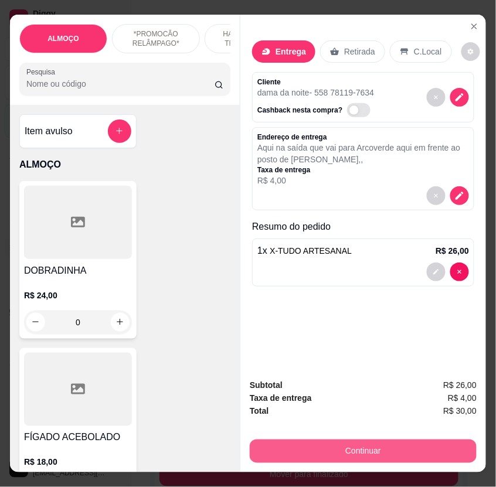
click at [400, 449] on button "Continuar" at bounding box center [363, 450] width 227 height 23
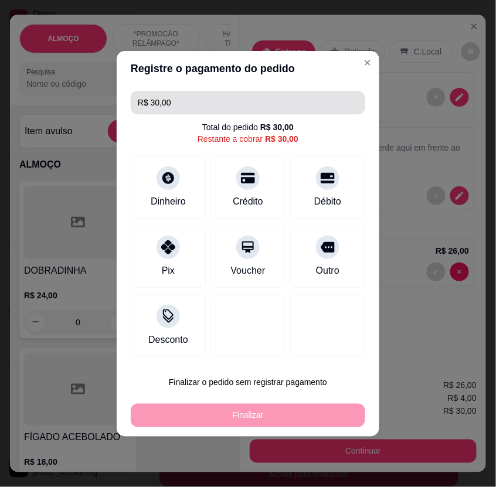
click at [172, 104] on input "R$ 30,00" at bounding box center [248, 102] width 220 height 23
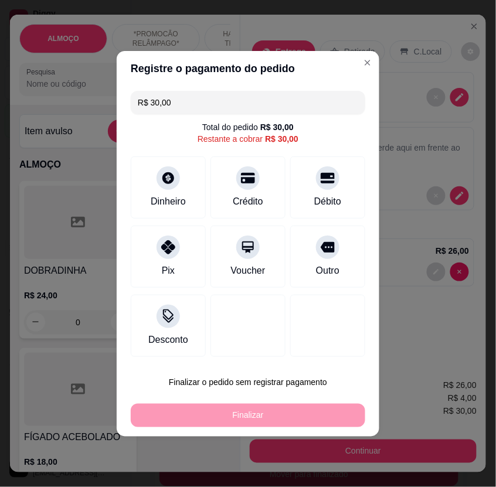
click at [172, 104] on input "R$ 30,00" at bounding box center [248, 102] width 220 height 23
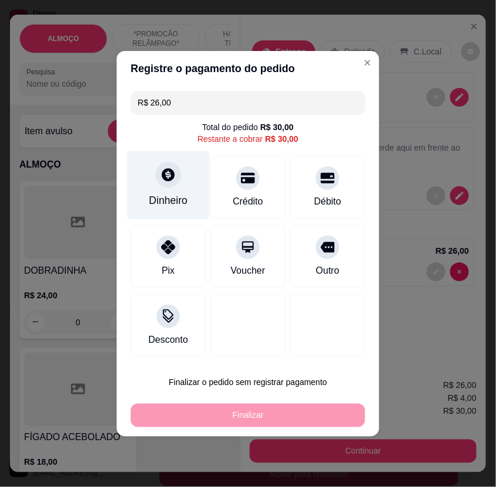
click at [183, 187] on div "Dinheiro" at bounding box center [168, 185] width 83 height 69
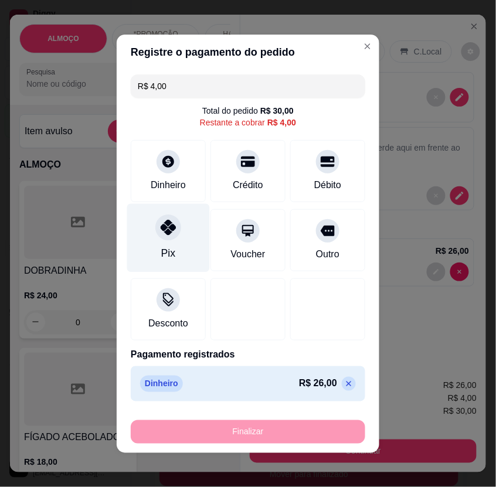
click at [170, 217] on div "Pix" at bounding box center [168, 237] width 83 height 69
type input "R$ 0,00"
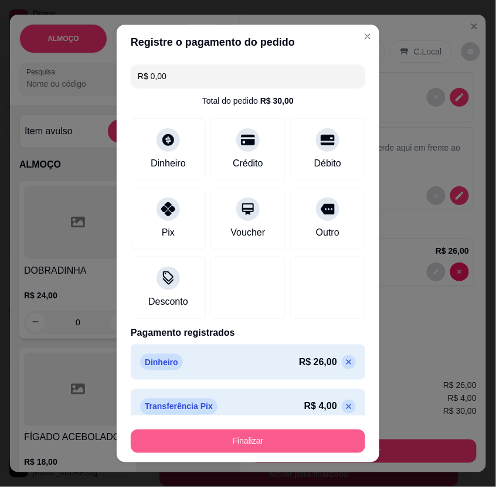
click at [313, 436] on button "Finalizar" at bounding box center [248, 440] width 234 height 23
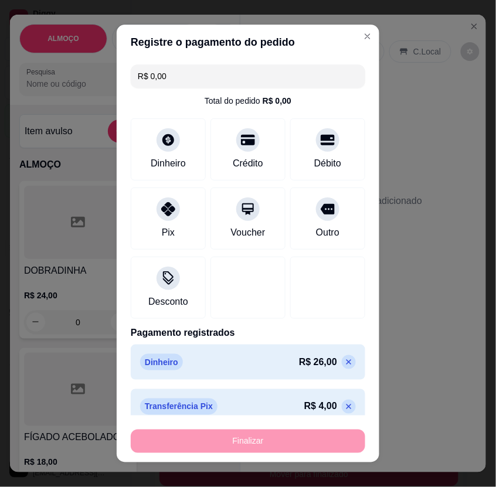
type input "0"
type input "-R$ 30,00"
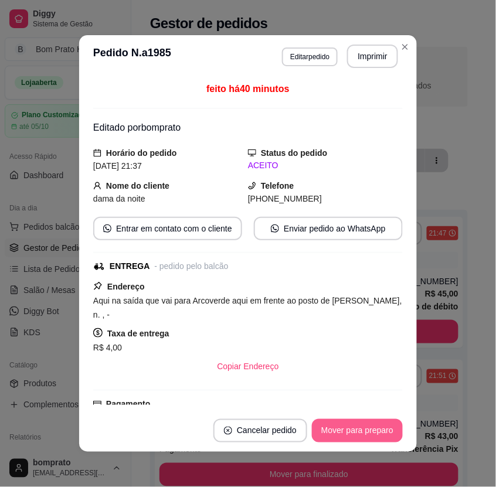
click at [347, 428] on button "Mover para preparo" at bounding box center [357, 430] width 91 height 23
click at [347, 428] on button "Mover para entrega" at bounding box center [357, 430] width 90 height 23
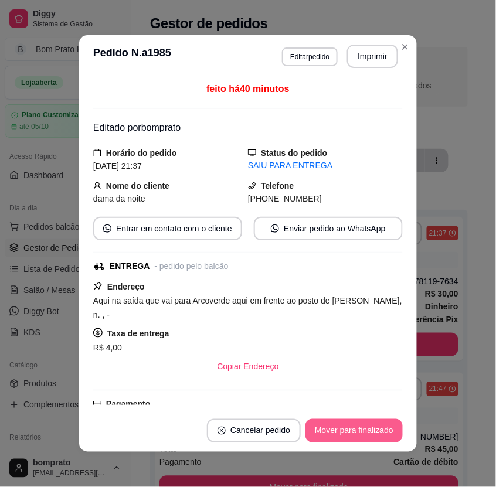
click at [347, 428] on button "Mover para finalizado" at bounding box center [353, 430] width 97 height 23
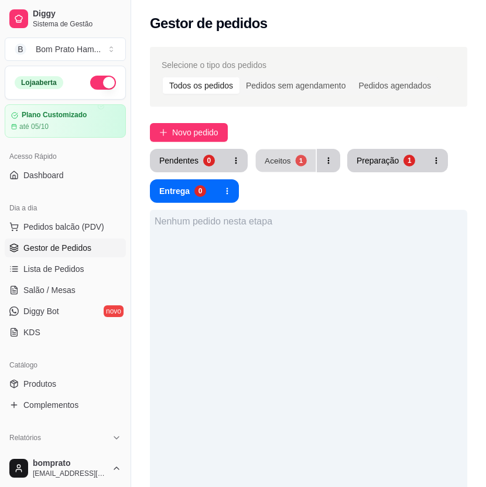
click at [289, 164] on button "Aceitos 1" at bounding box center [286, 160] width 60 height 23
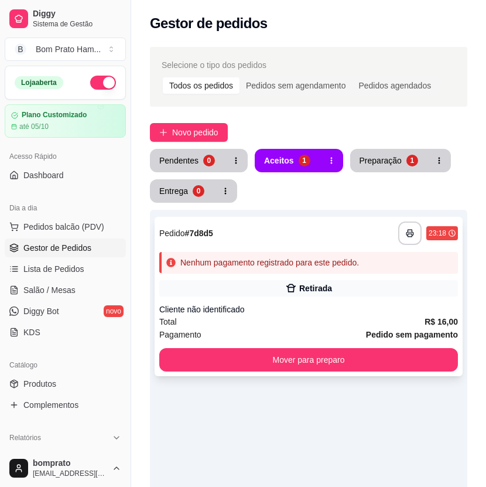
click at [306, 291] on div "Retirada" at bounding box center [315, 288] width 33 height 12
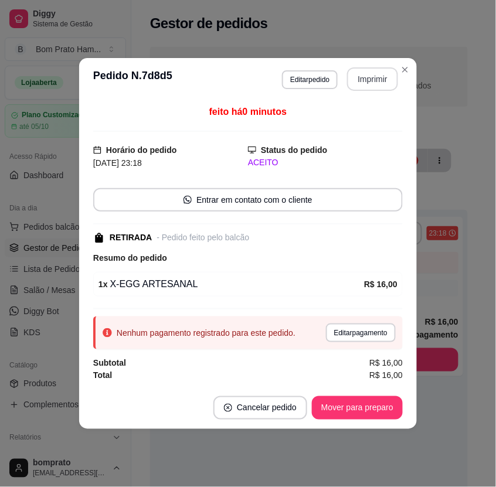
click at [369, 77] on button "Imprimir" at bounding box center [372, 78] width 51 height 23
click at [383, 402] on button "Mover para preparo" at bounding box center [357, 407] width 91 height 23
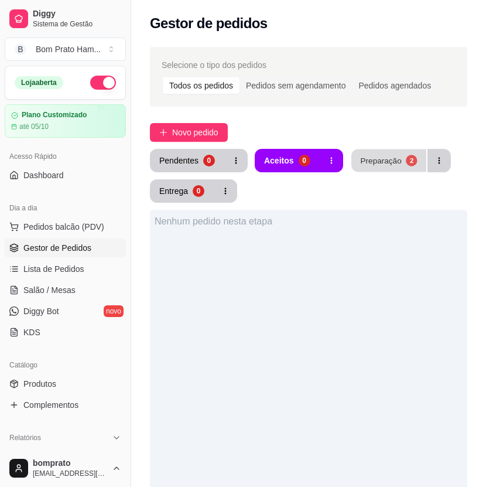
click at [378, 156] on div "Preparação" at bounding box center [380, 160] width 41 height 11
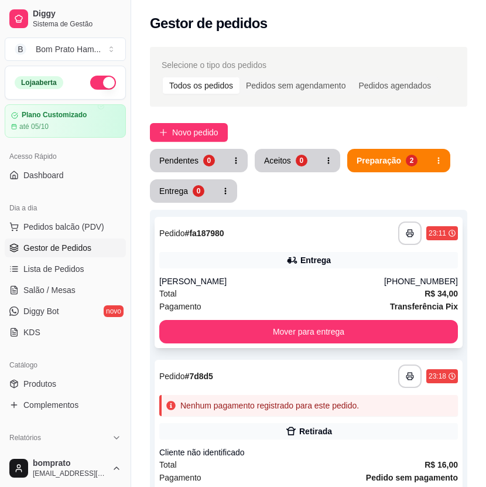
click at [309, 272] on div "**********" at bounding box center [309, 282] width 308 height 131
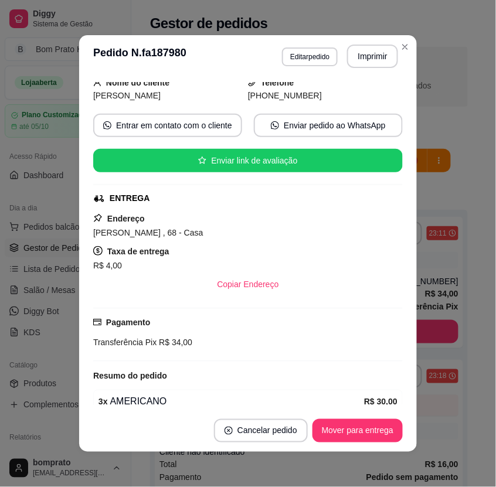
scroll to position [133, 0]
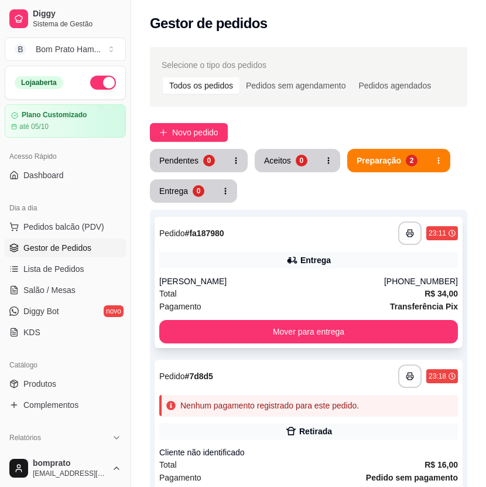
click at [300, 275] on div "[PERSON_NAME]" at bounding box center [271, 281] width 225 height 12
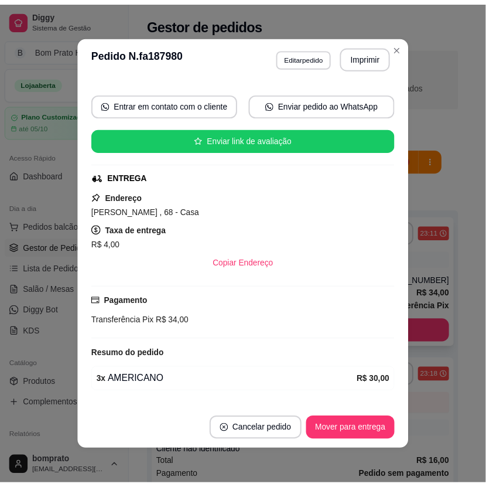
scroll to position [68, 0]
